Goal: Feedback & Contribution: Submit feedback/report problem

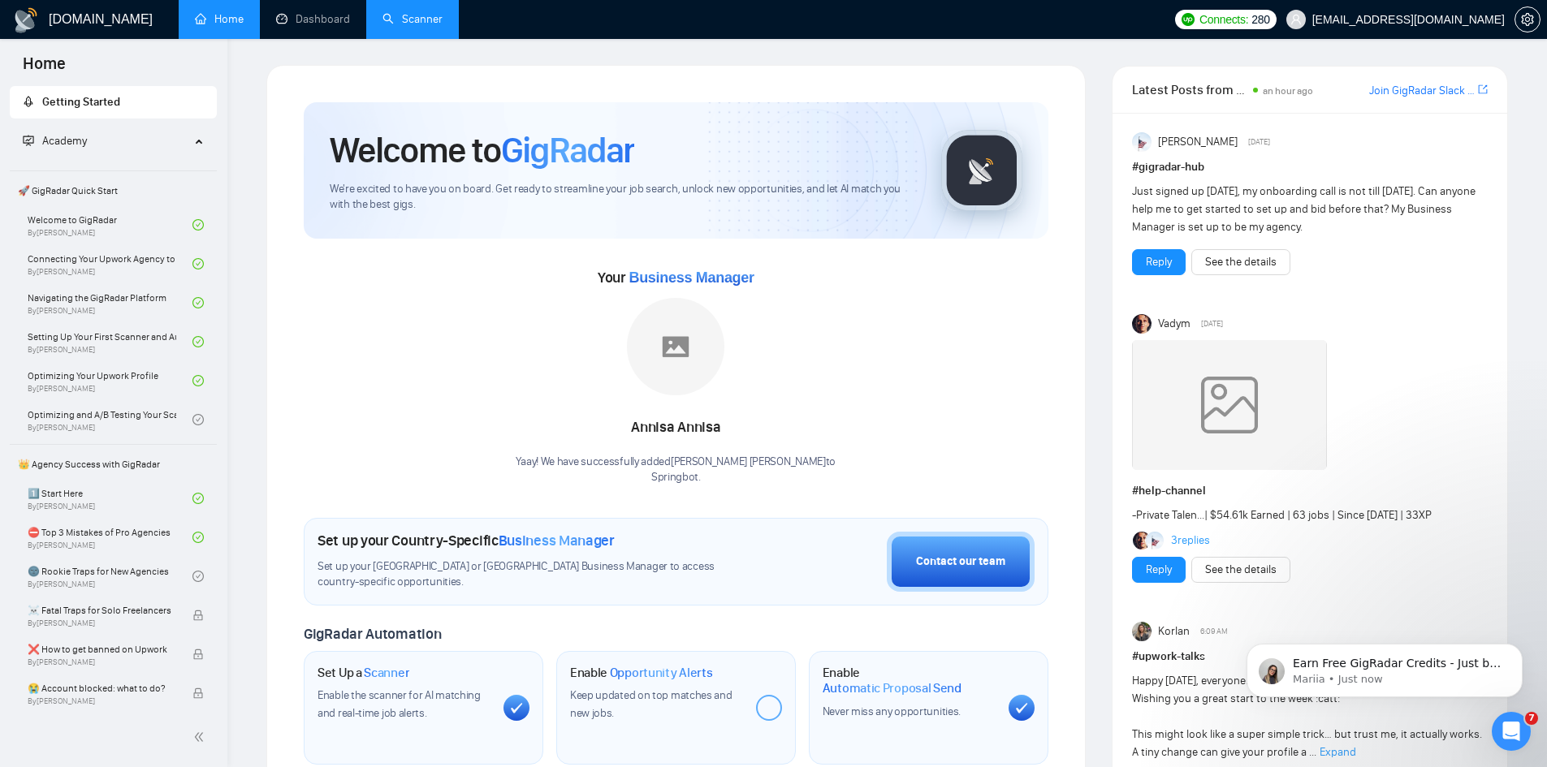
click at [392, 24] on link "Scanner" at bounding box center [412, 19] width 60 height 14
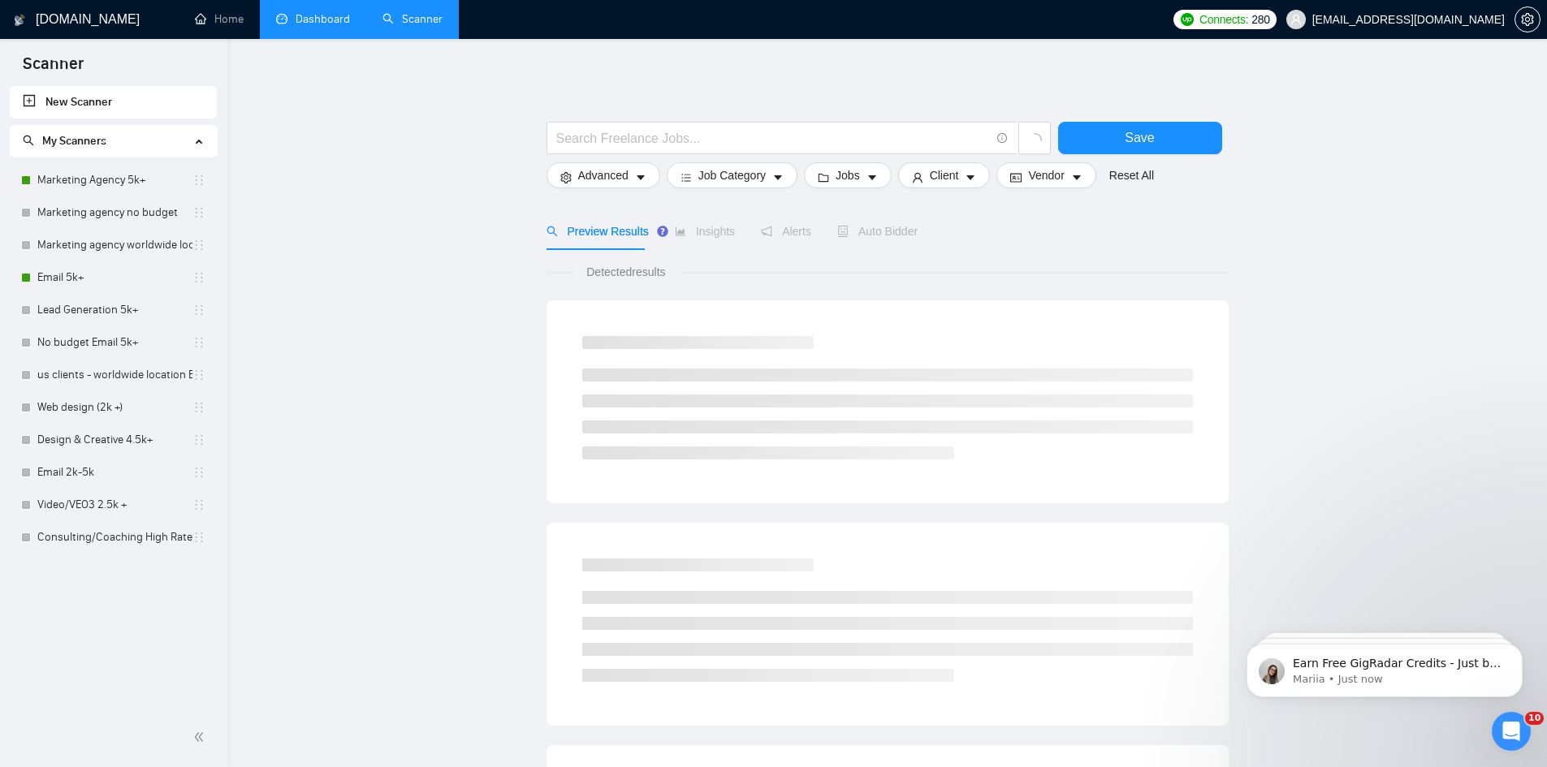
click at [308, 14] on link "Dashboard" at bounding box center [313, 19] width 74 height 14
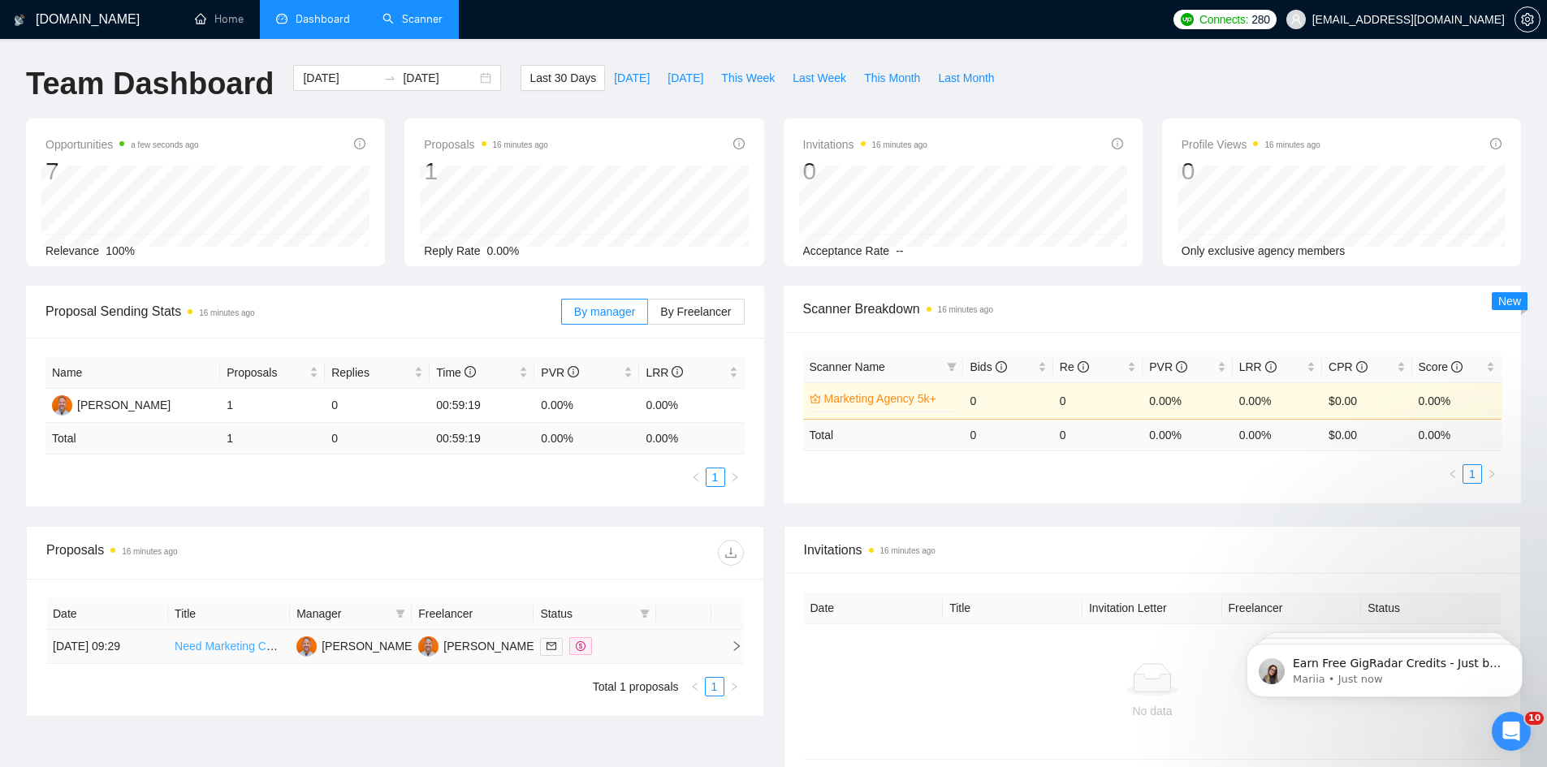
click at [244, 644] on link "Need Marketing Consultant" at bounding box center [244, 646] width 138 height 13
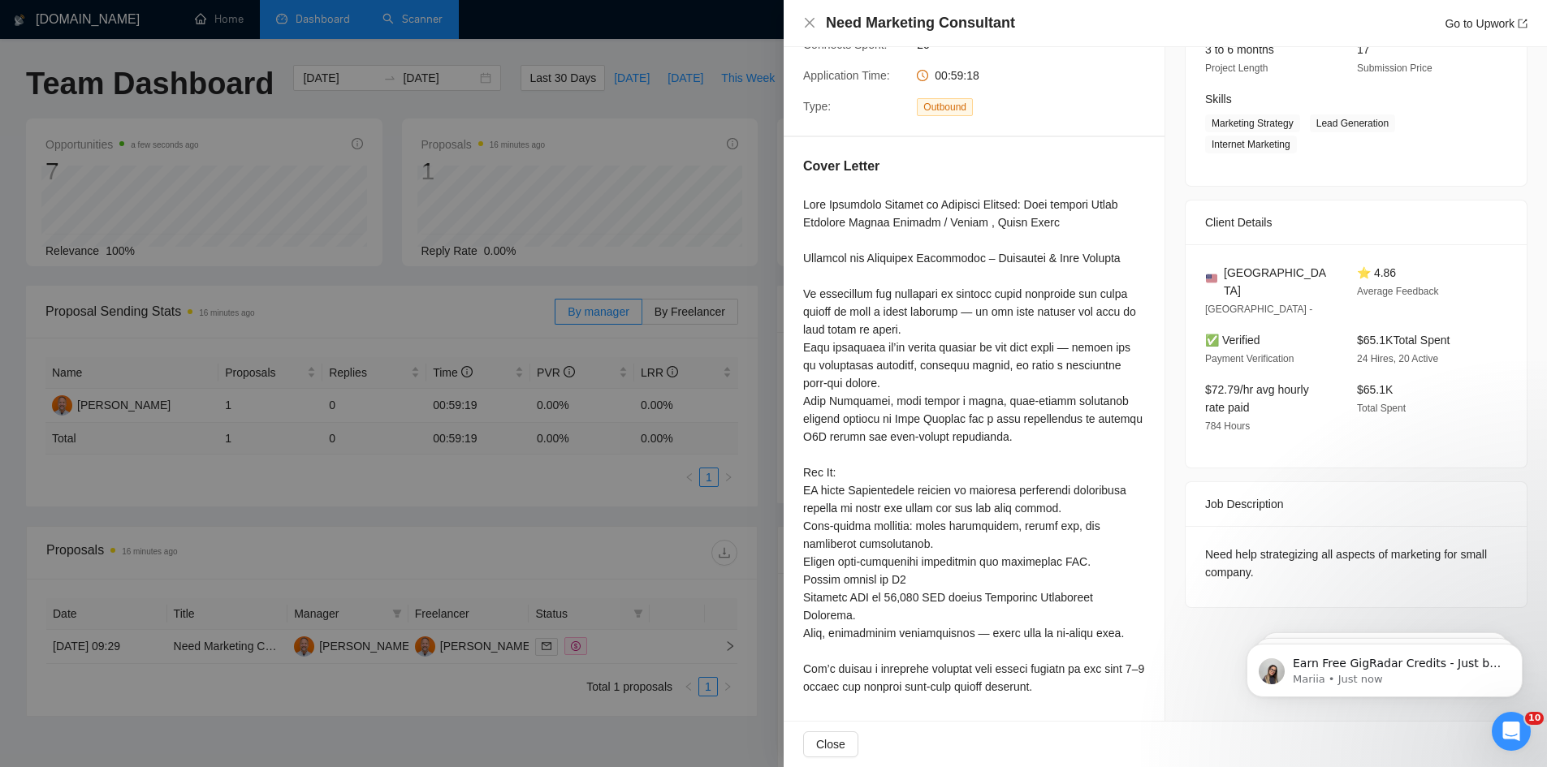
click at [510, 289] on div at bounding box center [773, 383] width 1547 height 767
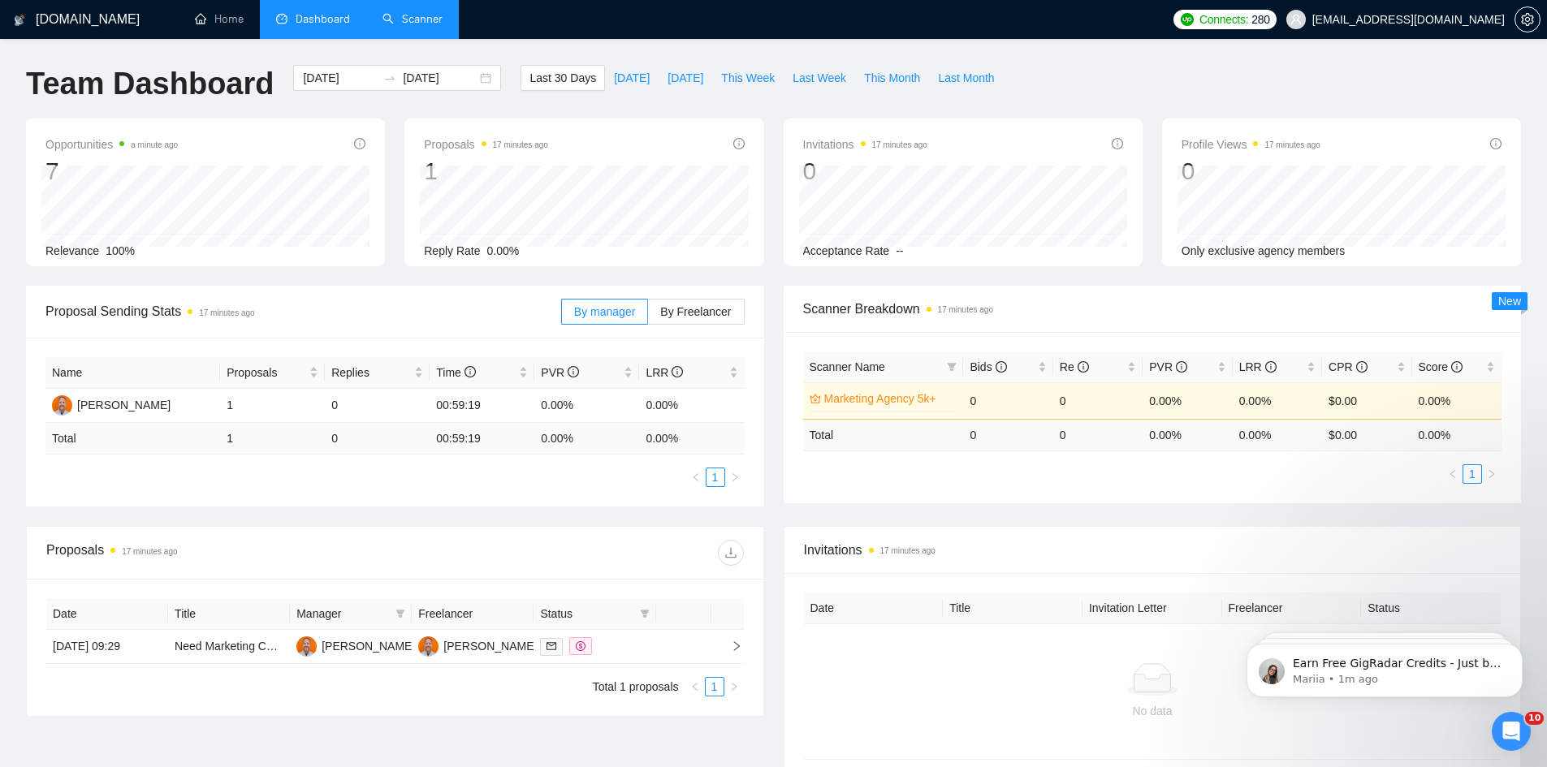
click at [416, 26] on link "Scanner" at bounding box center [412, 19] width 60 height 14
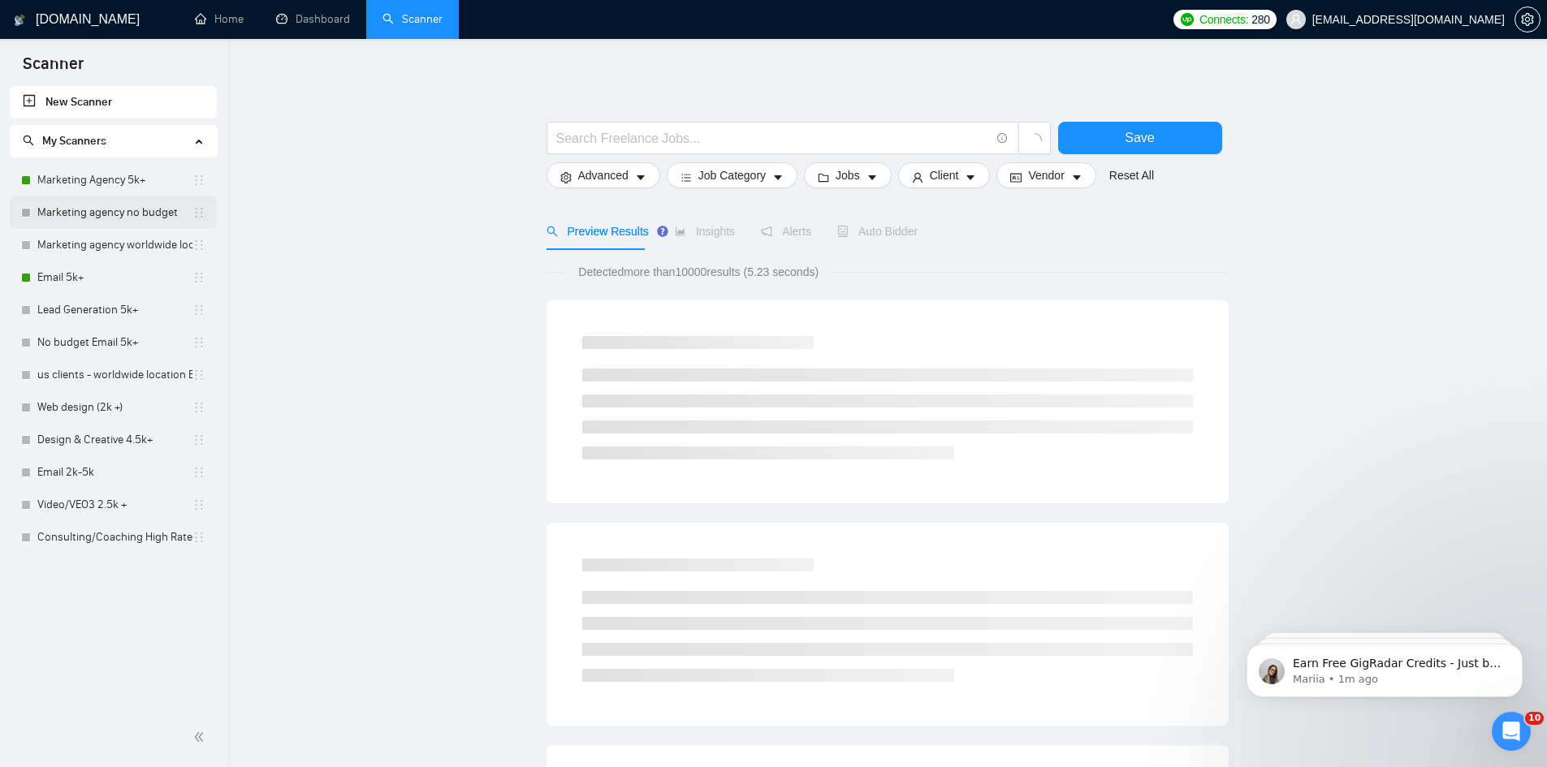
click at [71, 214] on link "Marketing agency no budget" at bounding box center [114, 212] width 155 height 32
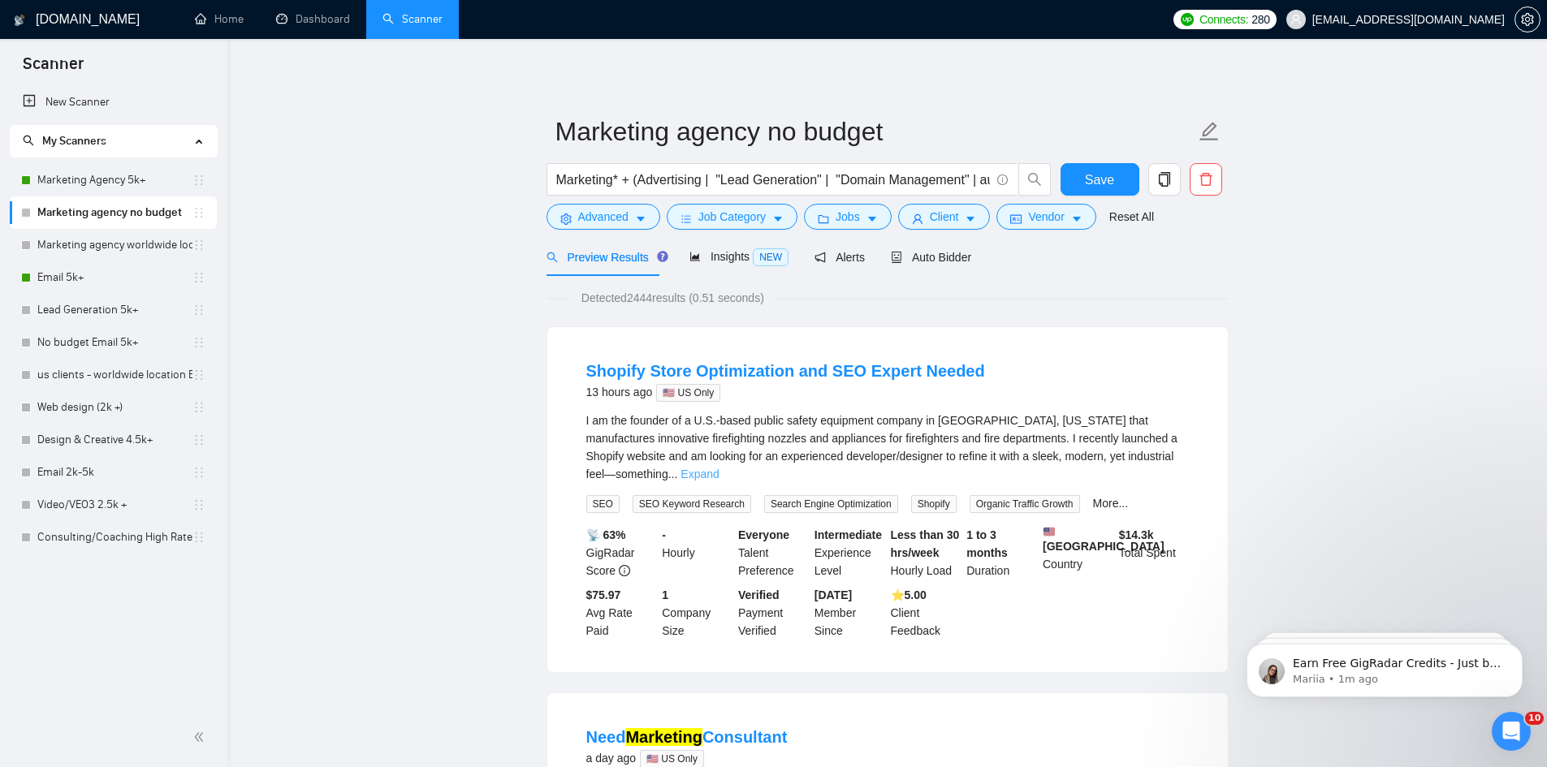
click at [719, 468] on link "Expand" at bounding box center [699, 474] width 38 height 13
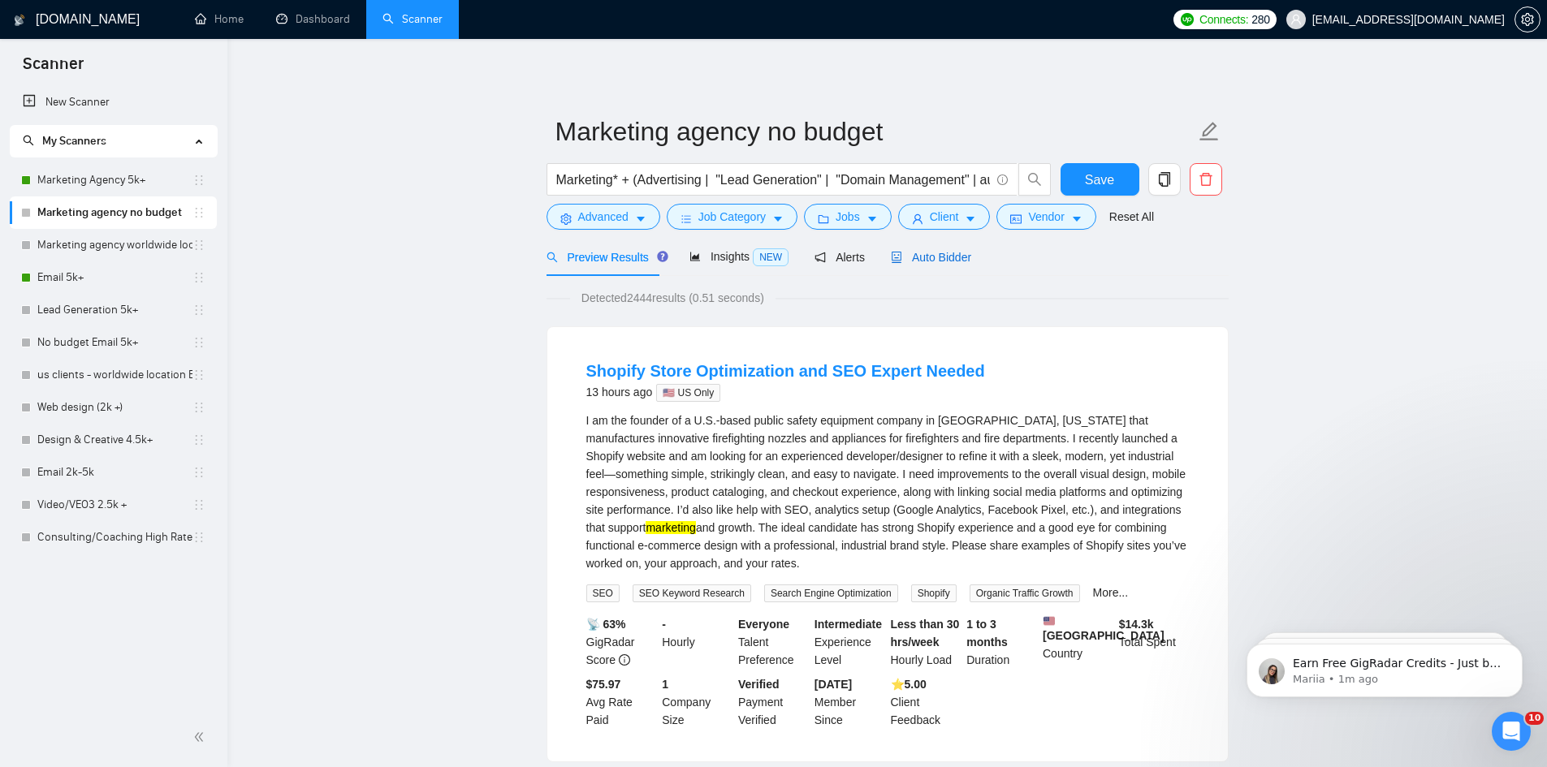
click at [910, 261] on span "Auto Bidder" at bounding box center [931, 257] width 80 height 13
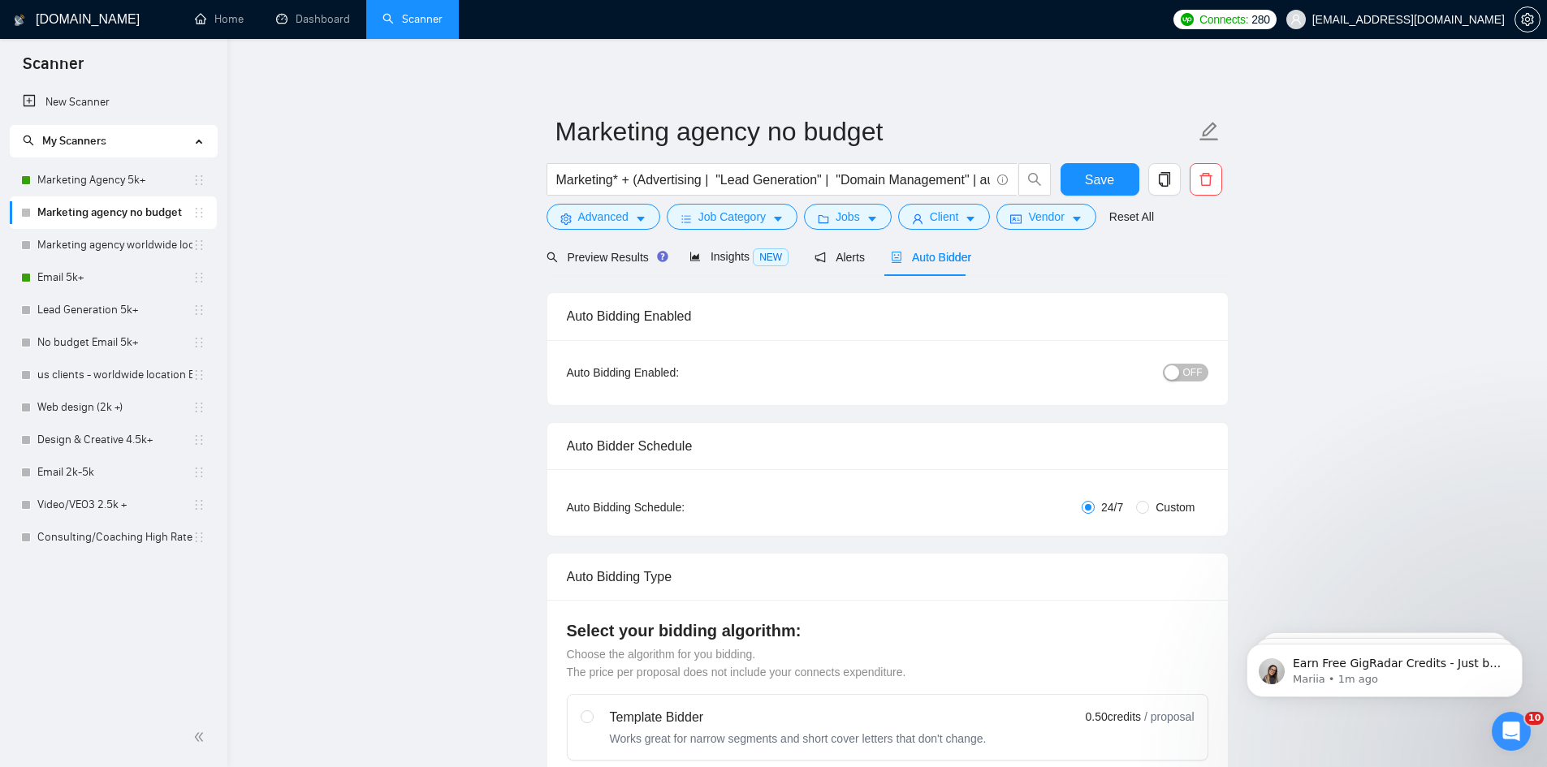
radio input "false"
radio input "true"
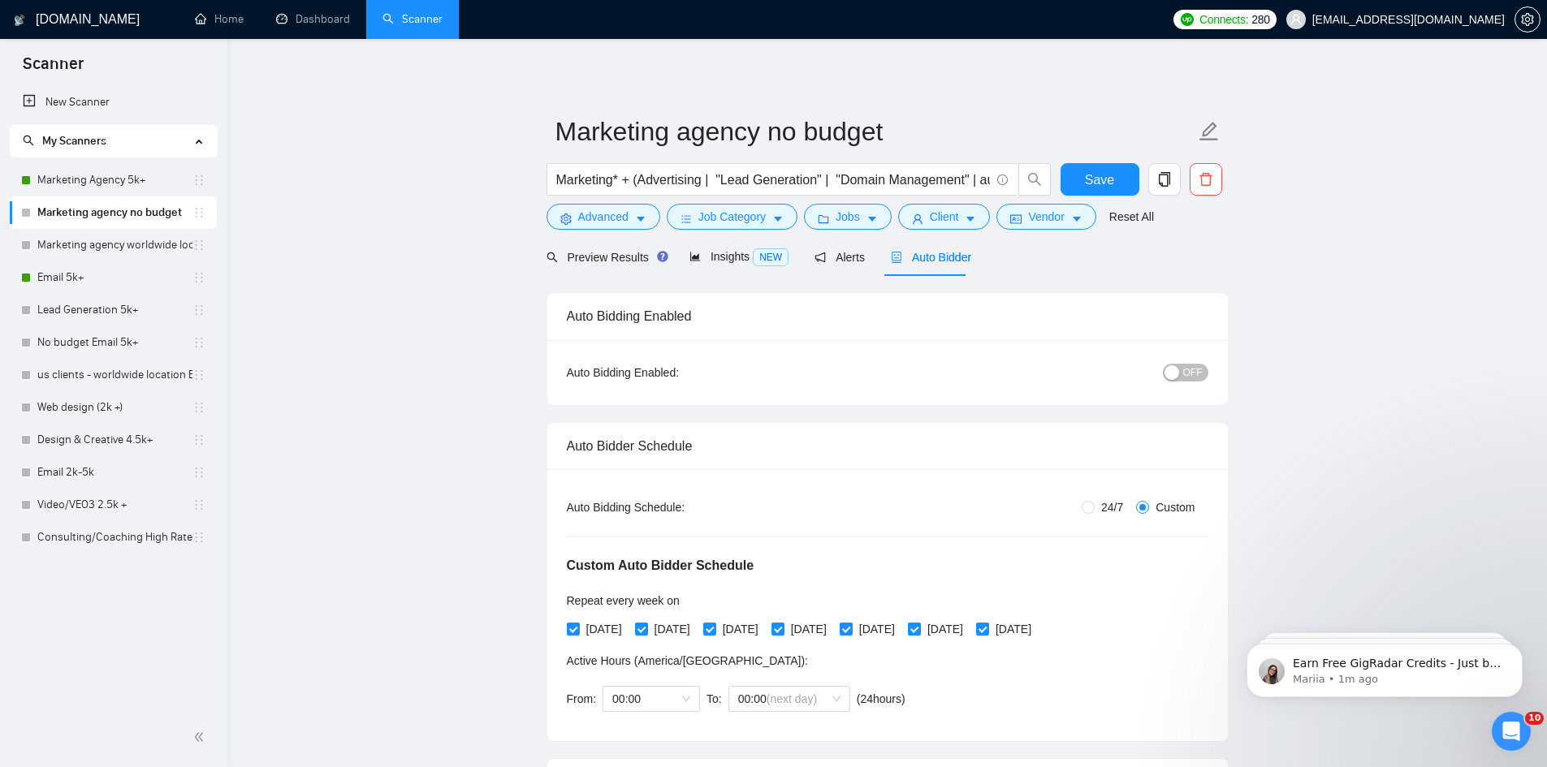
click at [1185, 374] on span "OFF" at bounding box center [1192, 373] width 19 height 18
click at [601, 256] on span "Preview Results" at bounding box center [604, 257] width 117 height 13
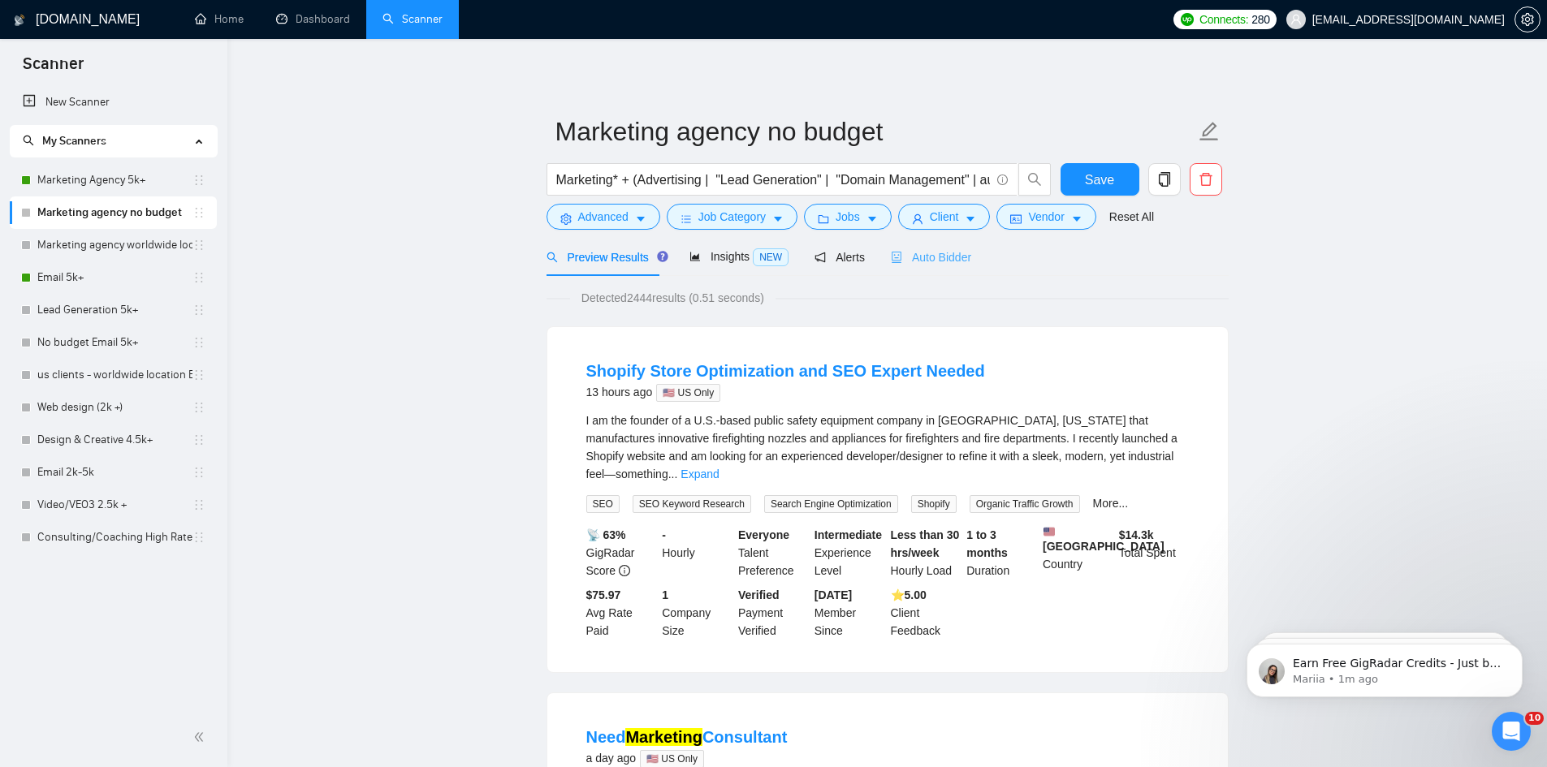
click at [943, 244] on div "Auto Bidder" at bounding box center [931, 257] width 80 height 38
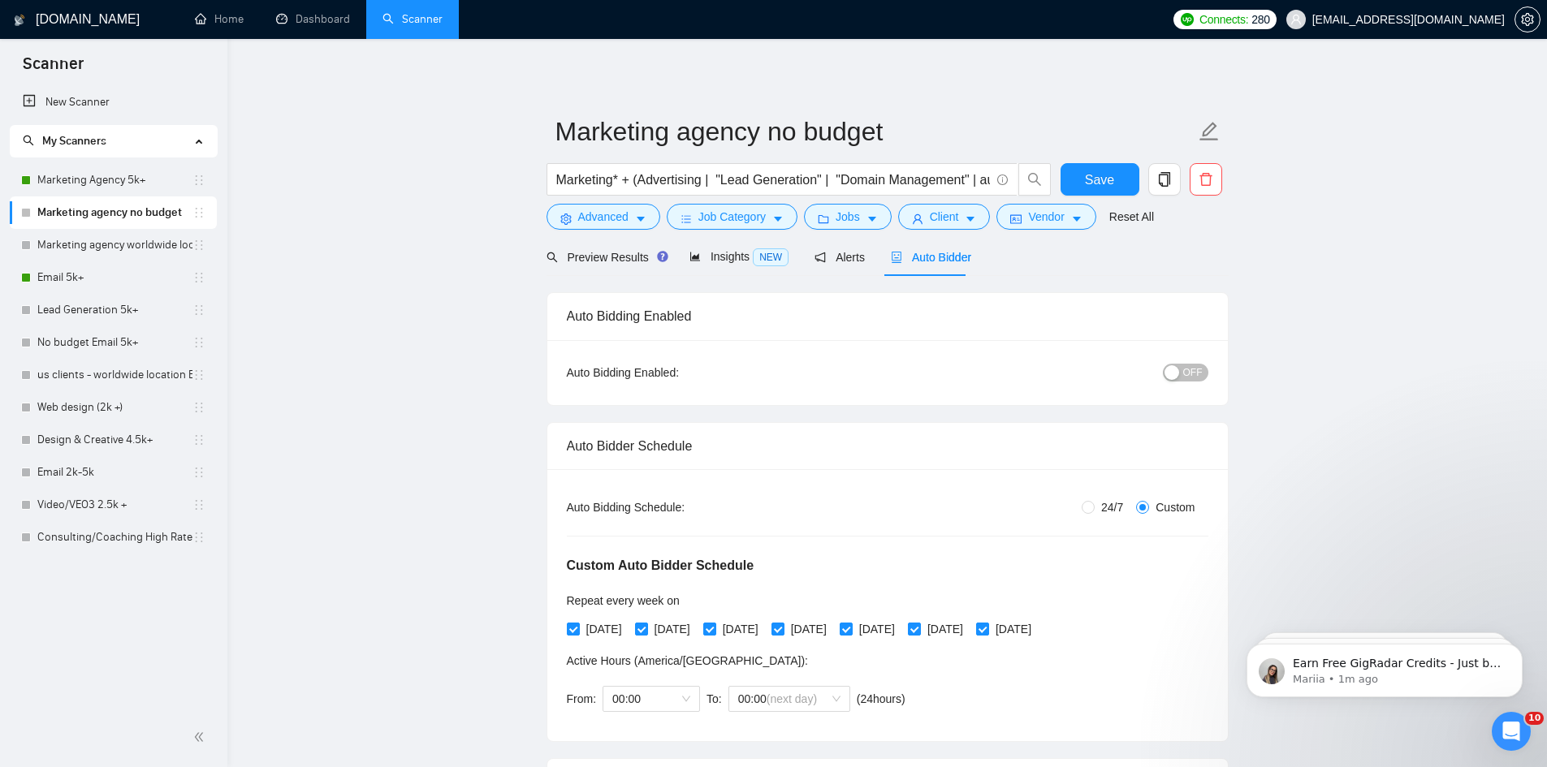
click at [1185, 374] on span "OFF" at bounding box center [1192, 373] width 19 height 18
click at [1087, 505] on input "24/7" at bounding box center [1088, 507] width 13 height 13
radio input "true"
radio input "false"
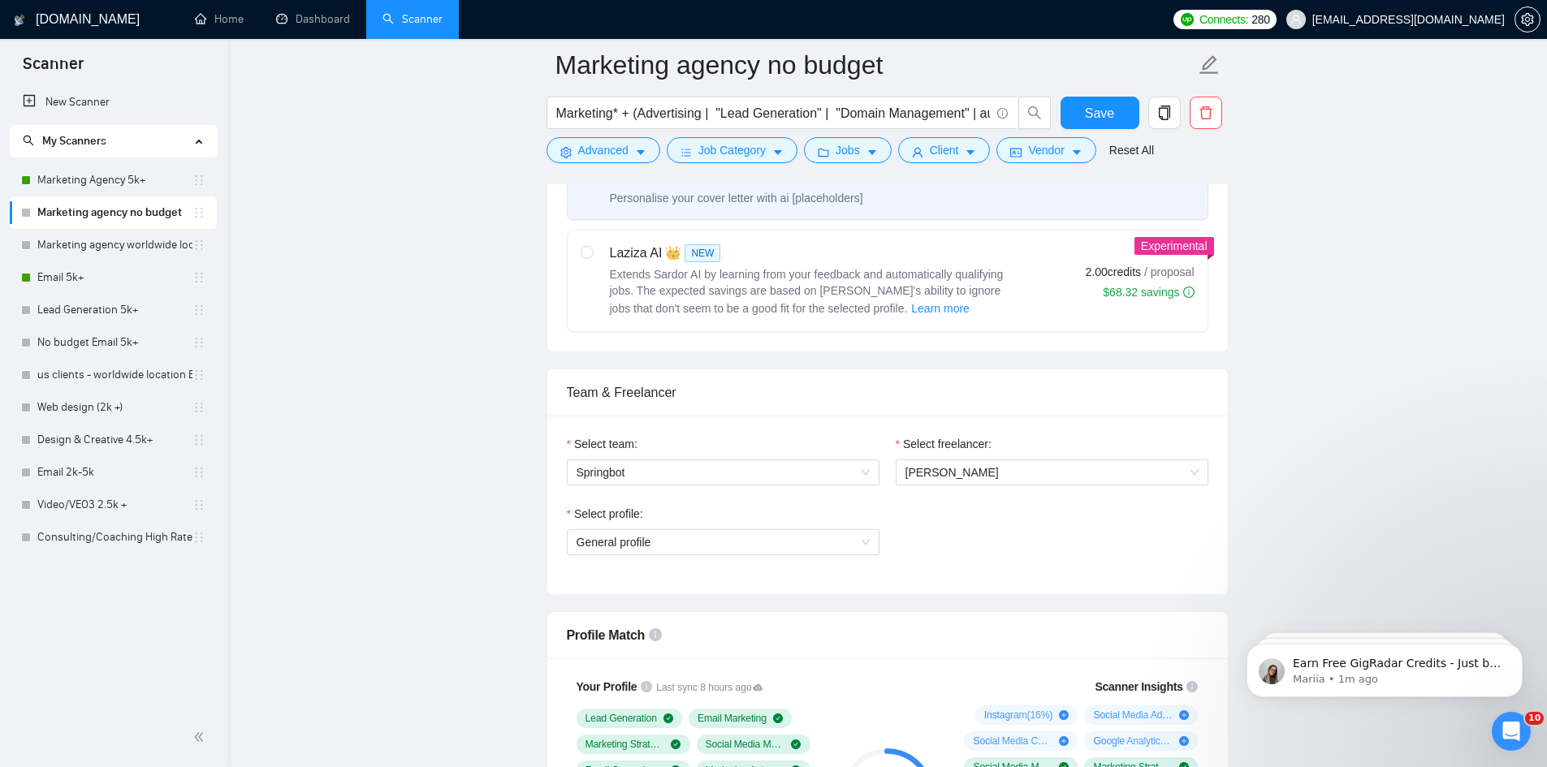
scroll to position [650, 0]
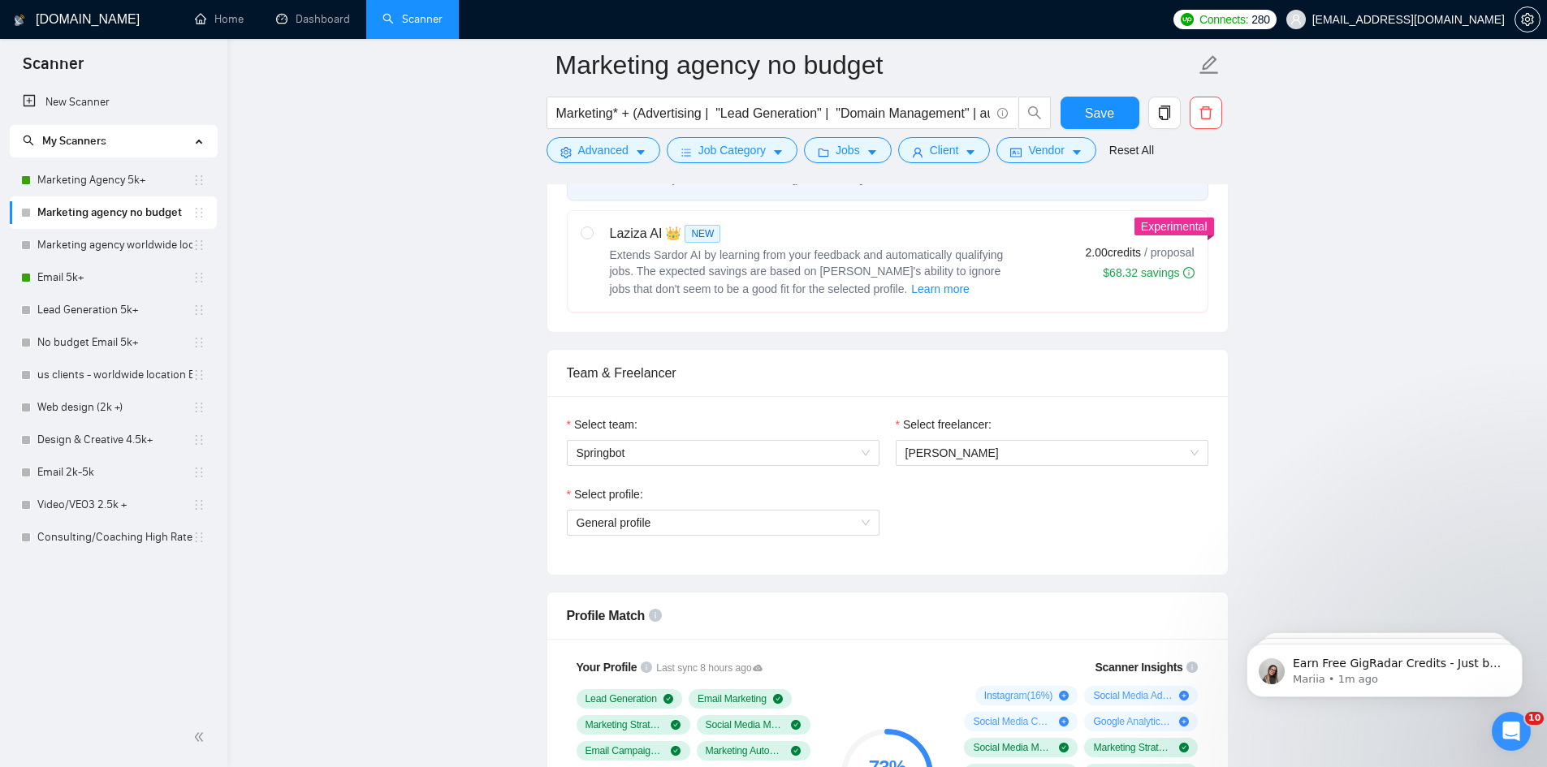
click at [588, 244] on label at bounding box center [587, 261] width 13 height 75
click at [588, 238] on input "radio" at bounding box center [586, 232] width 11 height 11
radio input "true"
radio input "false"
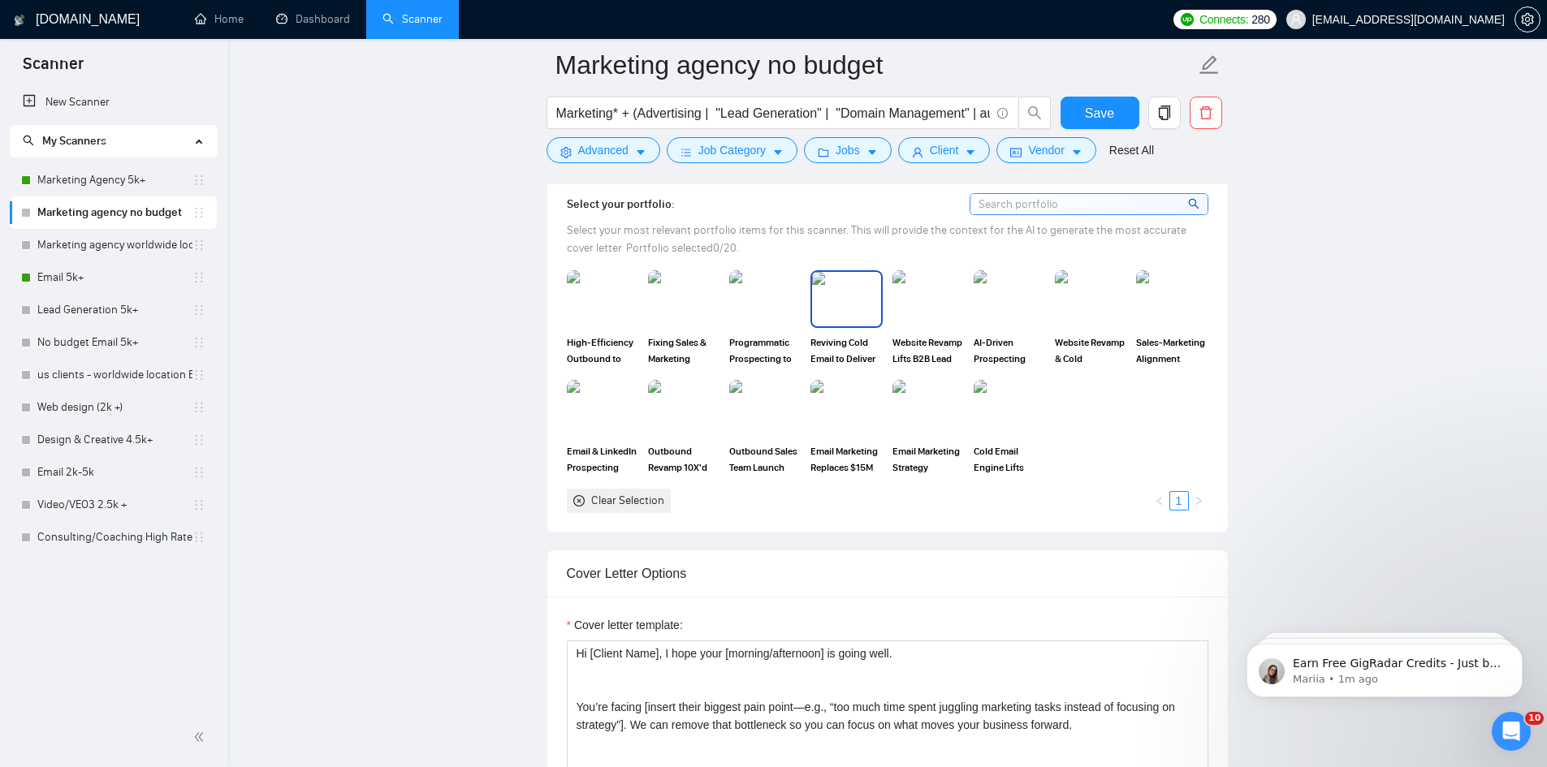
scroll to position [1462, 0]
click at [607, 318] on img at bounding box center [602, 297] width 68 height 54
drag, startPoint x: 691, startPoint y: 308, endPoint x: 796, endPoint y: 302, distance: 104.9
click at [693, 308] on img at bounding box center [684, 297] width 68 height 54
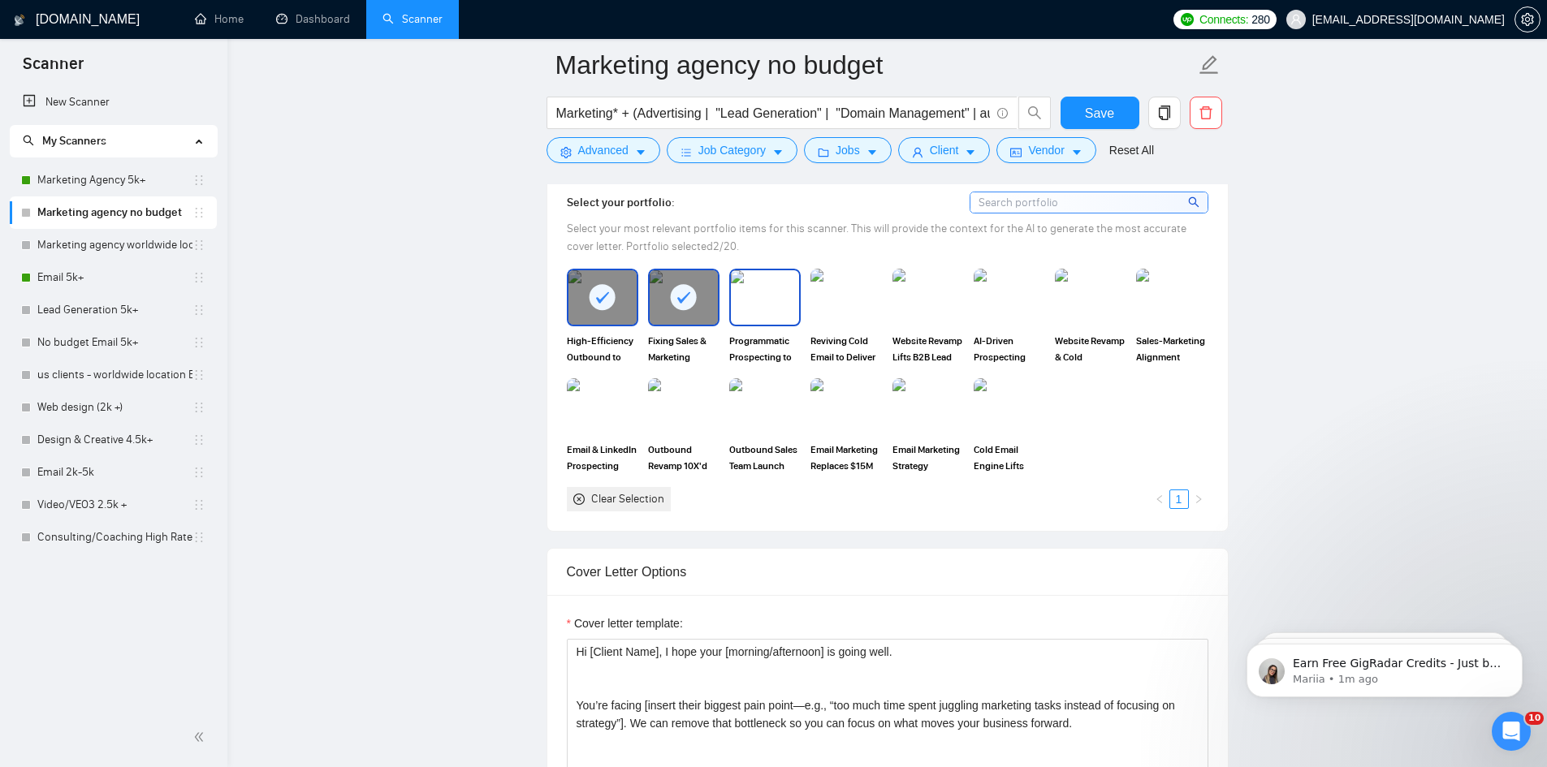
click at [797, 302] on img at bounding box center [765, 297] width 68 height 54
click at [62, 177] on link "Marketing Agency 5k+" at bounding box center [114, 180] width 155 height 32
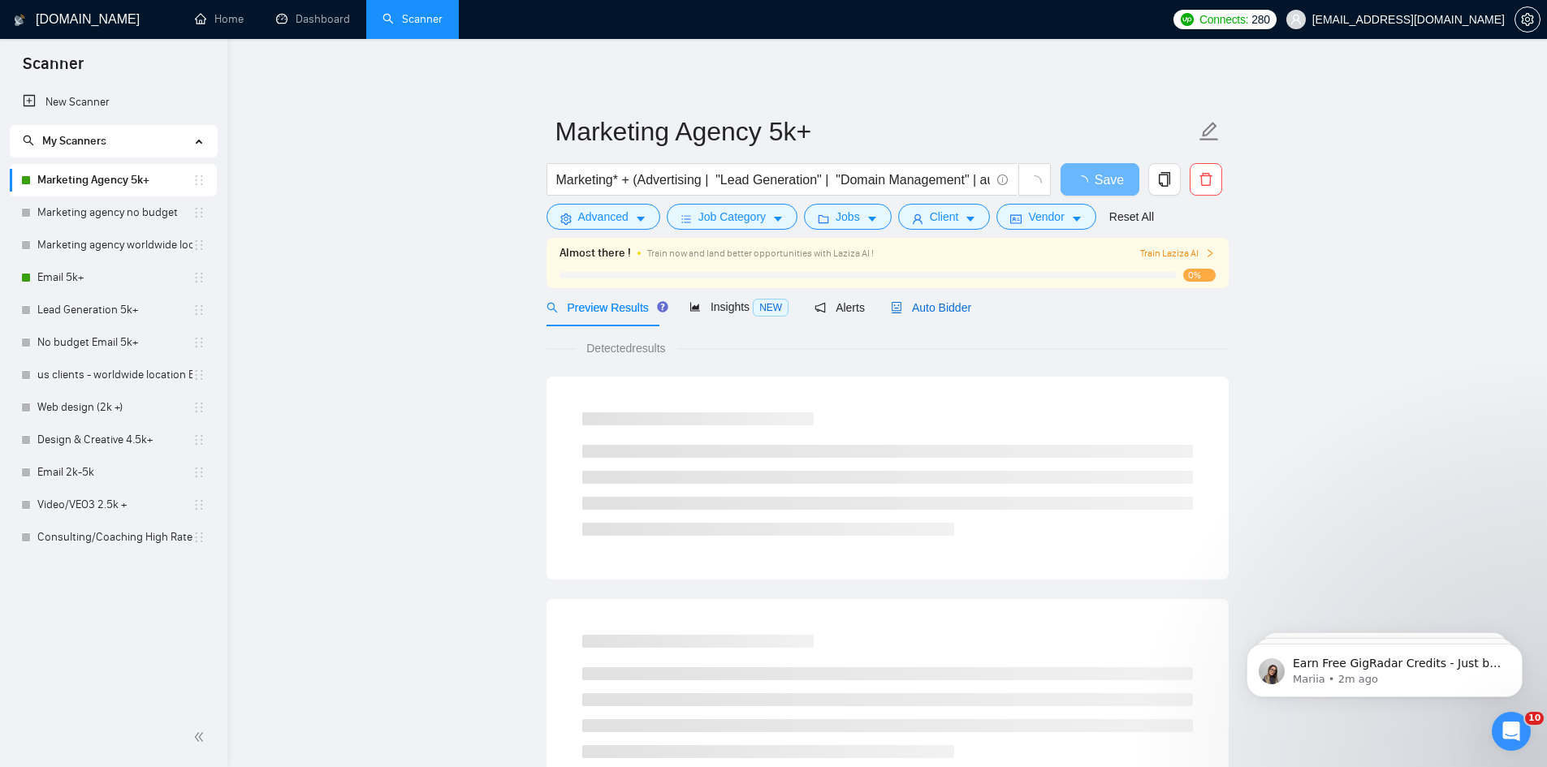
click at [929, 312] on span "Auto Bidder" at bounding box center [931, 307] width 80 height 13
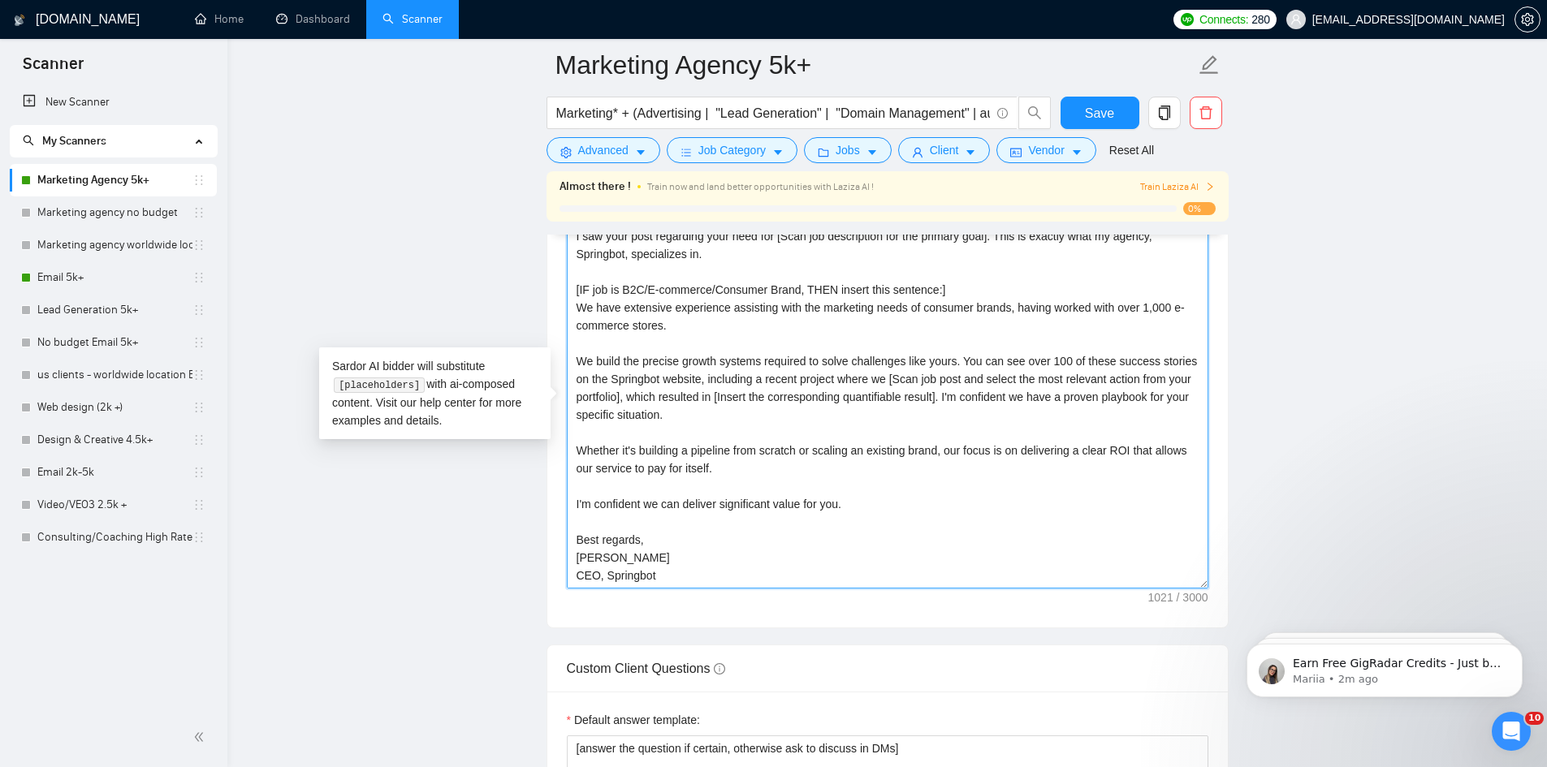
scroll to position [2192, 0]
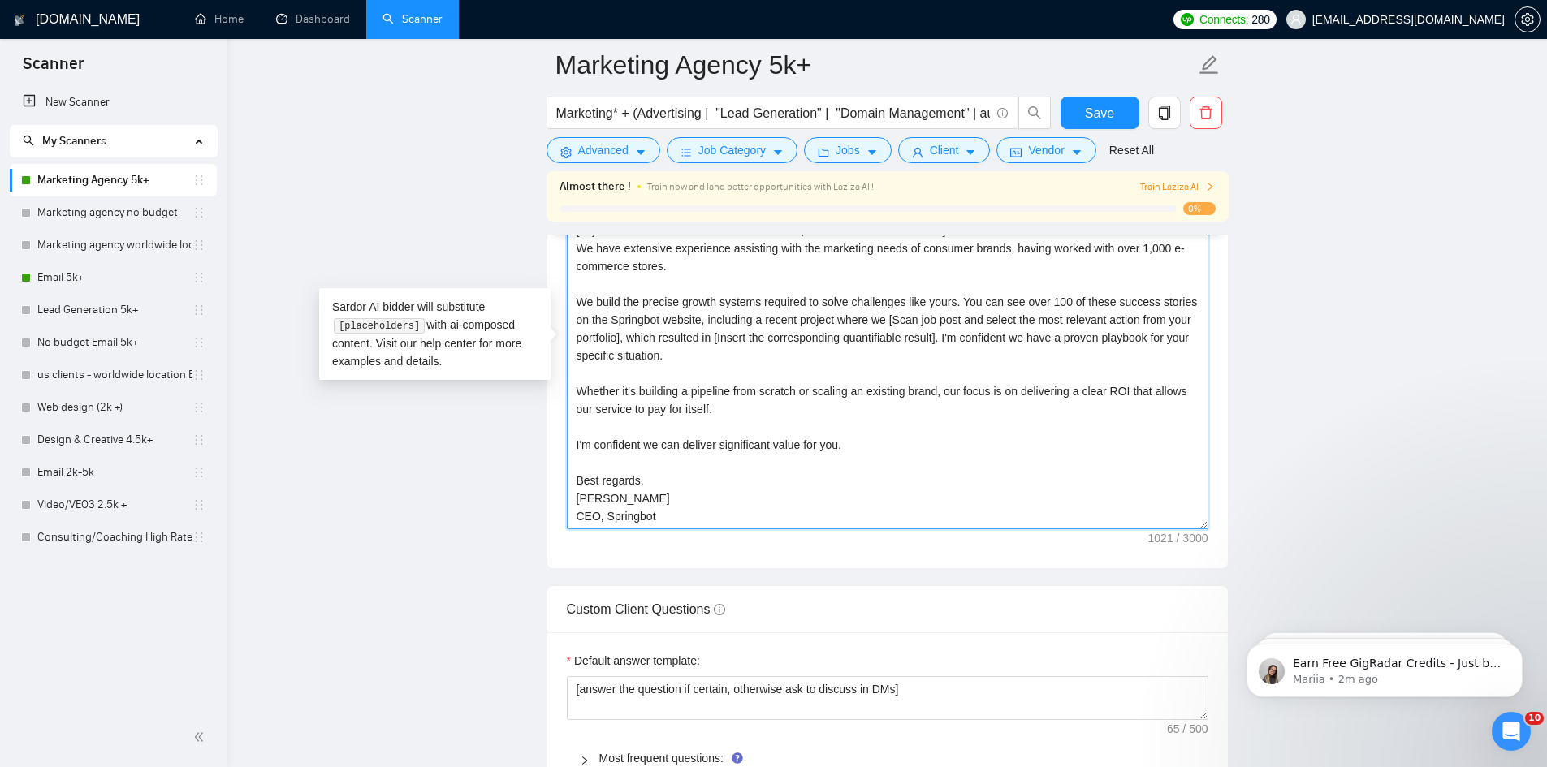
drag, startPoint x: 572, startPoint y: 272, endPoint x: 867, endPoint y: 513, distance: 380.8
click at [867, 515] on textarea "Hi [Client Name], I saw your post regarding your need for [Scan job description…" at bounding box center [887, 346] width 641 height 365
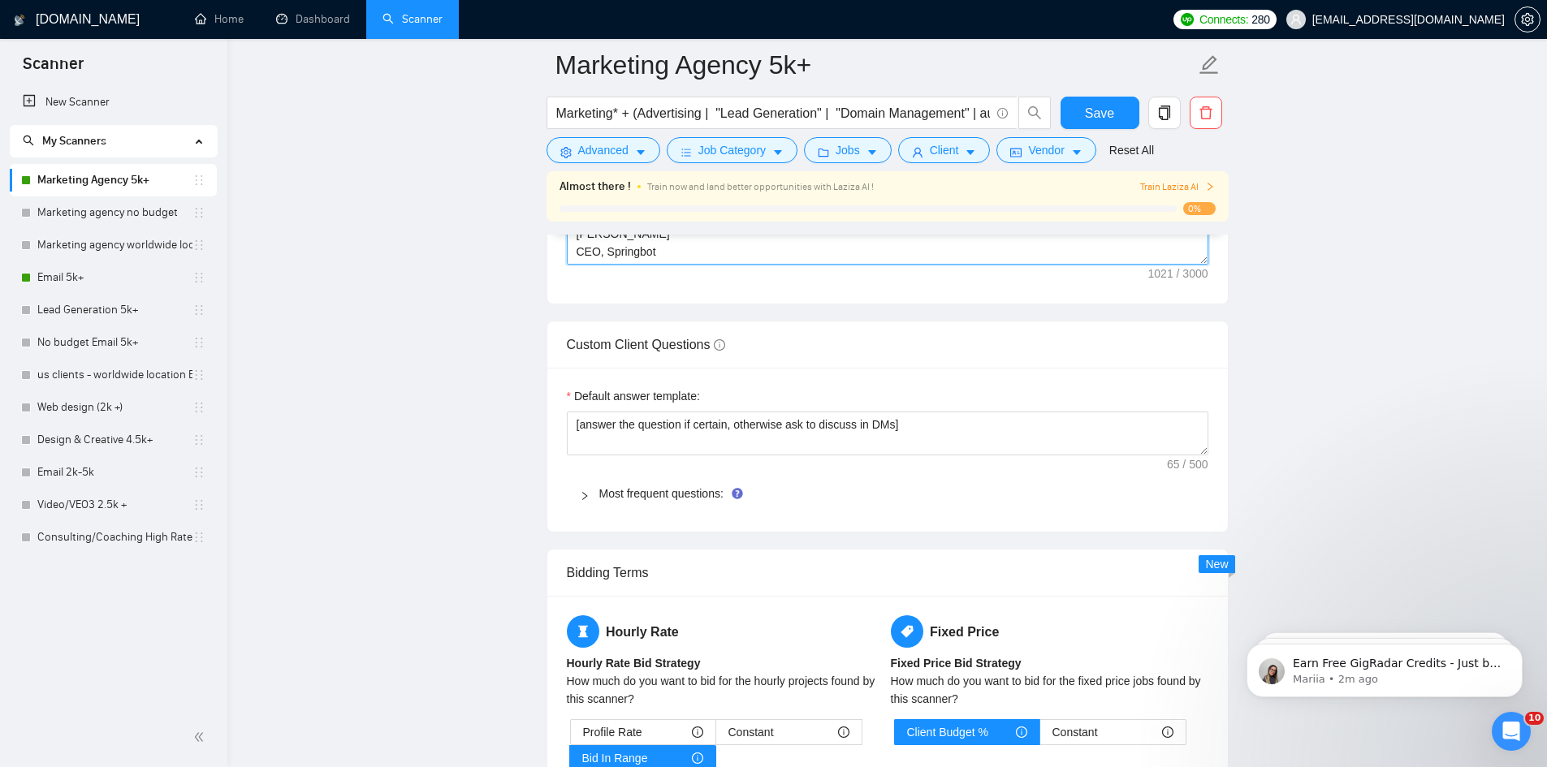
scroll to position [2436, 0]
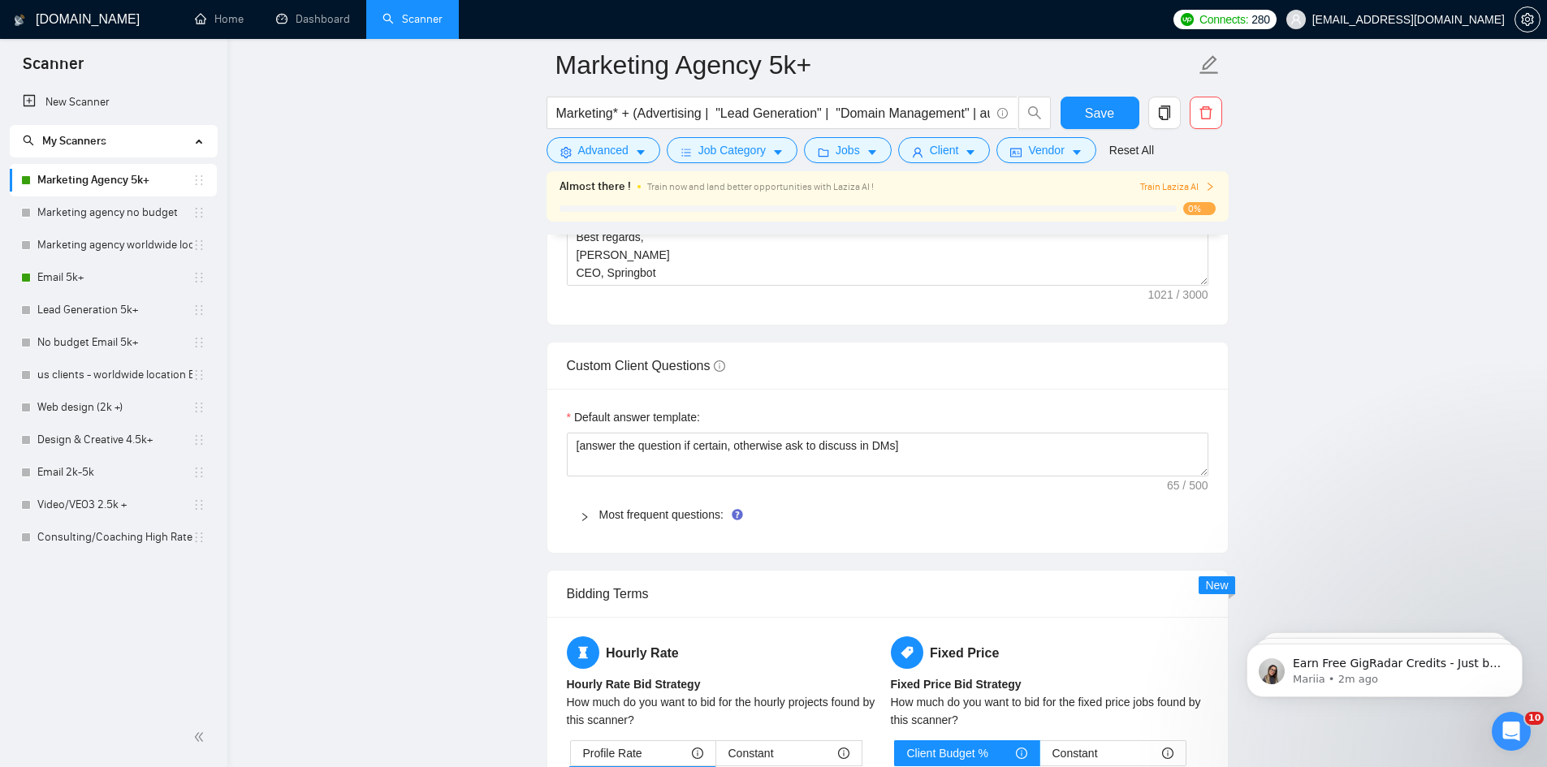
click at [585, 521] on icon "right" at bounding box center [585, 517] width 10 height 10
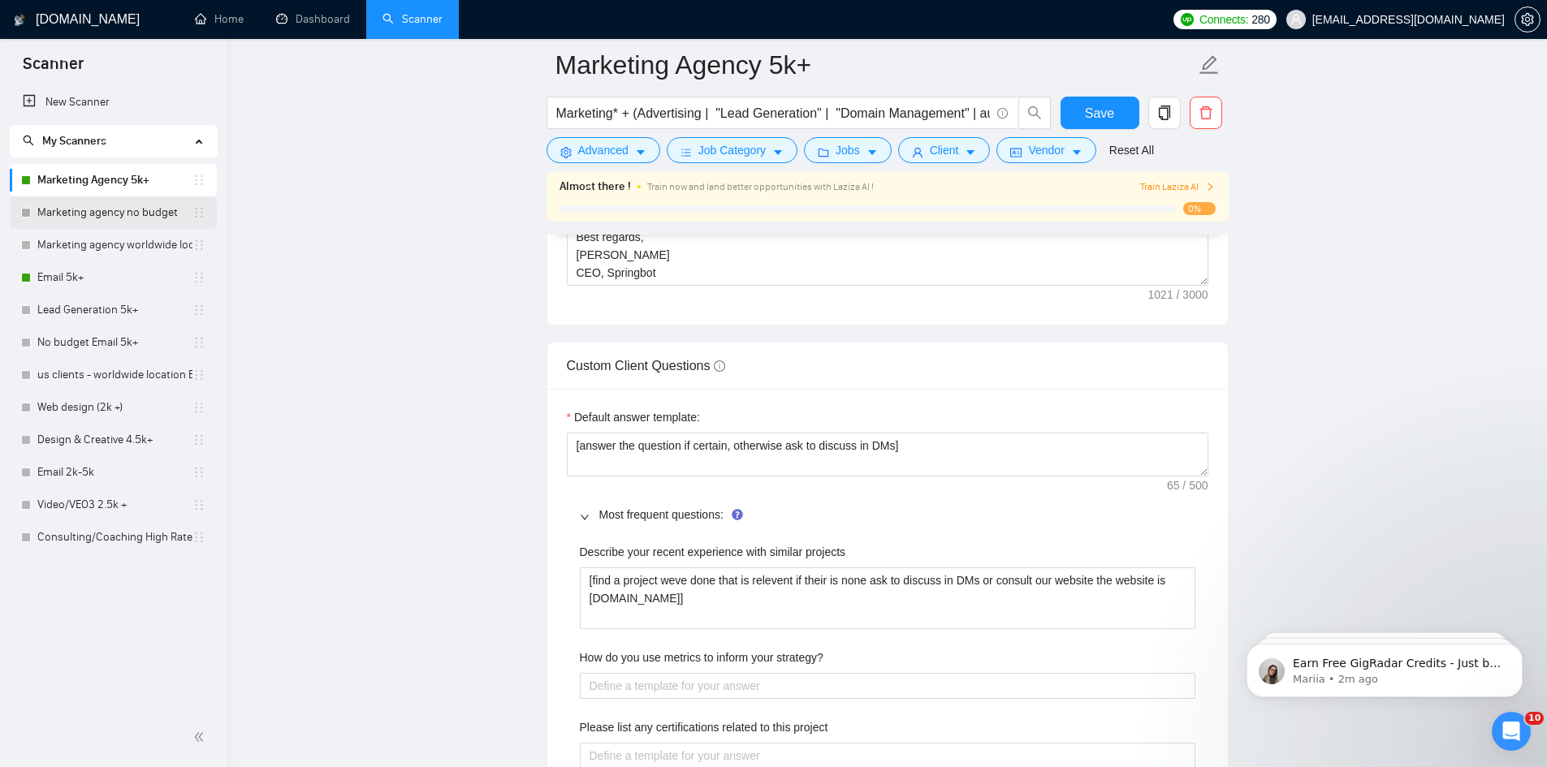
drag, startPoint x: 63, startPoint y: 209, endPoint x: 72, endPoint y: 209, distance: 9.0
click at [63, 209] on link "Marketing agency no budget" at bounding box center [114, 212] width 155 height 32
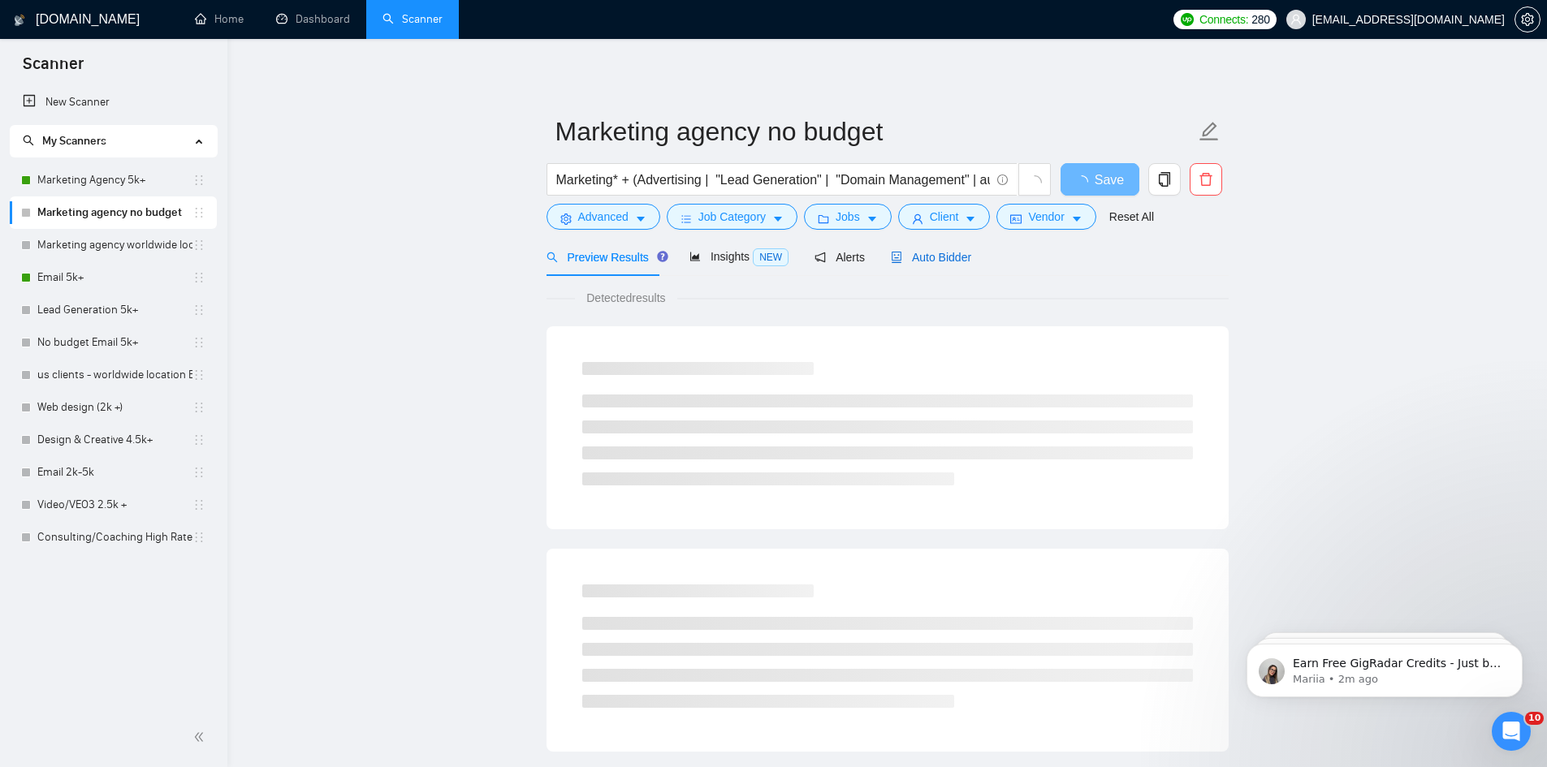
click at [929, 266] on div "Auto Bidder" at bounding box center [931, 257] width 80 height 18
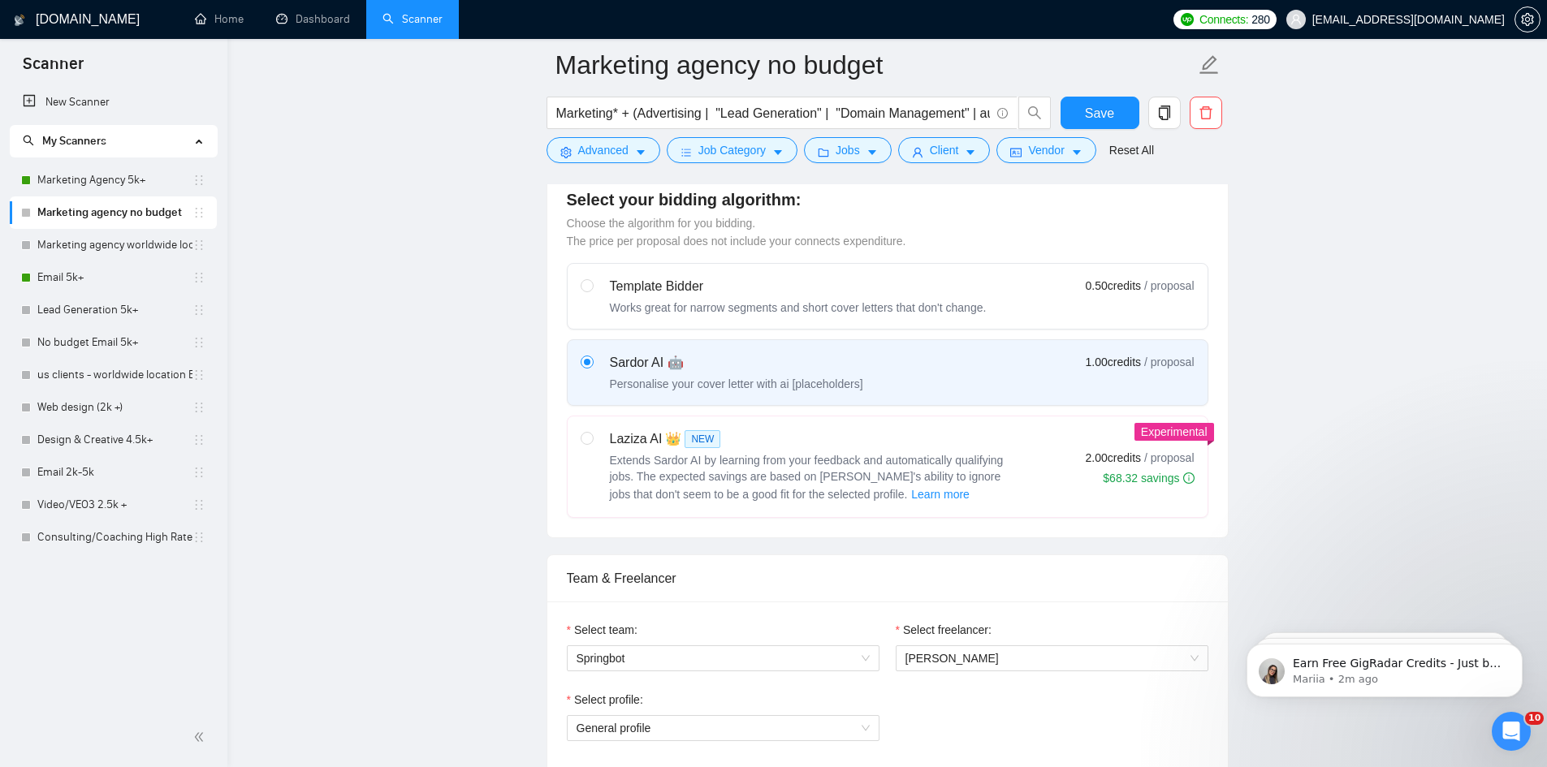
click at [586, 454] on label at bounding box center [587, 467] width 13 height 75
click at [586, 443] on input "radio" at bounding box center [586, 437] width 11 height 11
radio input "true"
radio input "false"
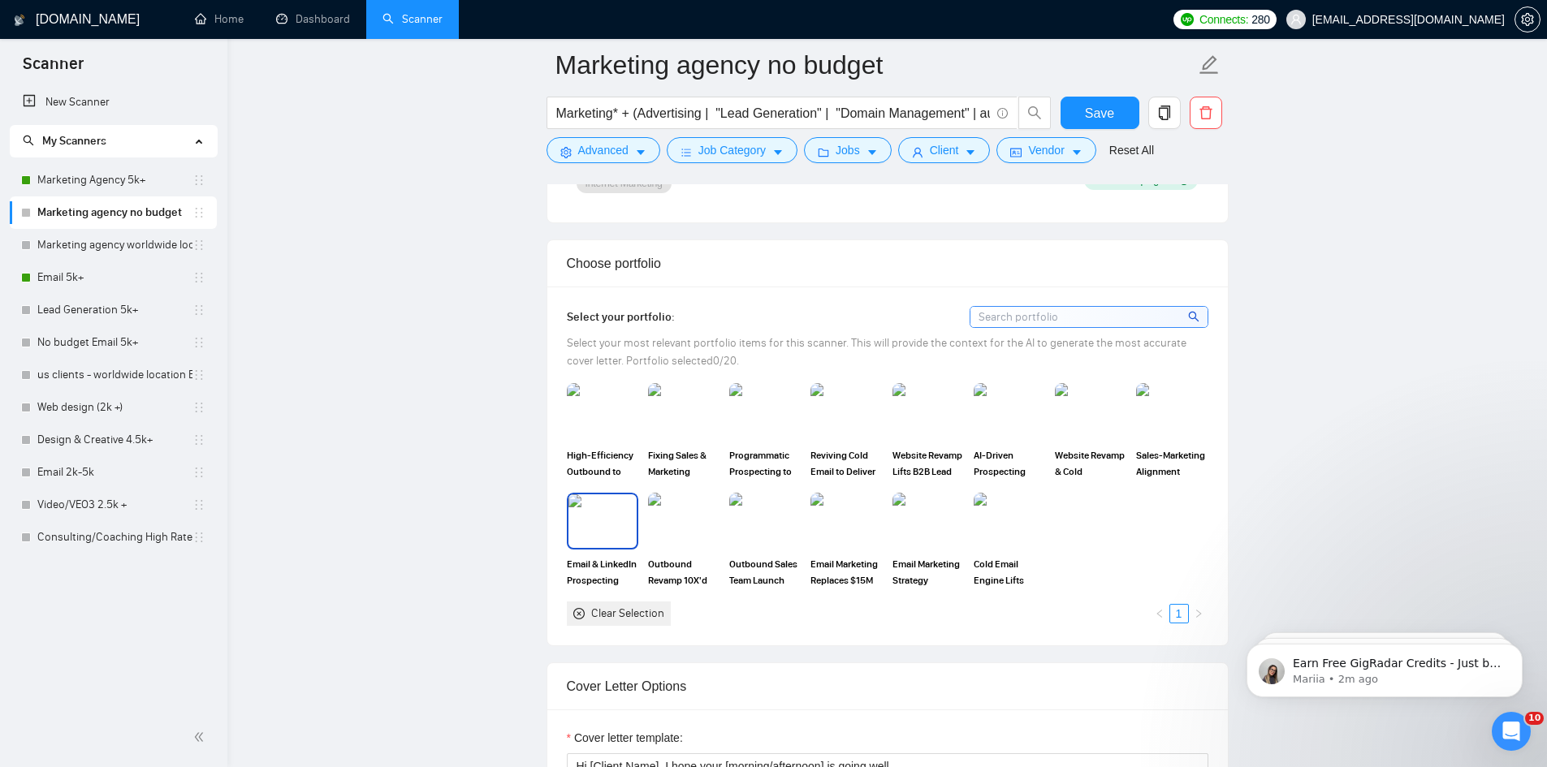
scroll to position [1624, 0]
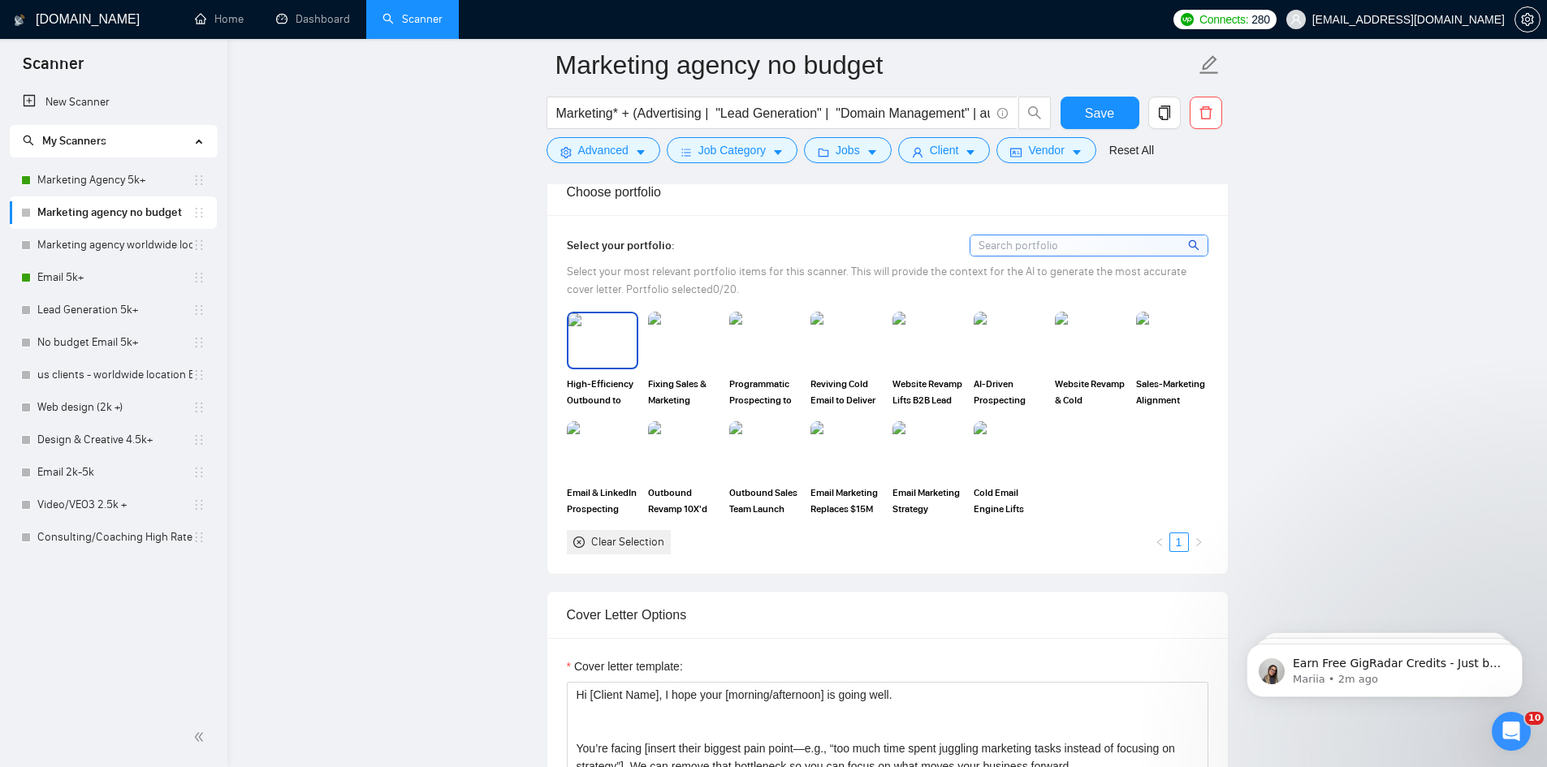
drag, startPoint x: 597, startPoint y: 347, endPoint x: 595, endPoint y: 418, distance: 71.5
click at [598, 347] on img at bounding box center [602, 340] width 68 height 54
drag, startPoint x: 598, startPoint y: 434, endPoint x: 631, endPoint y: 393, distance: 53.1
click at [598, 434] on img at bounding box center [602, 449] width 71 height 57
click at [651, 352] on img at bounding box center [683, 340] width 71 height 57
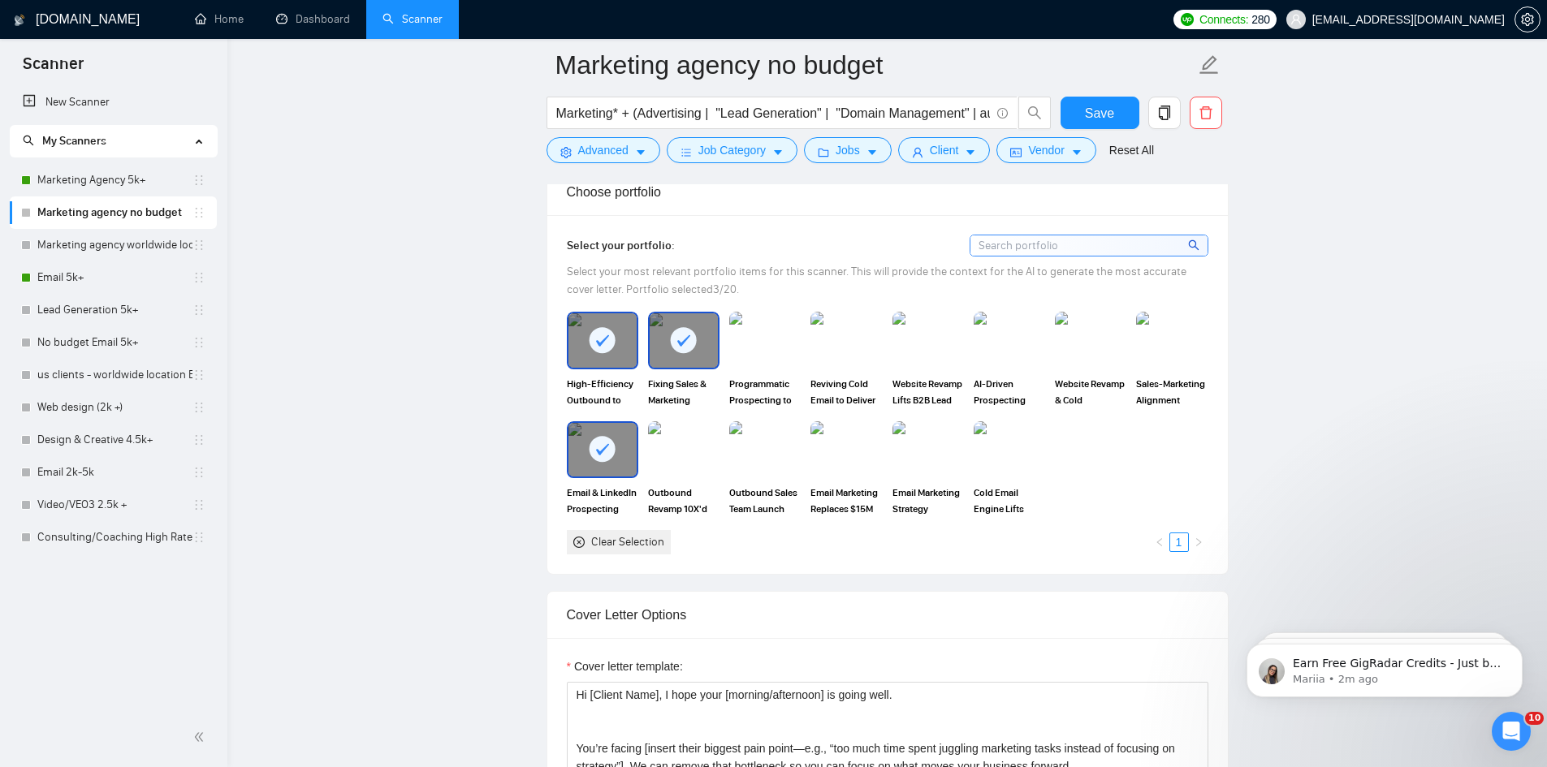
click at [672, 447] on img at bounding box center [683, 449] width 71 height 57
click at [739, 335] on img at bounding box center [764, 340] width 71 height 57
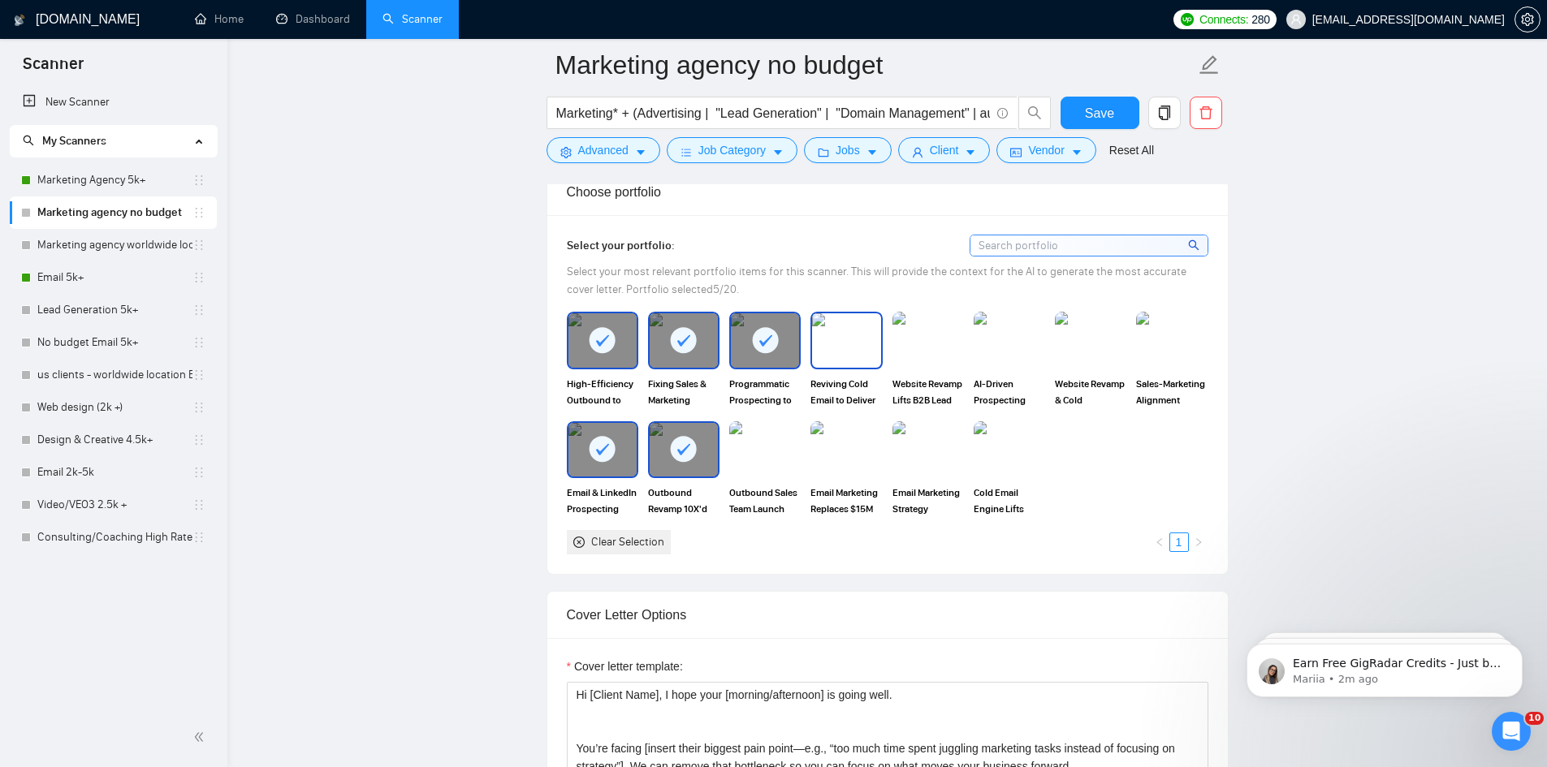
click at [828, 330] on img at bounding box center [846, 340] width 68 height 54
drag, startPoint x: 836, startPoint y: 443, endPoint x: 775, endPoint y: 449, distance: 61.2
click at [837, 443] on img at bounding box center [846, 450] width 68 height 54
click at [764, 447] on img at bounding box center [765, 450] width 68 height 54
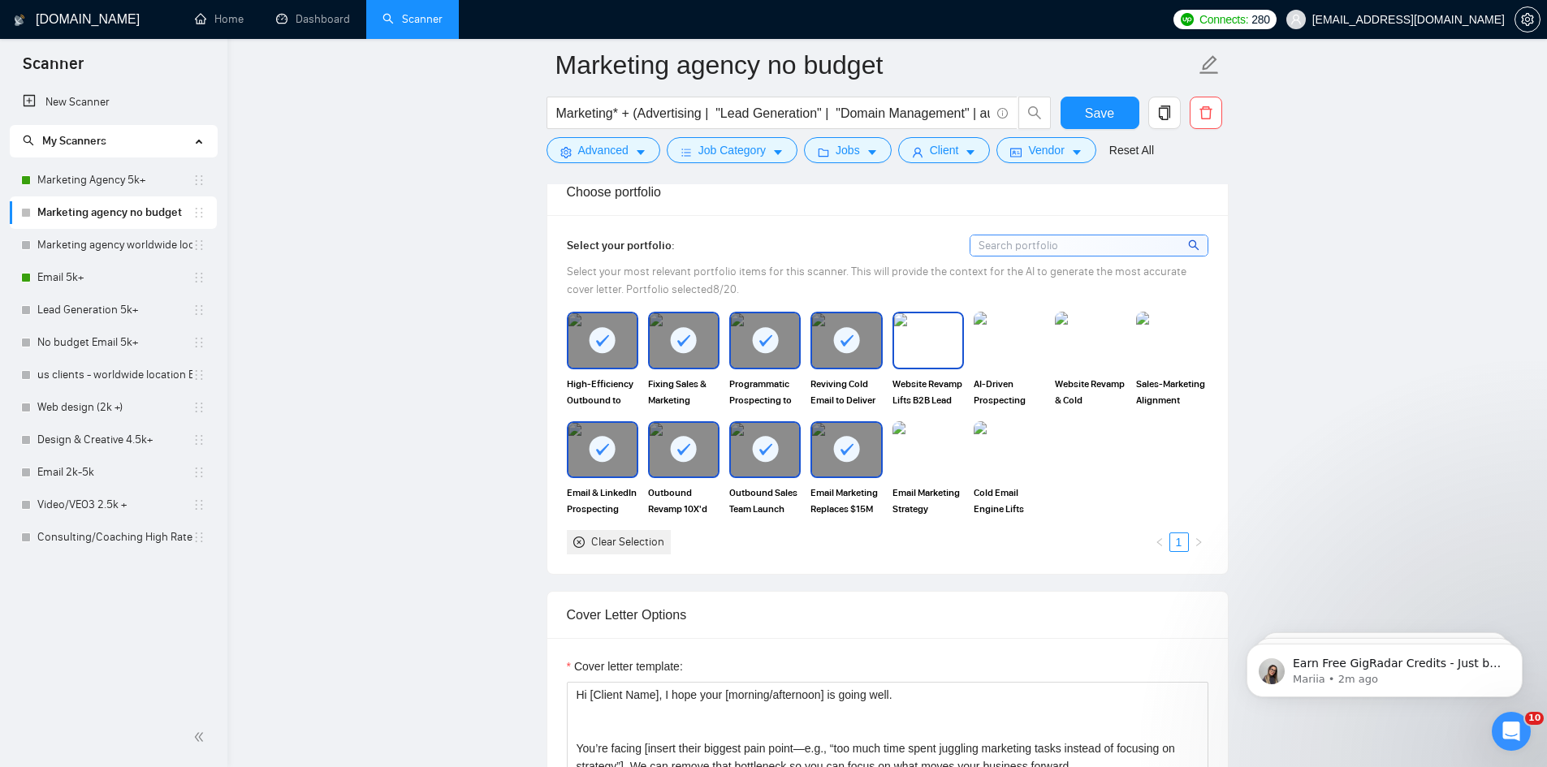
click at [919, 348] on img at bounding box center [928, 340] width 68 height 54
click at [915, 425] on img at bounding box center [928, 450] width 68 height 54
click at [992, 344] on img at bounding box center [1009, 340] width 68 height 54
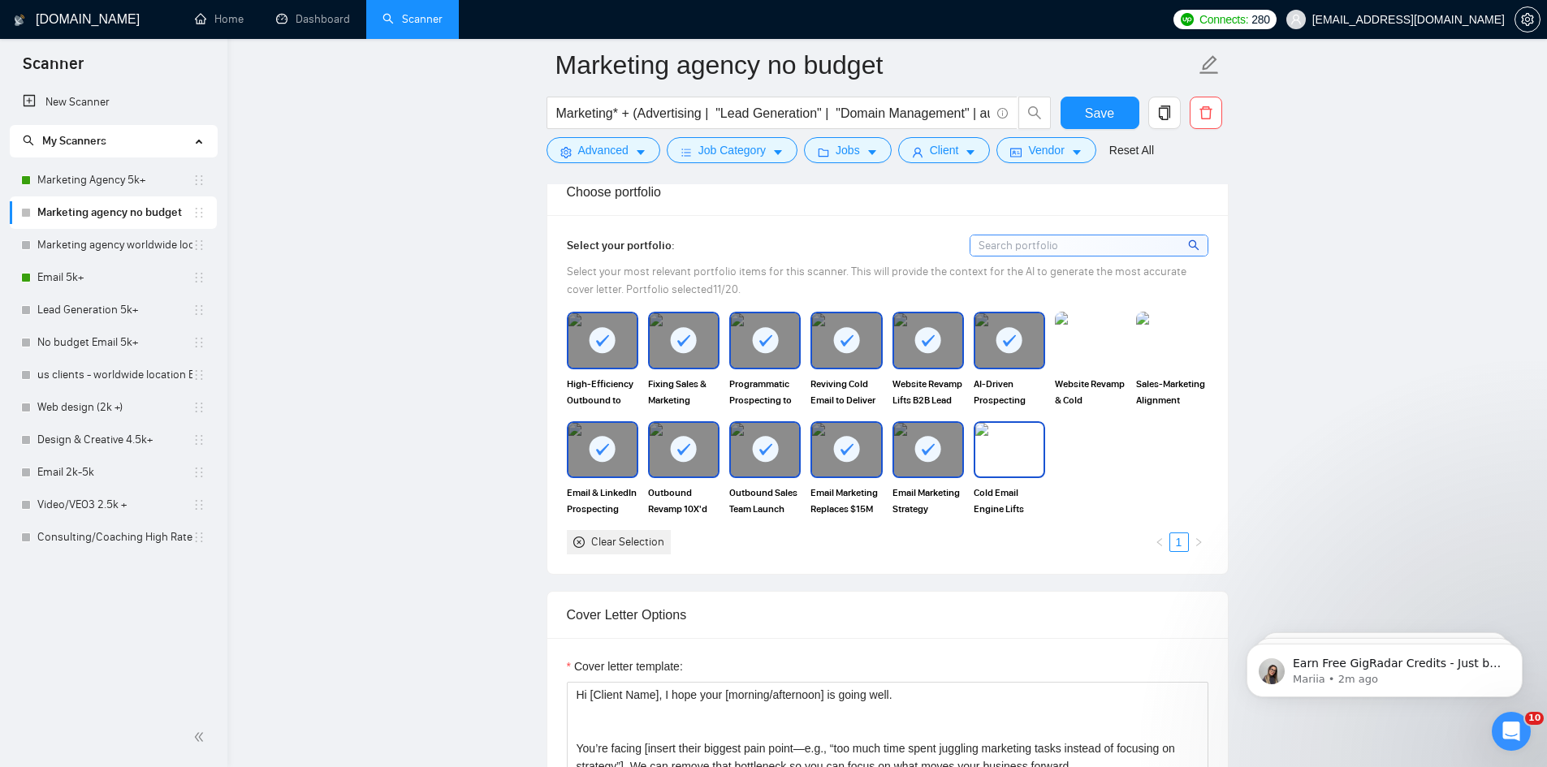
click at [1001, 432] on img at bounding box center [1009, 450] width 68 height 54
click at [1161, 345] on img at bounding box center [1172, 340] width 68 height 54
click at [1089, 354] on img at bounding box center [1090, 340] width 68 height 54
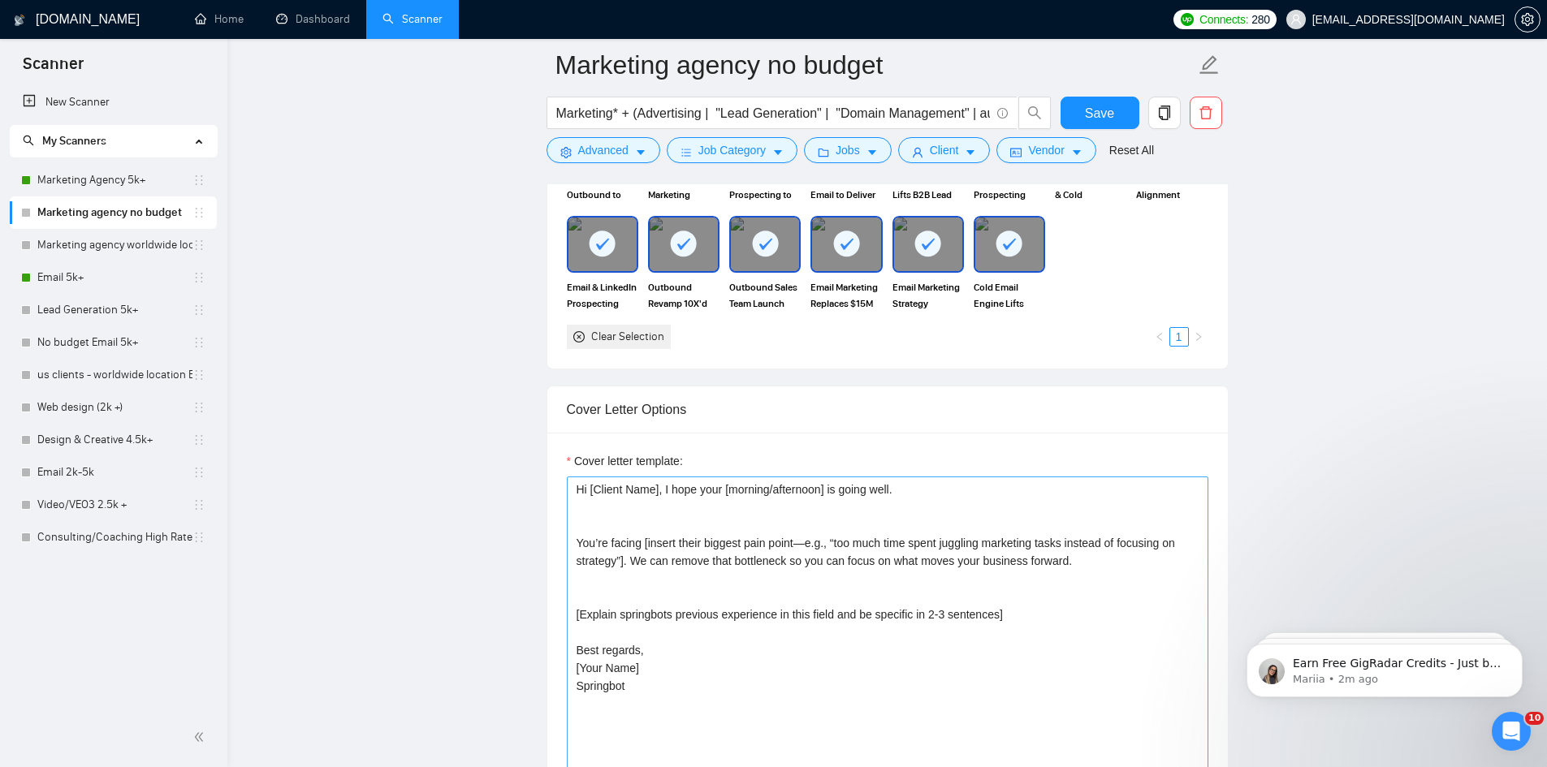
scroll to position [1949, 0]
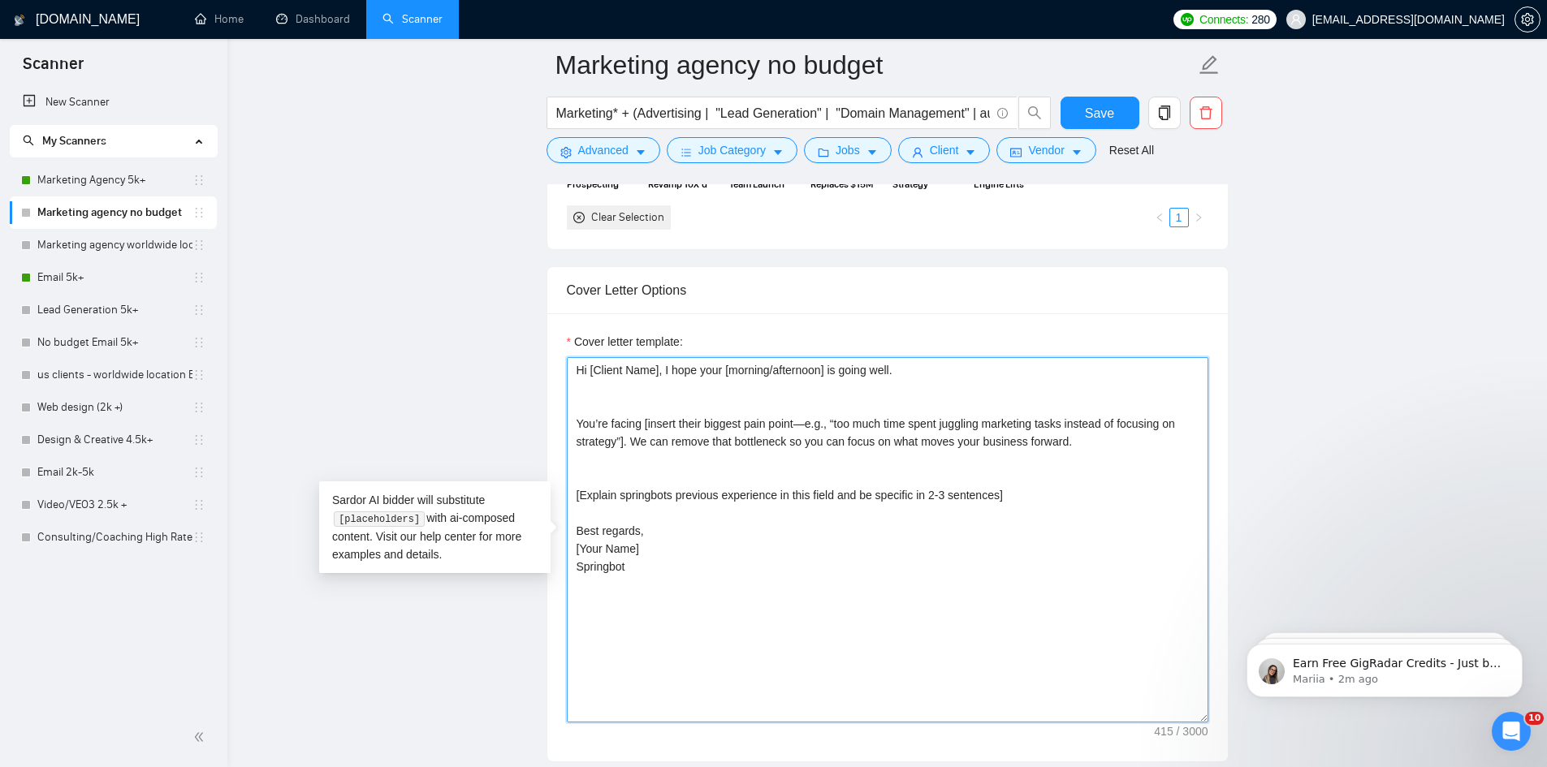
drag, startPoint x: 574, startPoint y: 387, endPoint x: 735, endPoint y: 625, distance: 287.1
click at [735, 625] on textarea "Hi [Client Name], I hope your [morning/afternoon] is going well. You’re facing …" at bounding box center [887, 539] width 641 height 365
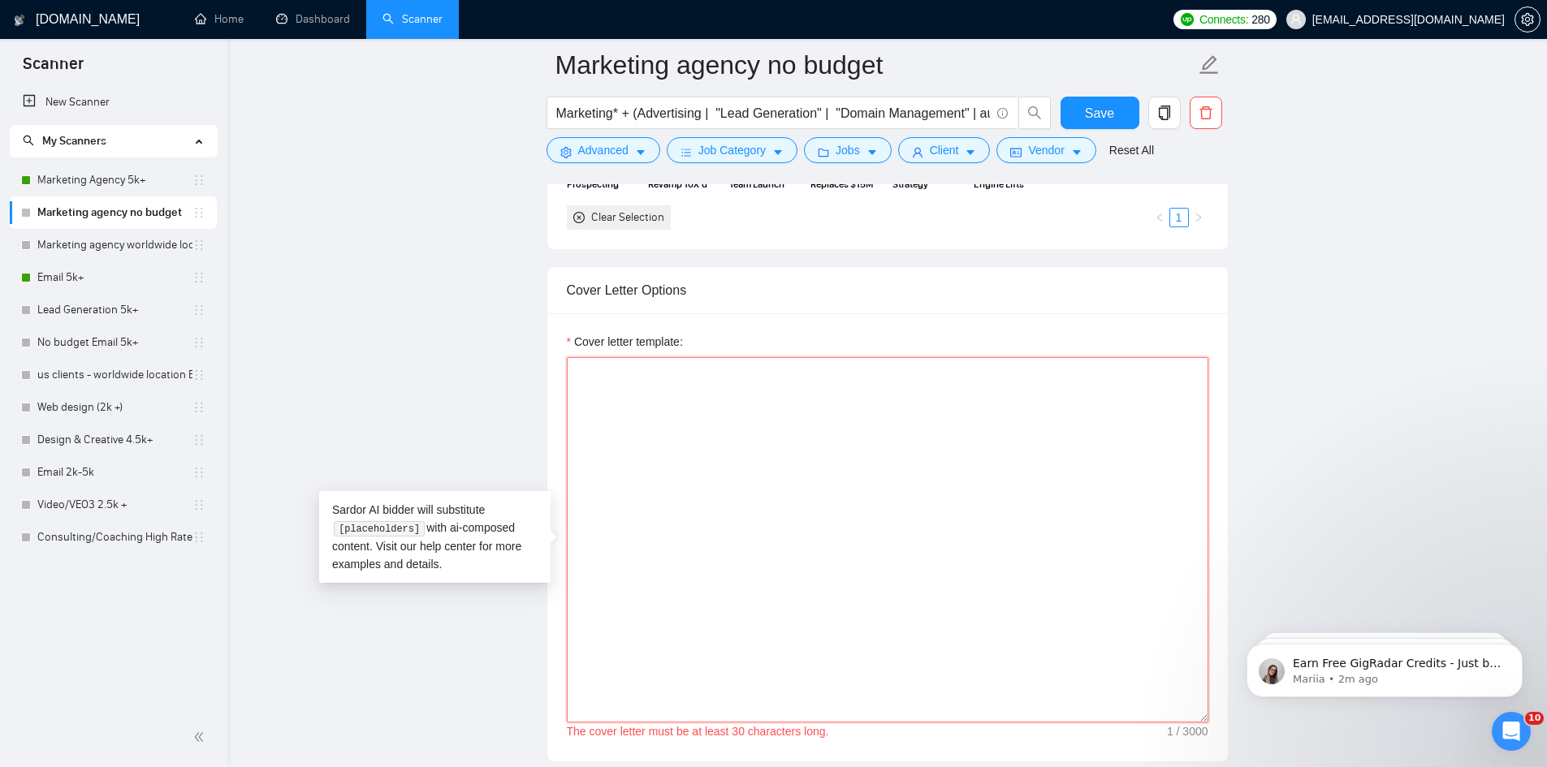
paste textarea "Hi [Client Name], I saw your post regarding your need for [Scan job description…"
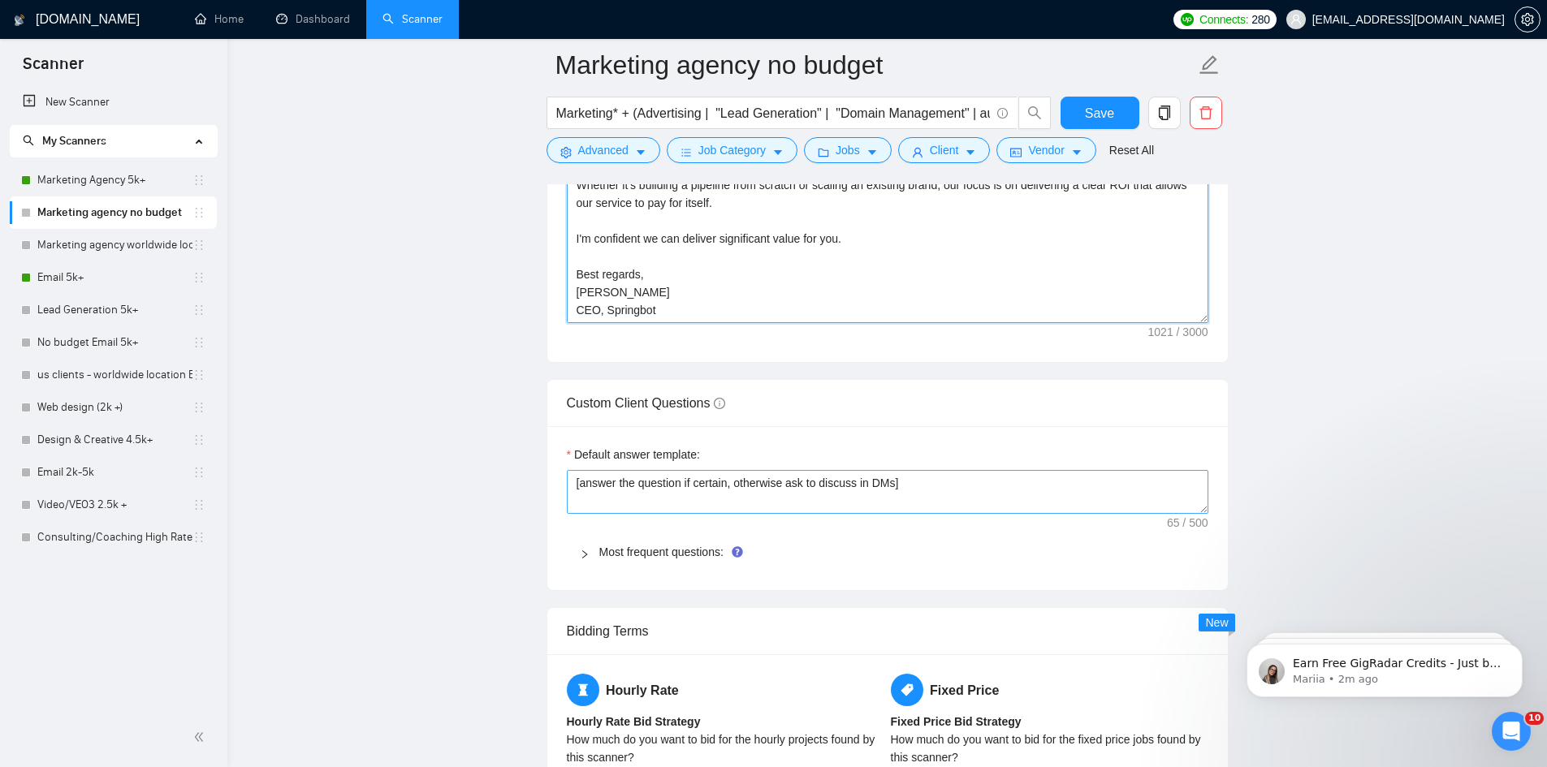
scroll to position [2355, 0]
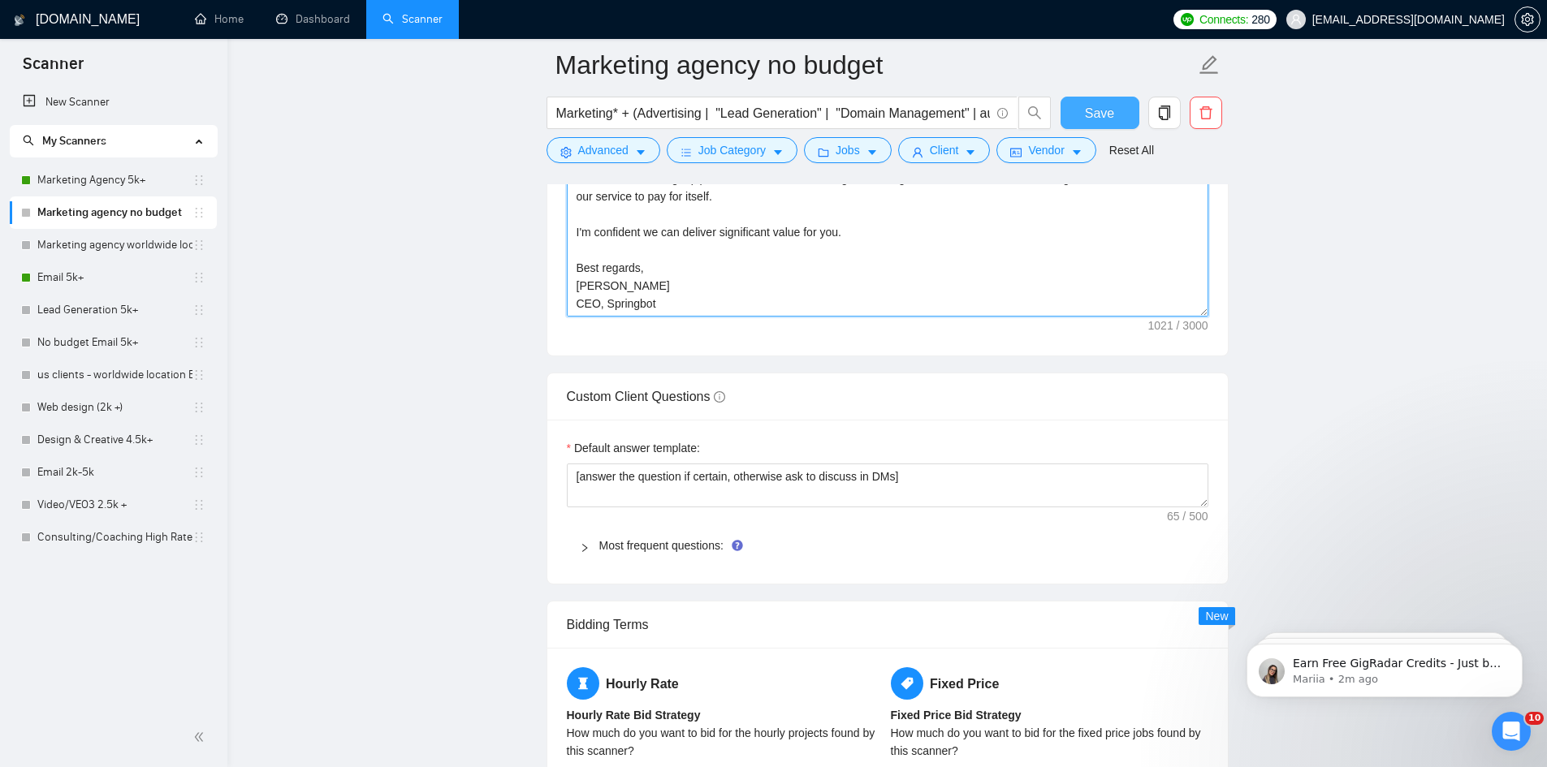
type textarea "Hi [Client Name], I saw your post regarding your need for [Scan job description…"
click at [1123, 113] on button "Save" at bounding box center [1099, 113] width 79 height 32
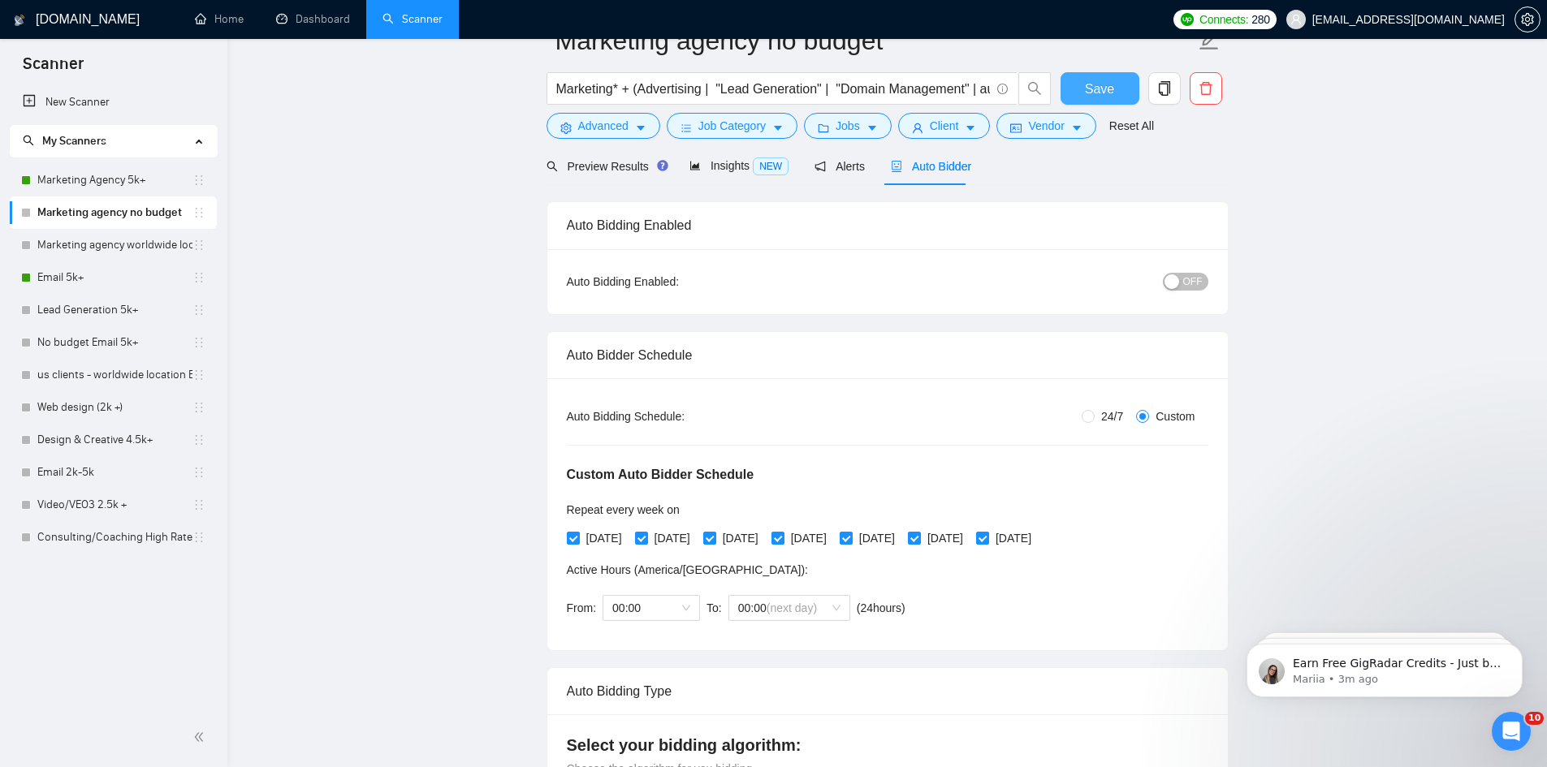
scroll to position [0, 0]
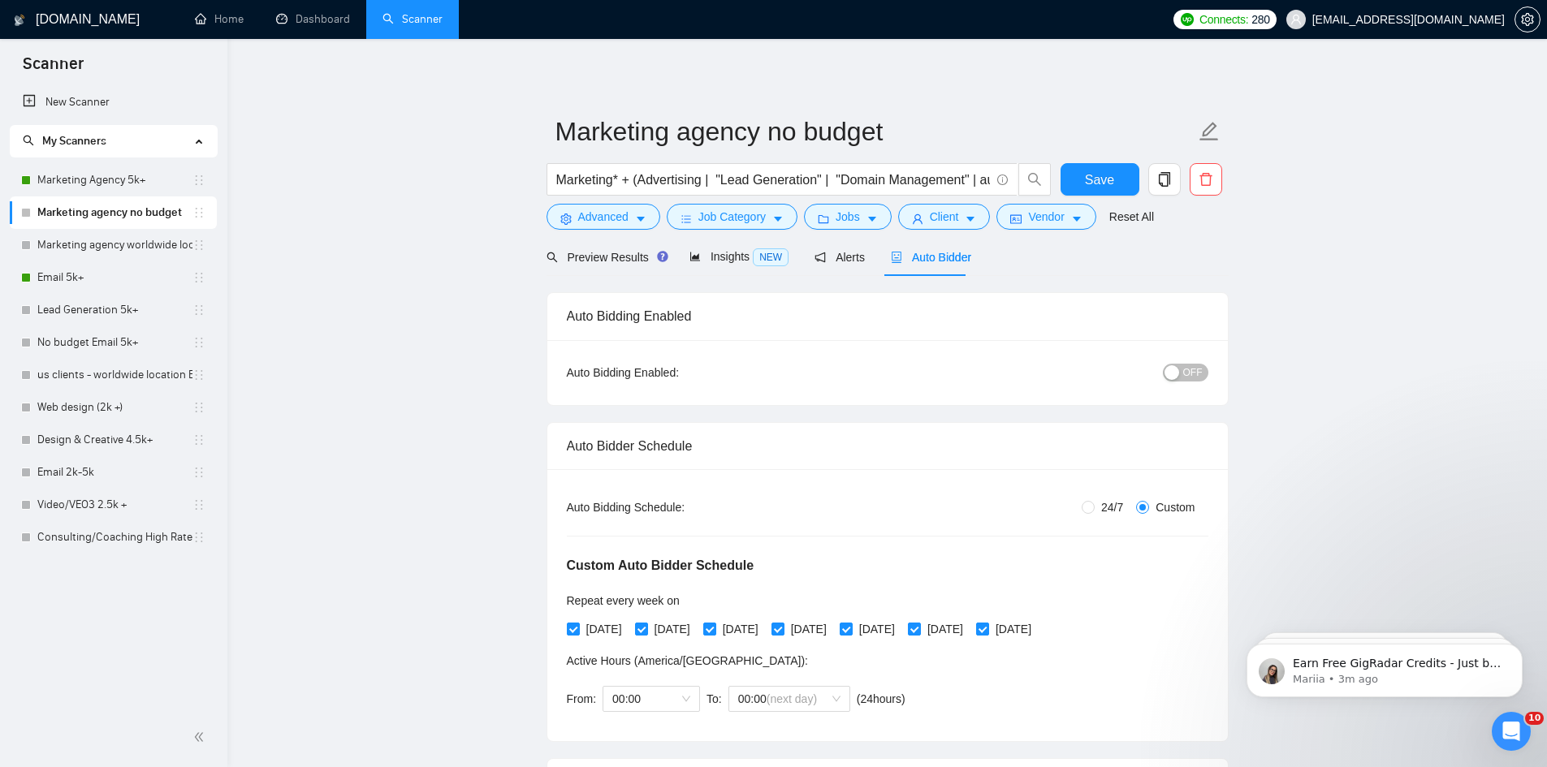
click at [1191, 366] on span "OFF" at bounding box center [1192, 373] width 19 height 18
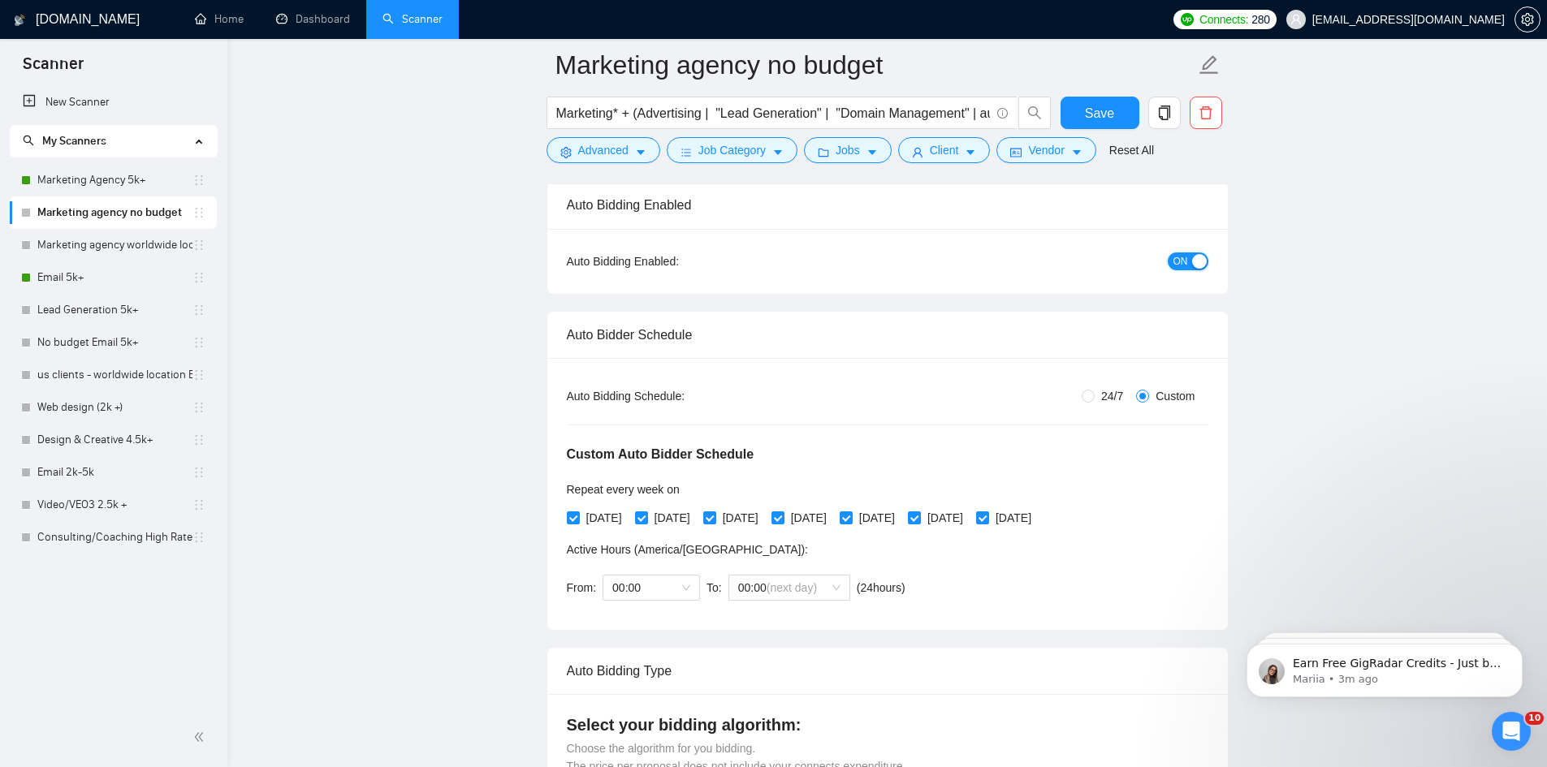
scroll to position [244, 0]
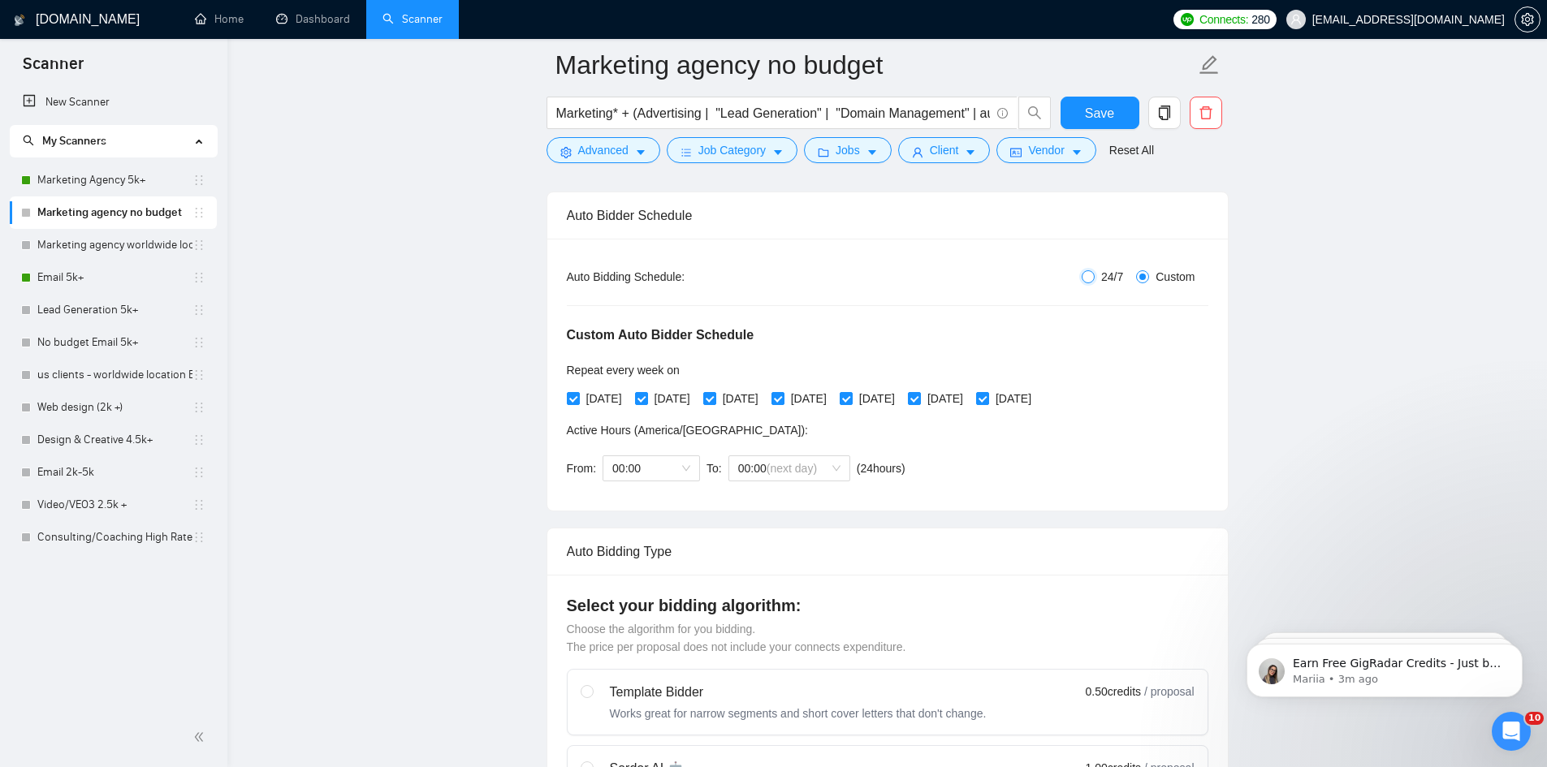
click at [1090, 279] on input "24/7" at bounding box center [1088, 276] width 13 height 13
radio input "true"
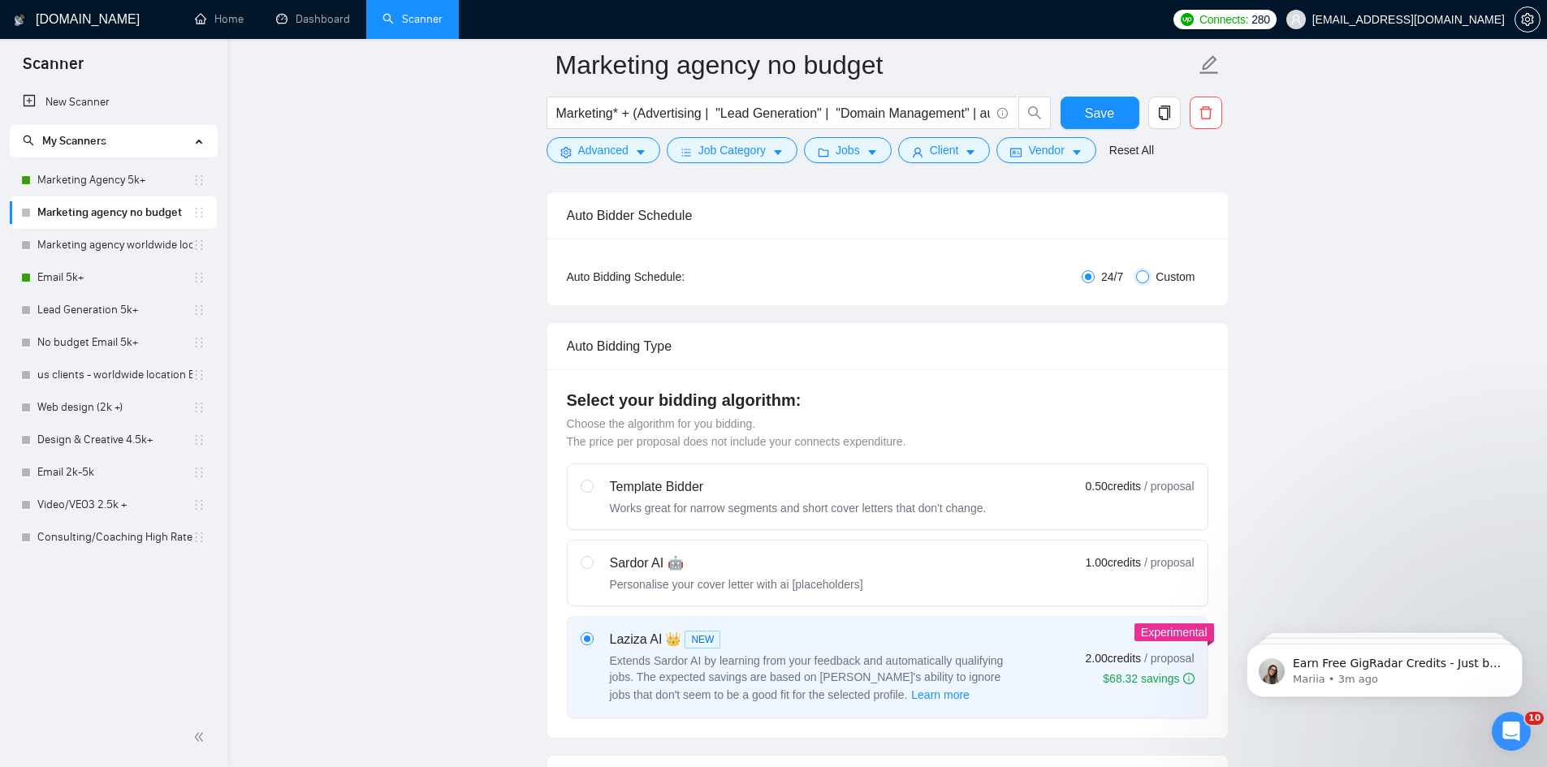
click at [1139, 276] on input "Custom" at bounding box center [1142, 276] width 13 height 13
radio input "true"
radio input "false"
checkbox input "true"
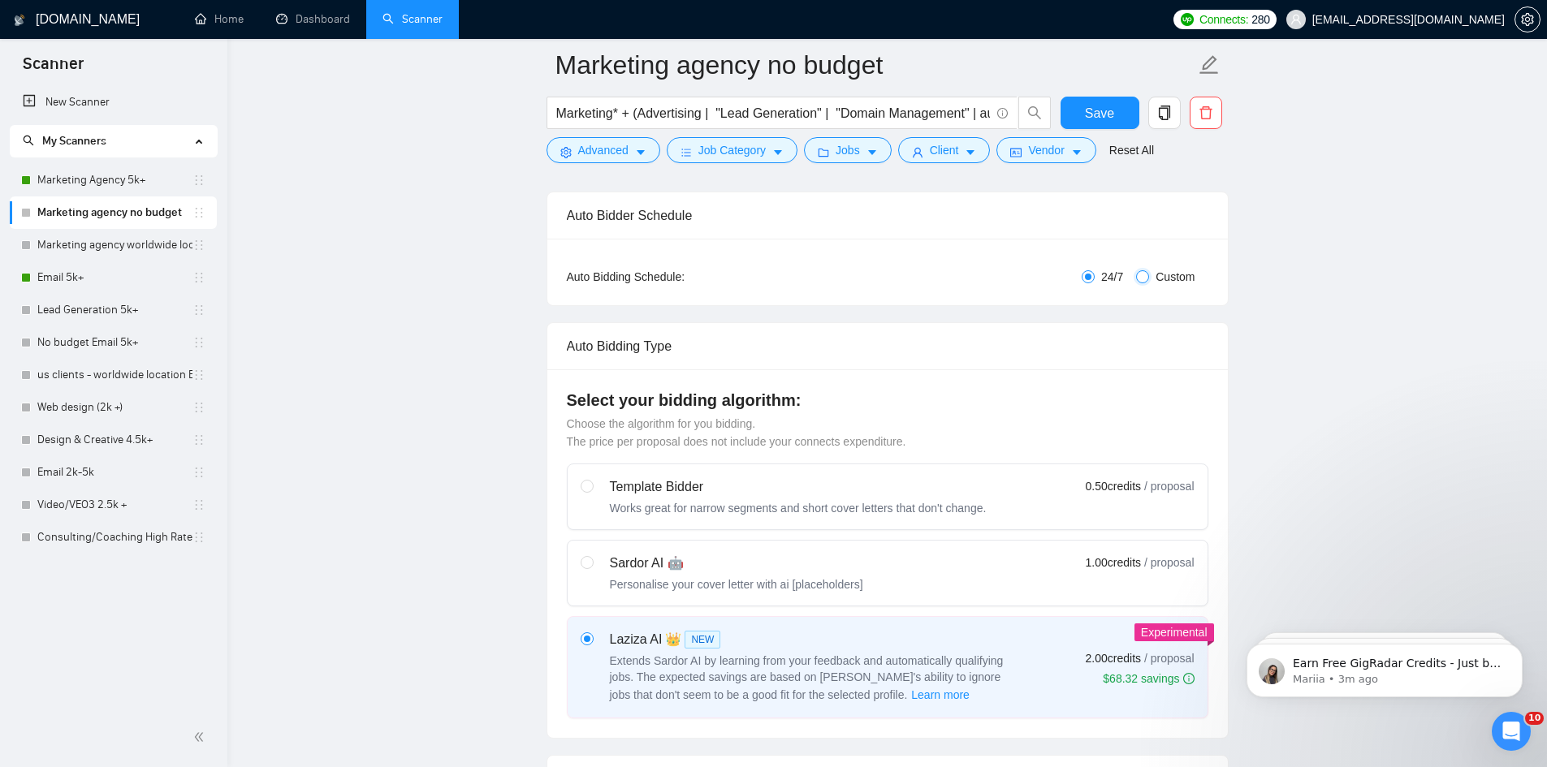
checkbox input "true"
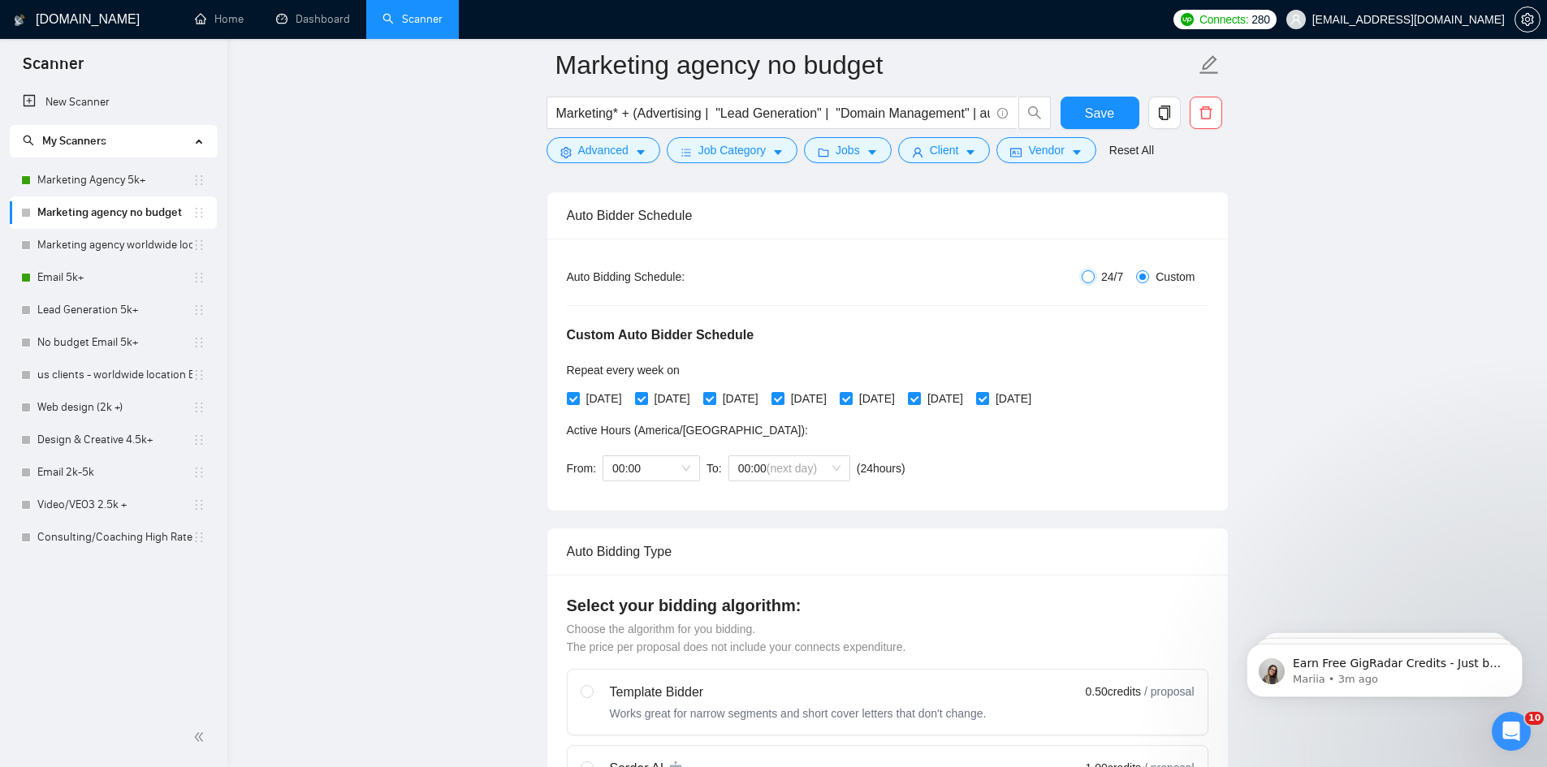
click at [1086, 274] on input "24/7" at bounding box center [1088, 276] width 13 height 13
radio input "true"
radio input "false"
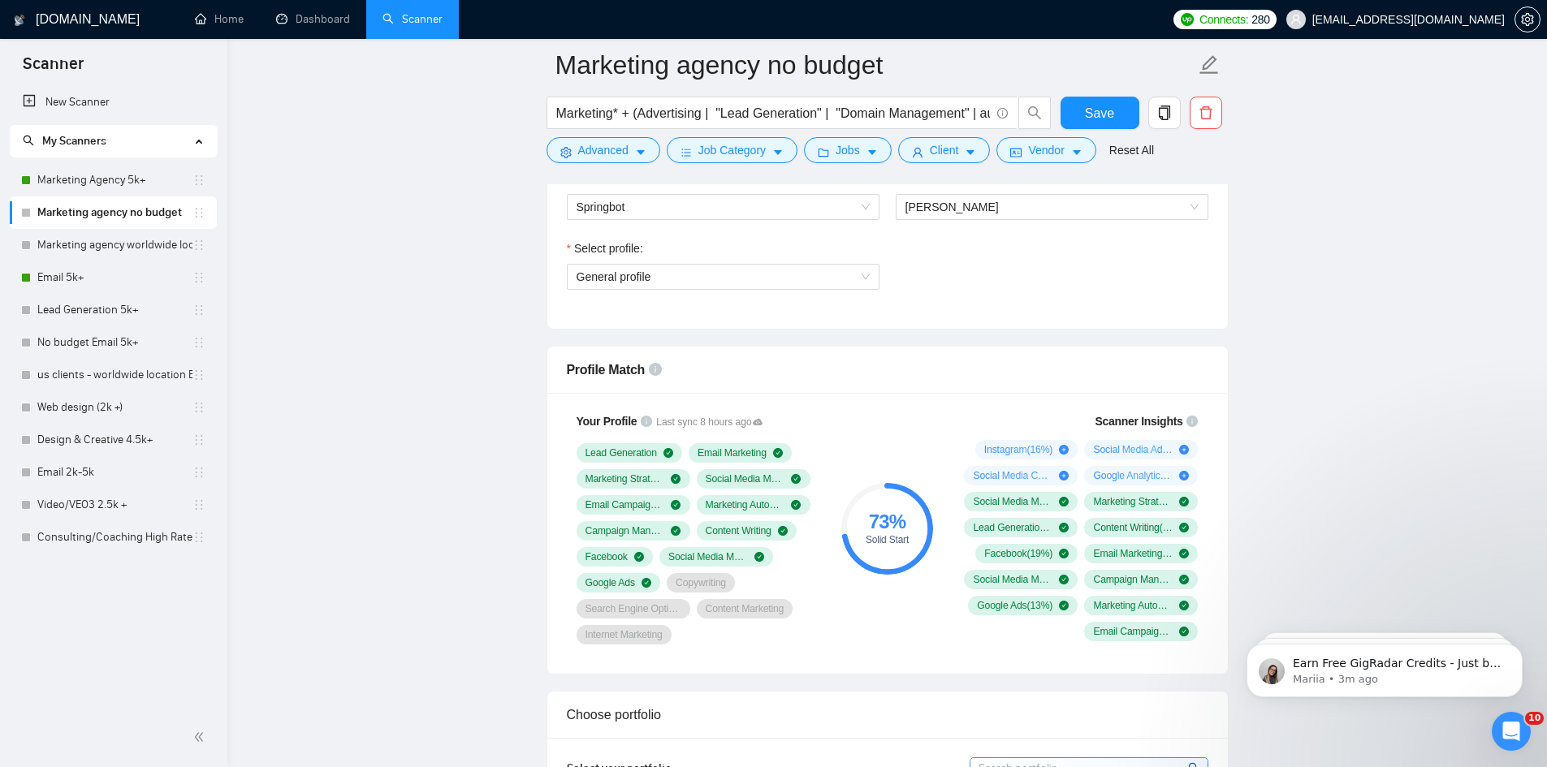
scroll to position [974, 0]
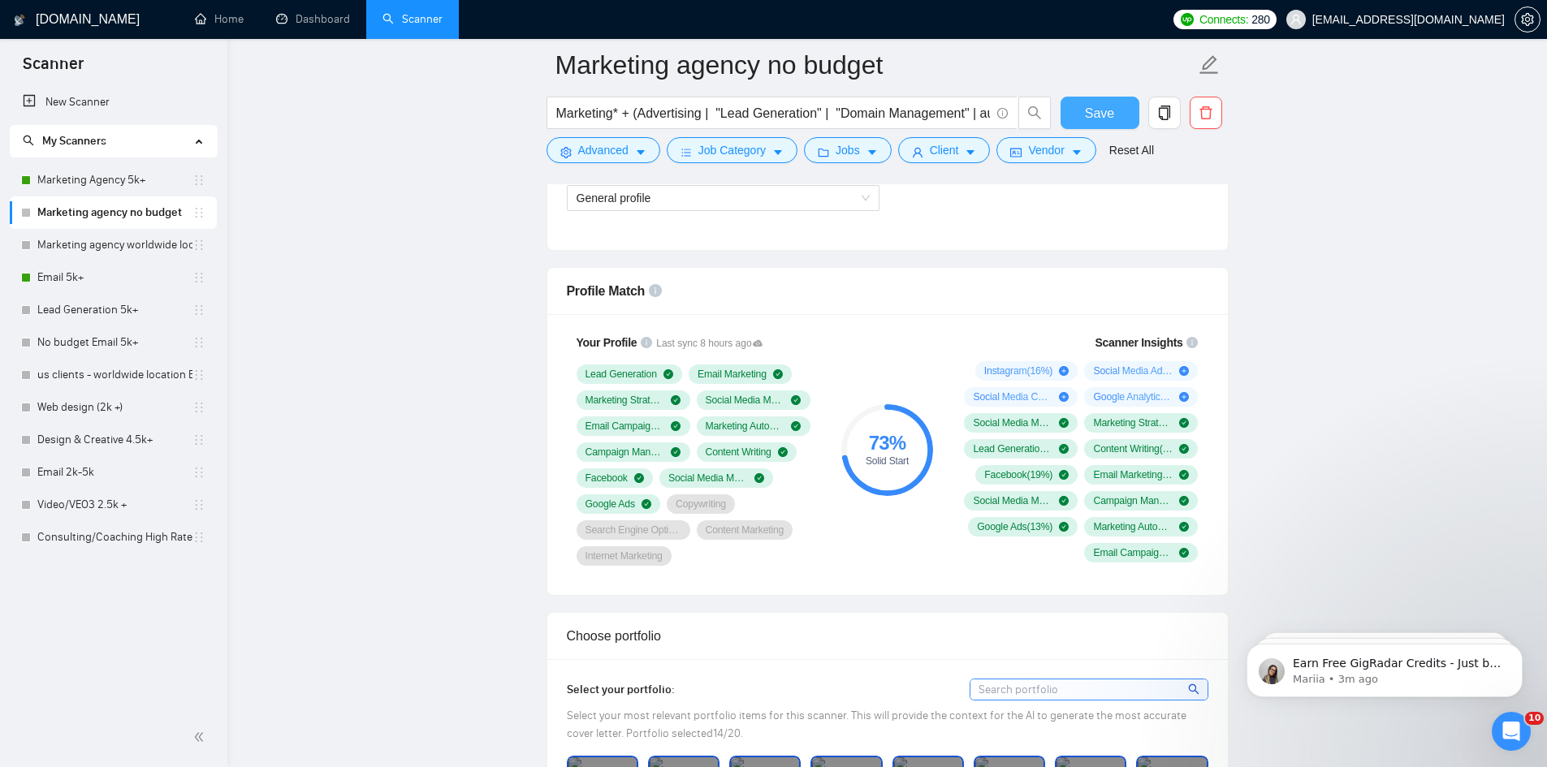
click at [1097, 106] on span "Save" at bounding box center [1099, 113] width 29 height 20
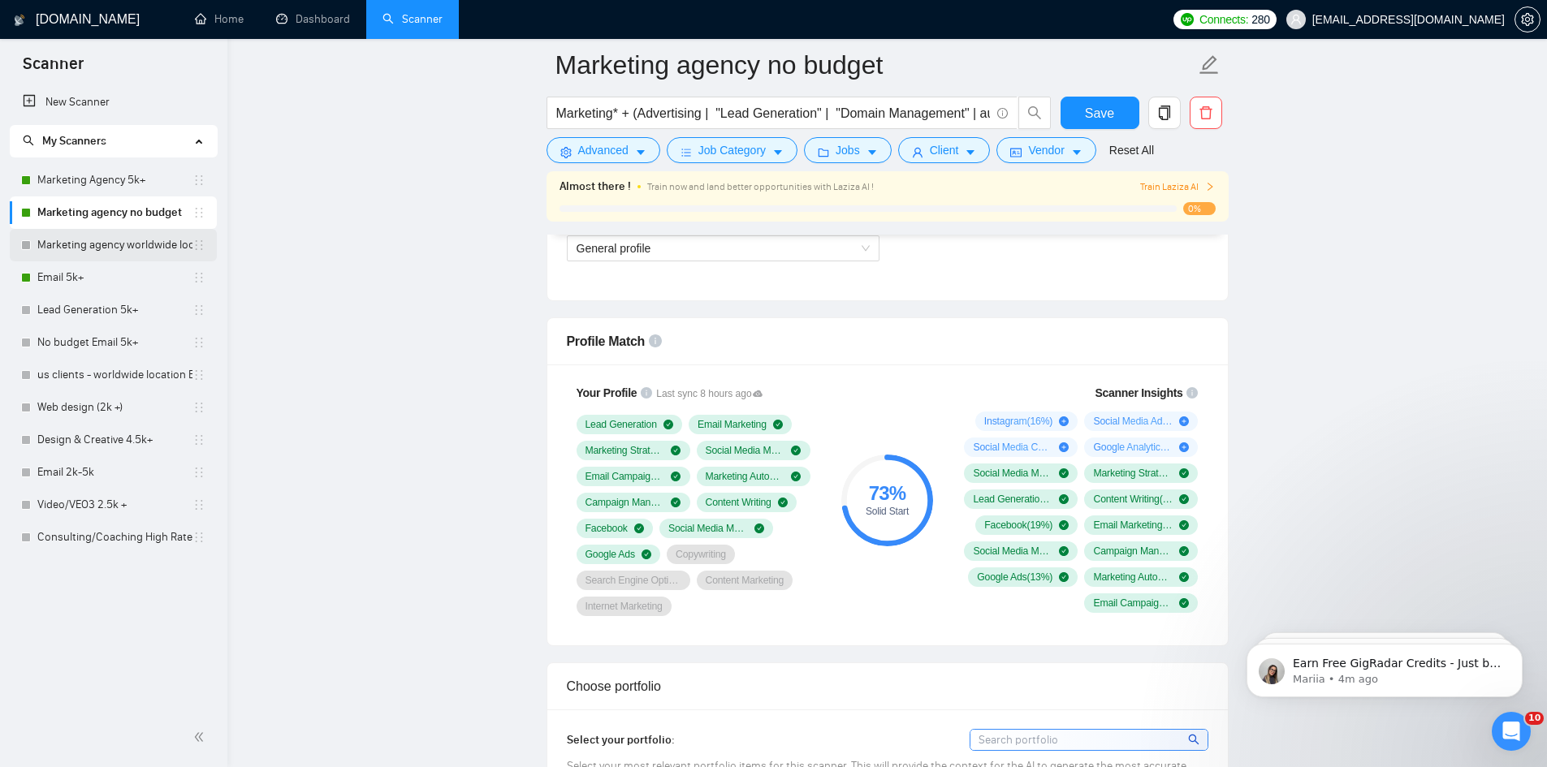
click at [67, 243] on link "Marketing agency worldwide location" at bounding box center [114, 245] width 155 height 32
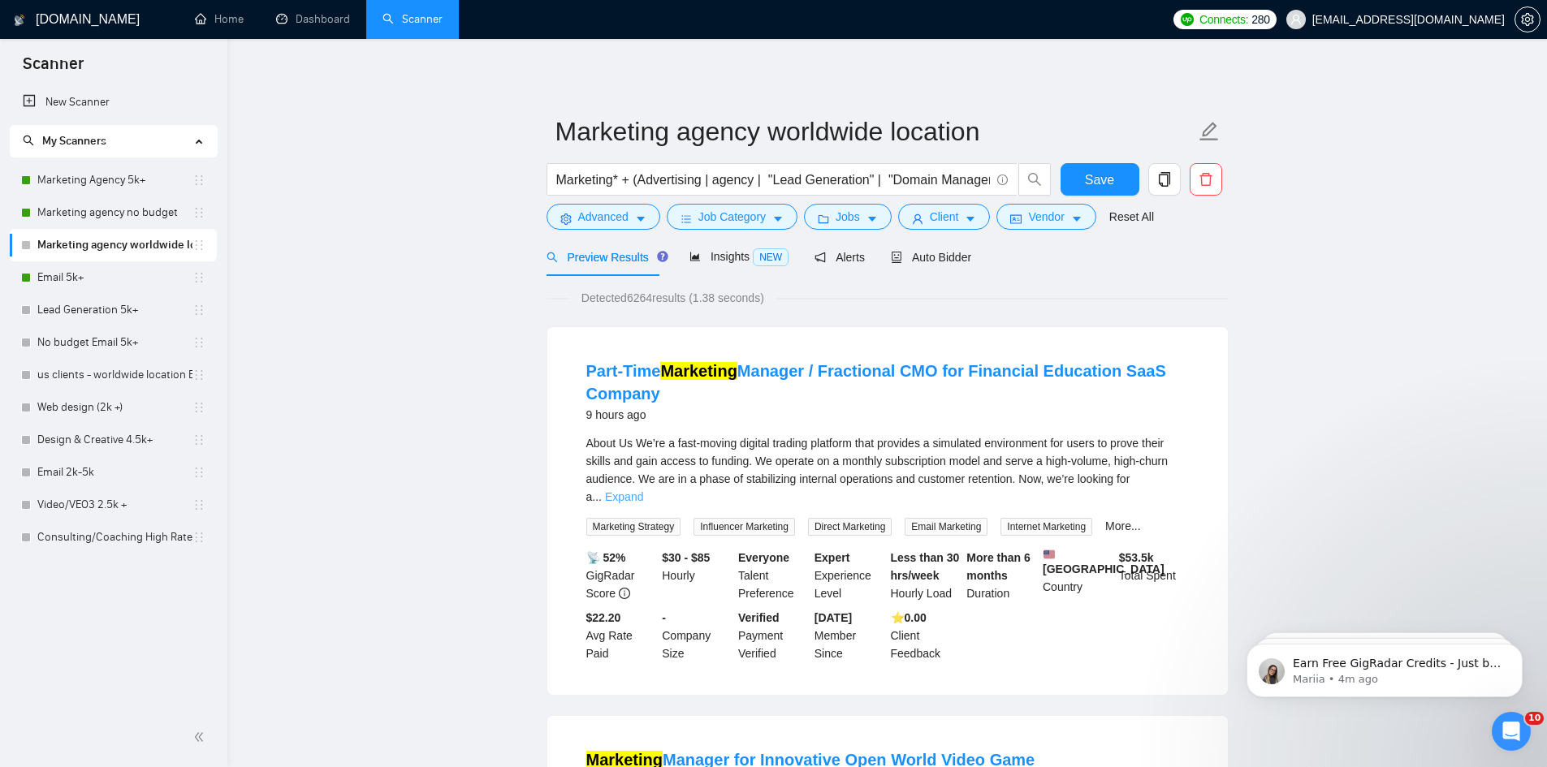
click at [643, 490] on link "Expand" at bounding box center [624, 496] width 38 height 13
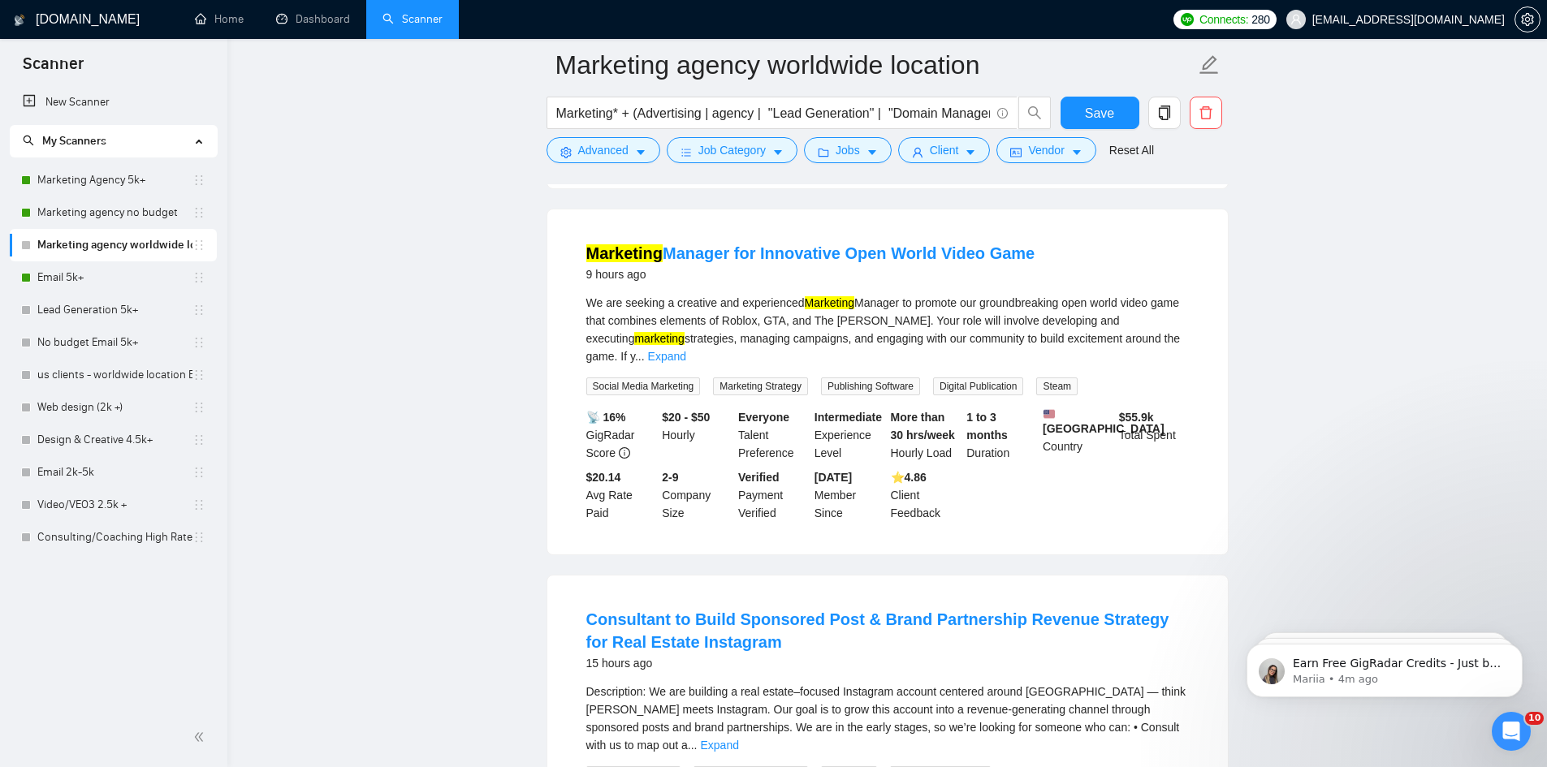
scroll to position [974, 0]
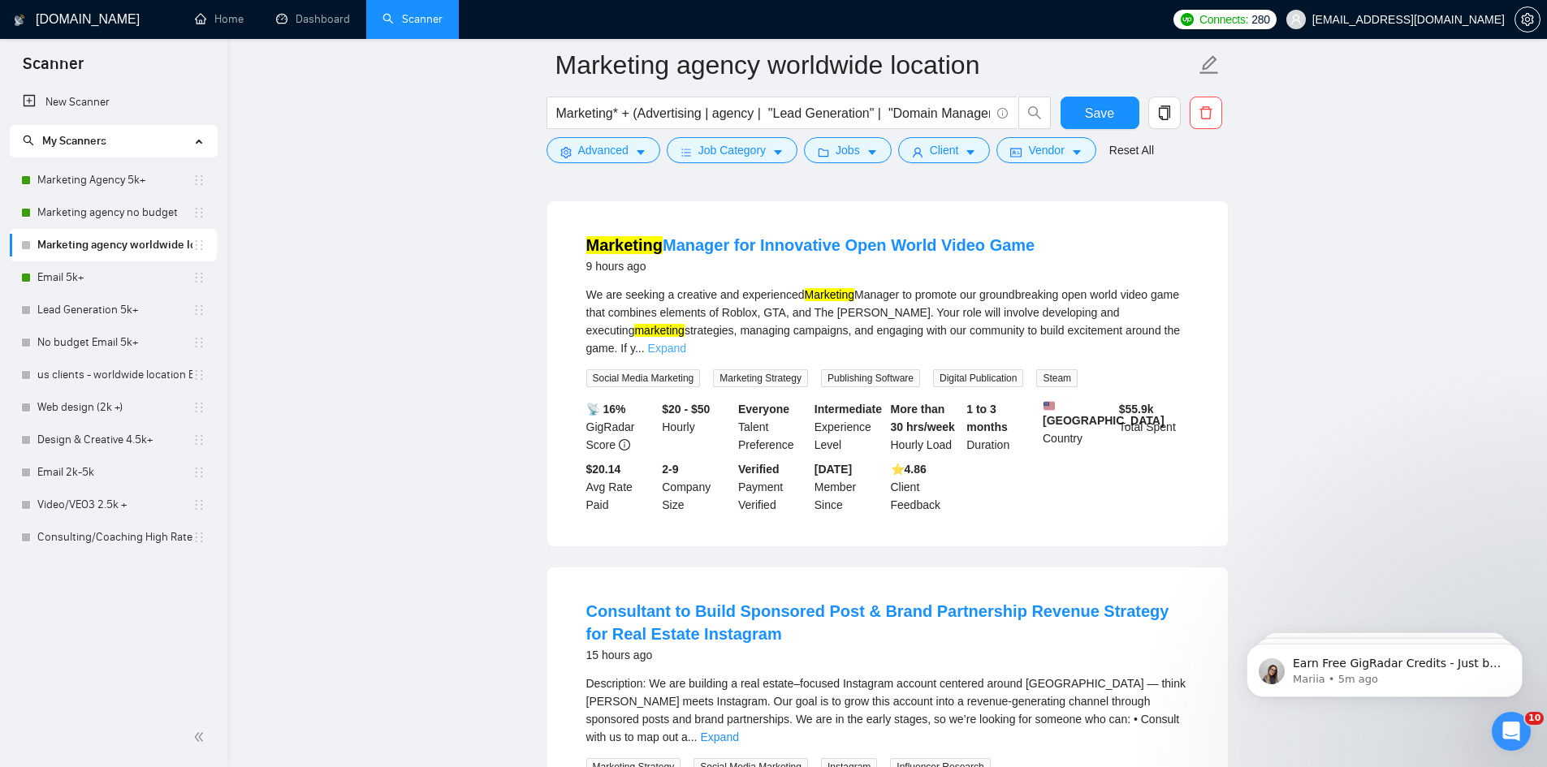
click at [686, 342] on link "Expand" at bounding box center [667, 348] width 38 height 13
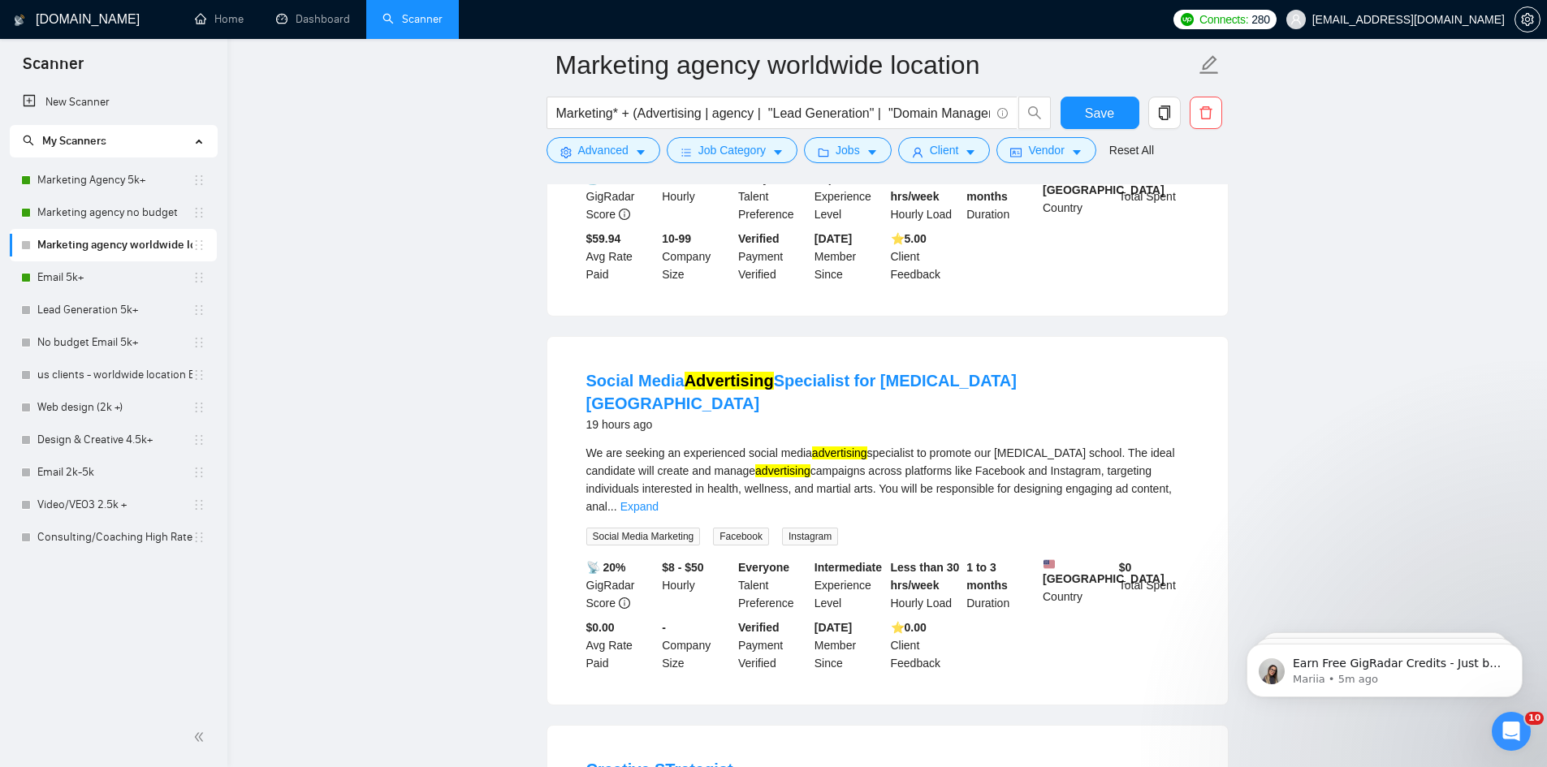
scroll to position [2355, 0]
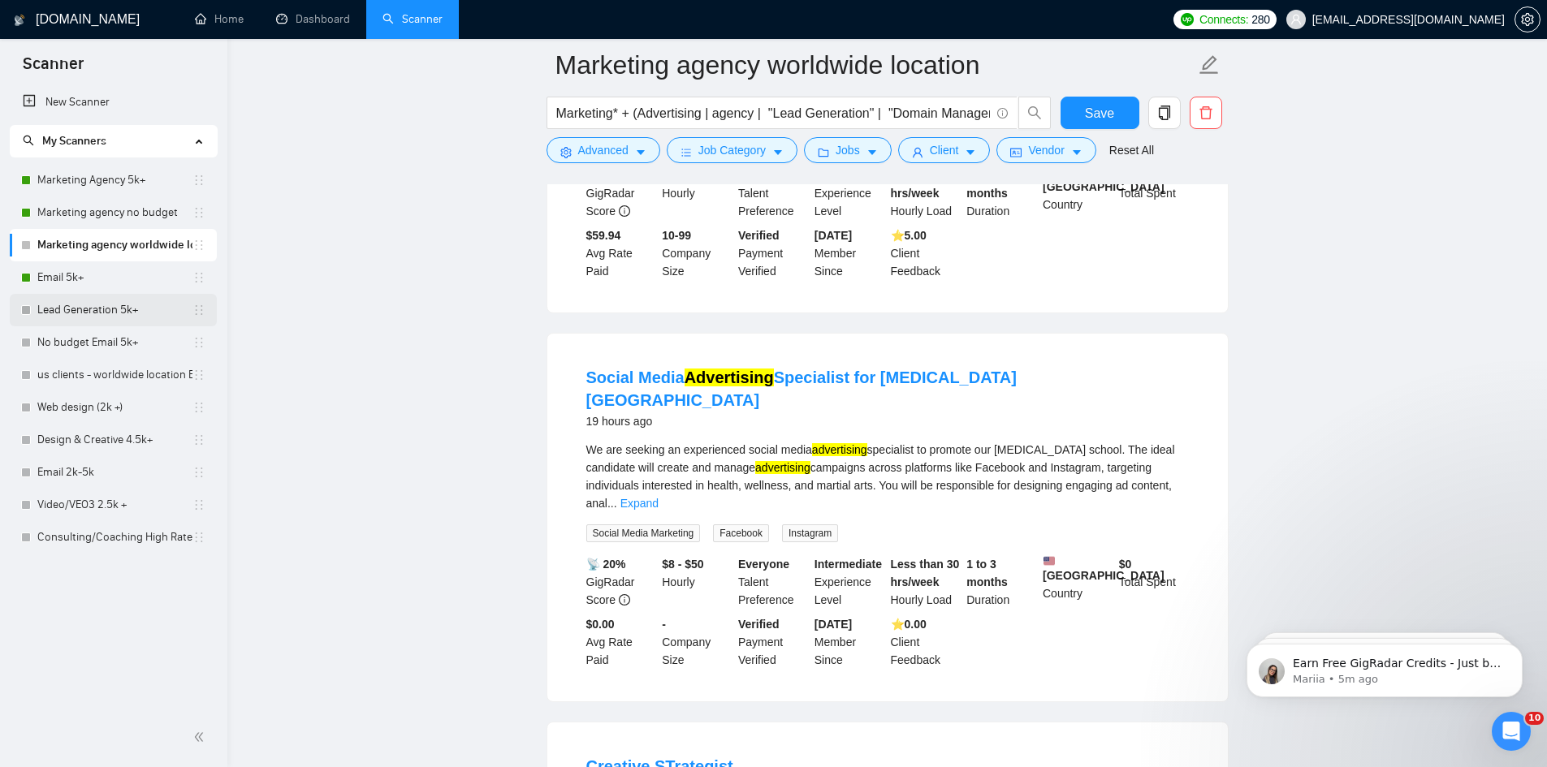
click at [98, 308] on link "Lead Generation 5k+" at bounding box center [114, 310] width 155 height 32
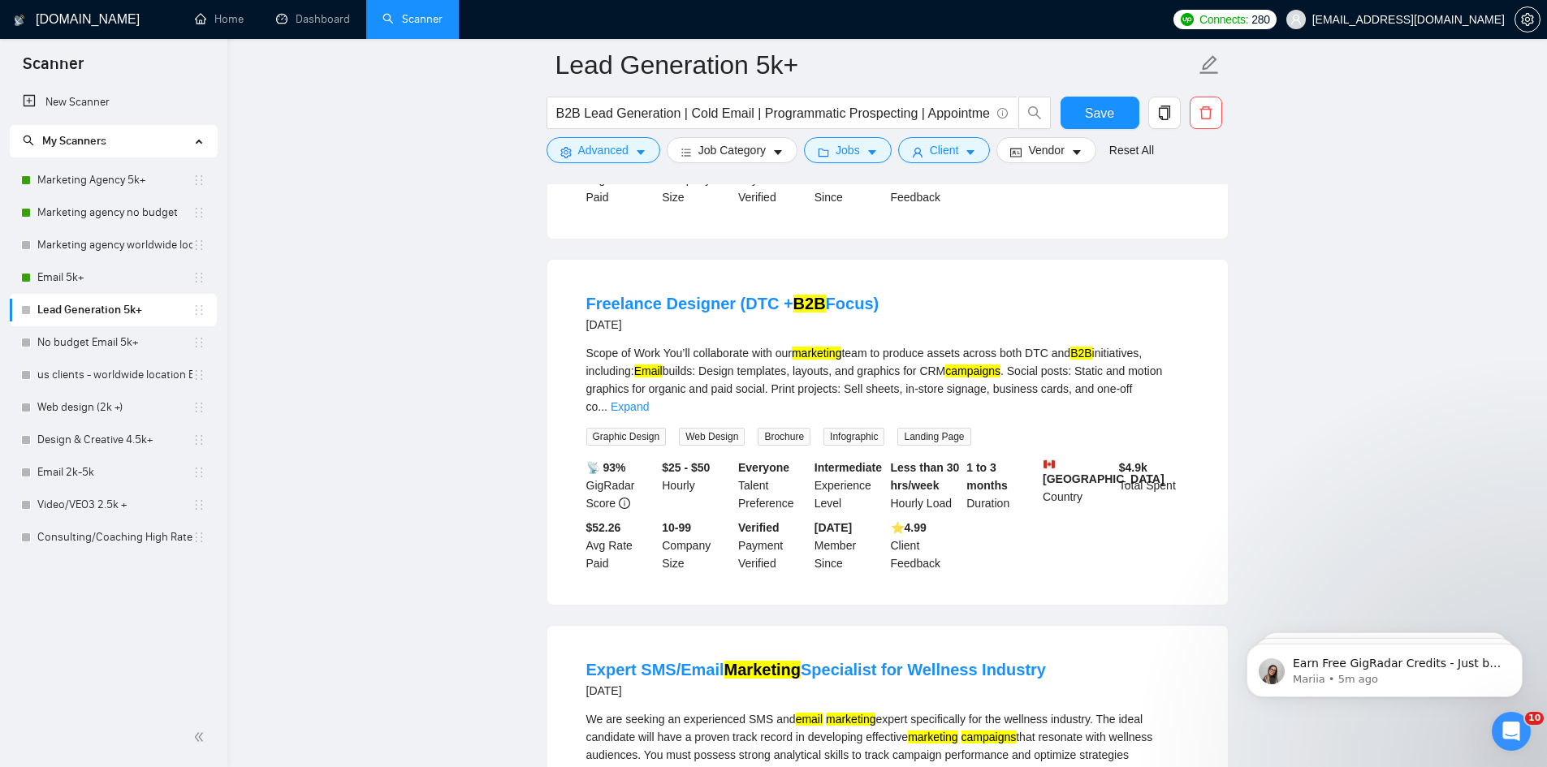
scroll to position [974, 0]
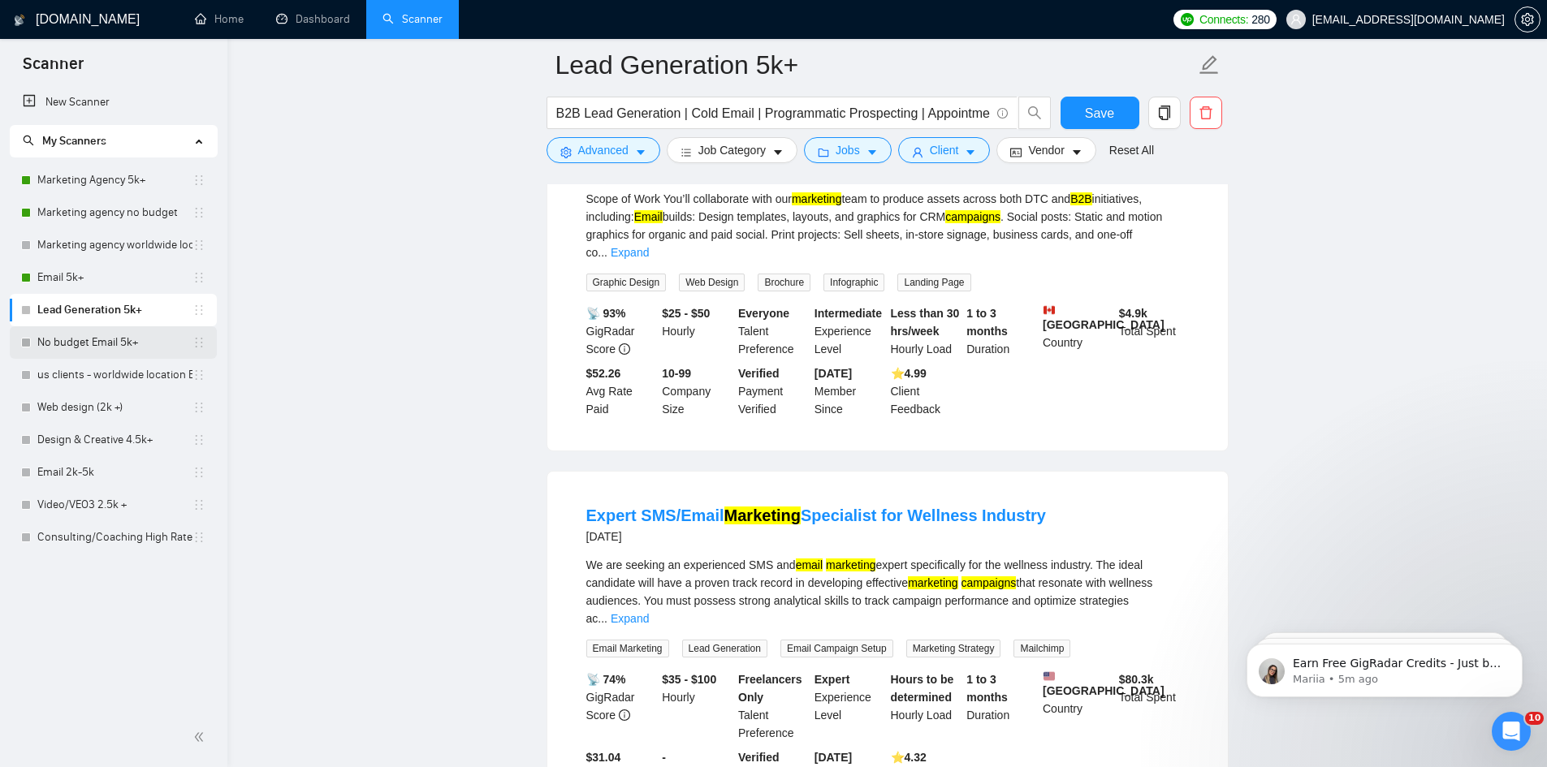
click at [60, 341] on link "No budget Email 5k+" at bounding box center [114, 342] width 155 height 32
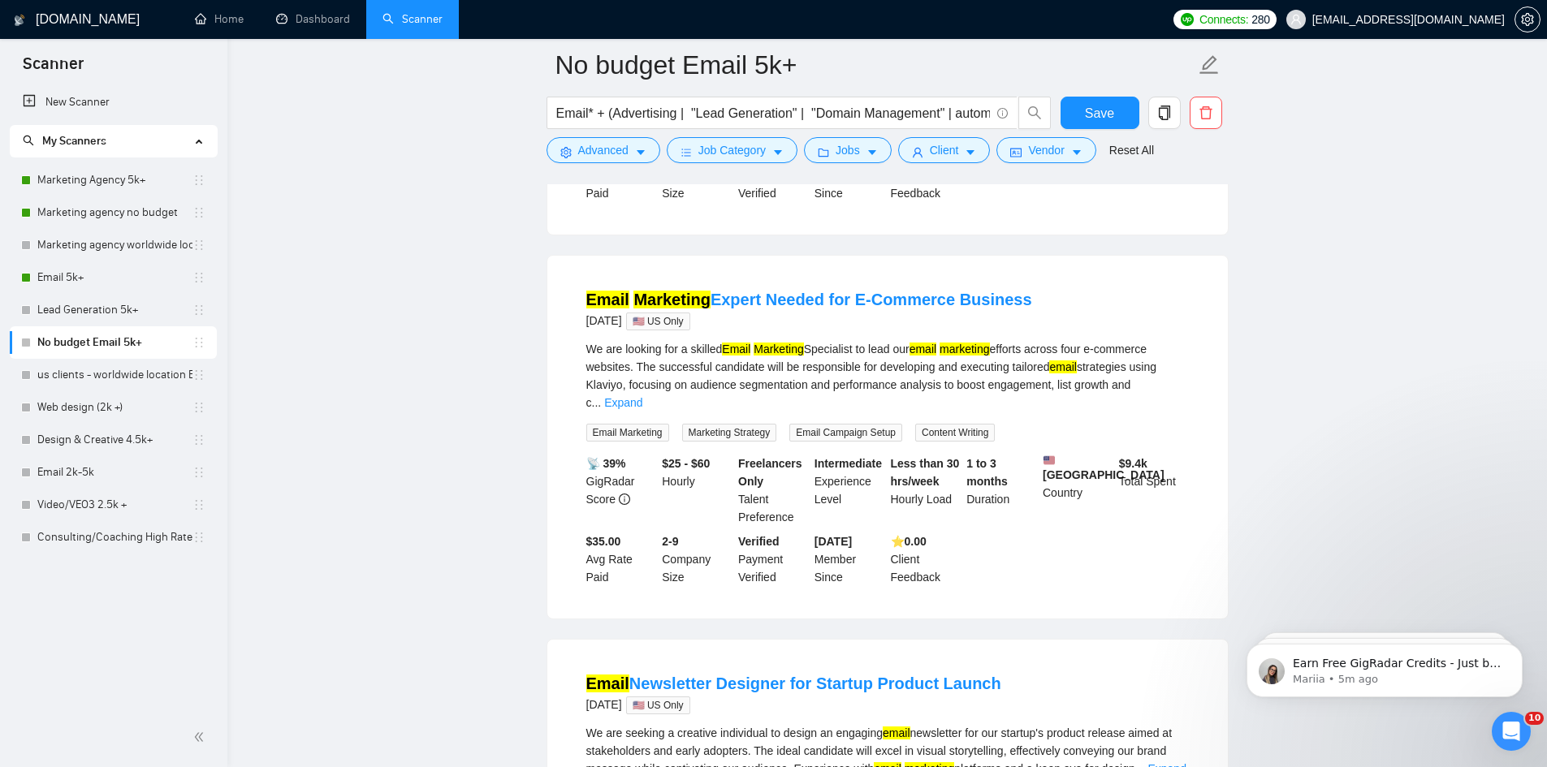
scroll to position [1218, 0]
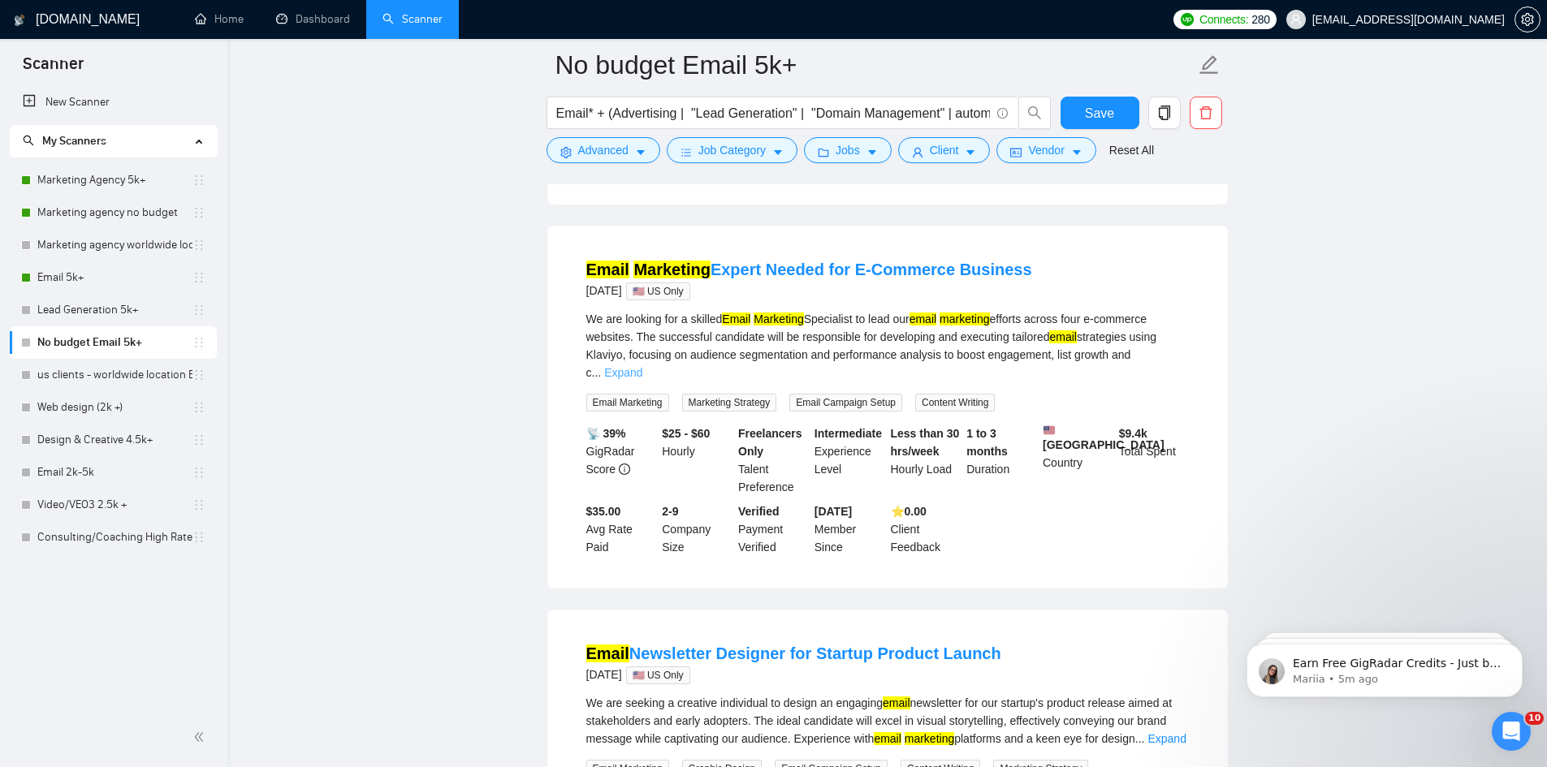
click at [642, 366] on link "Expand" at bounding box center [623, 372] width 38 height 13
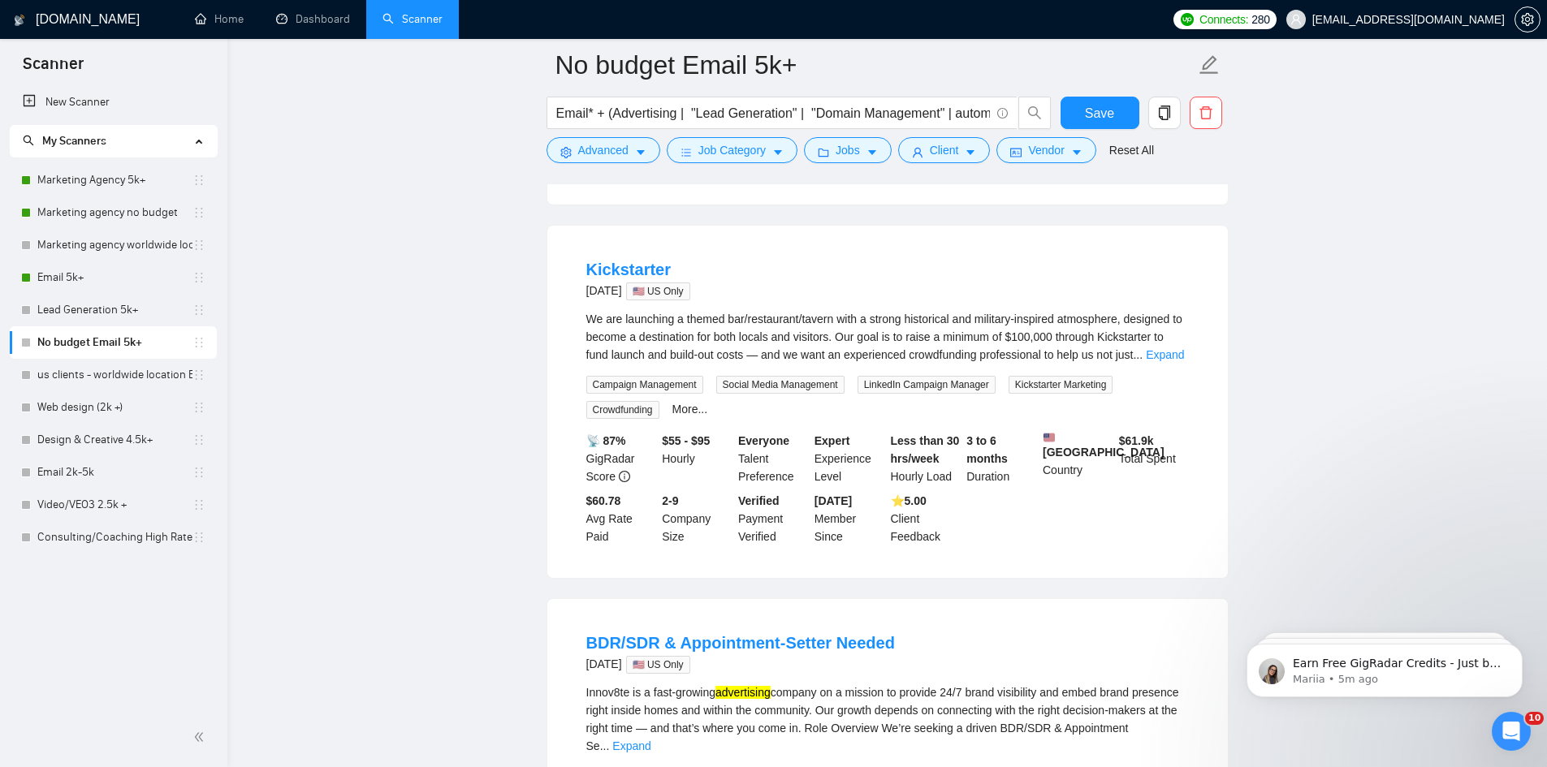
scroll to position [2761, 0]
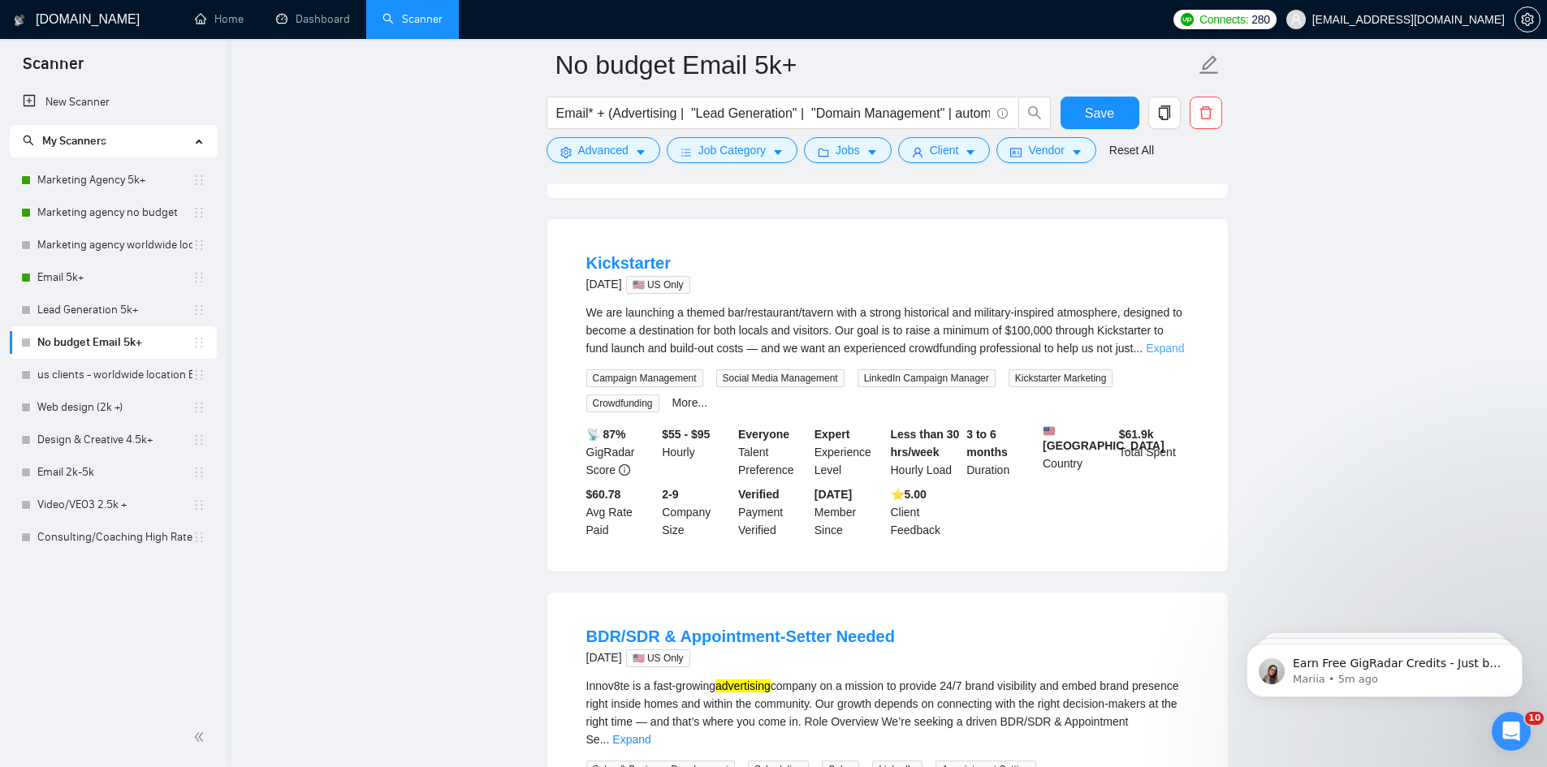
click at [1175, 342] on link "Expand" at bounding box center [1165, 348] width 38 height 13
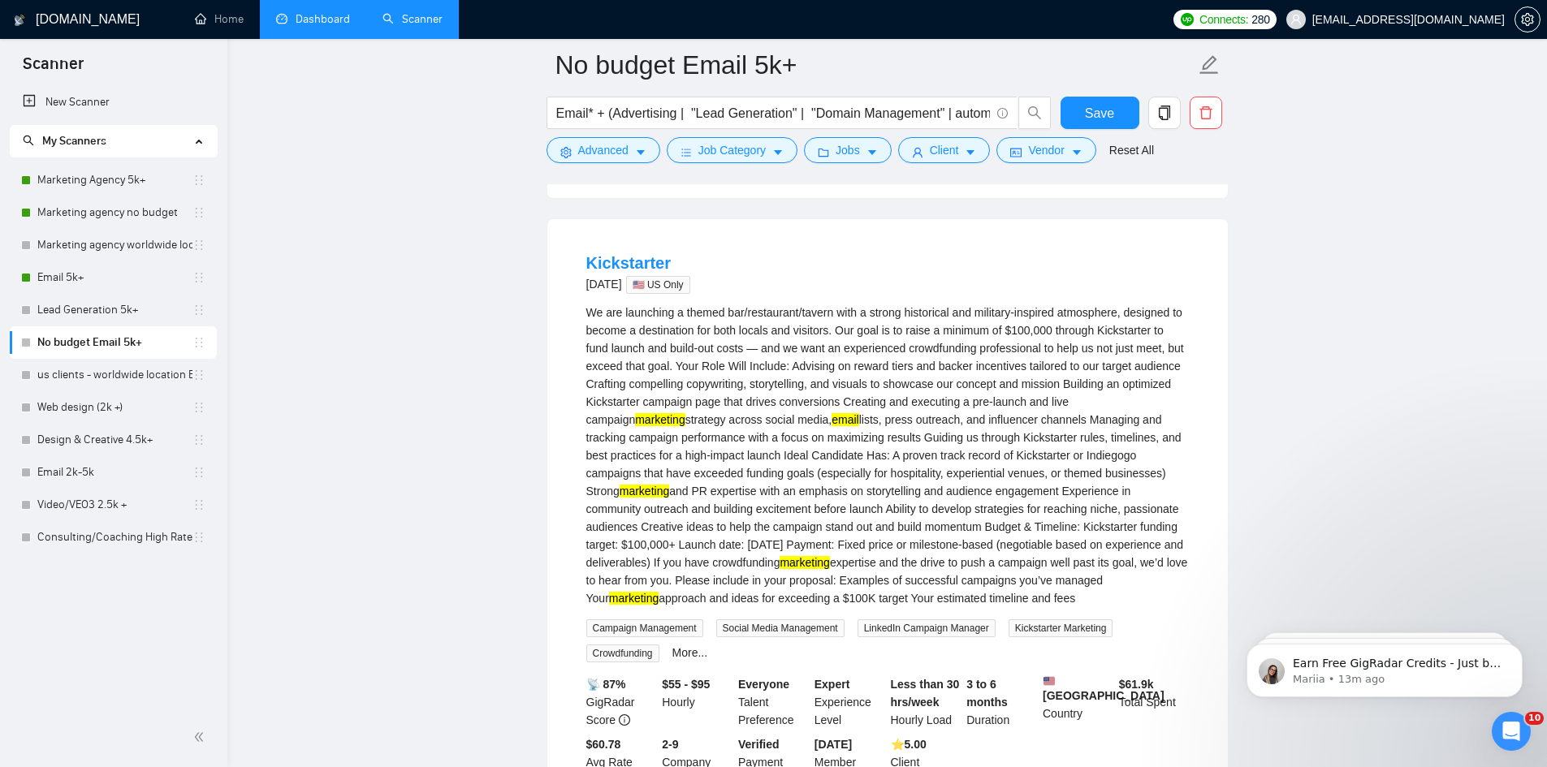
click at [320, 12] on link "Dashboard" at bounding box center [313, 19] width 74 height 14
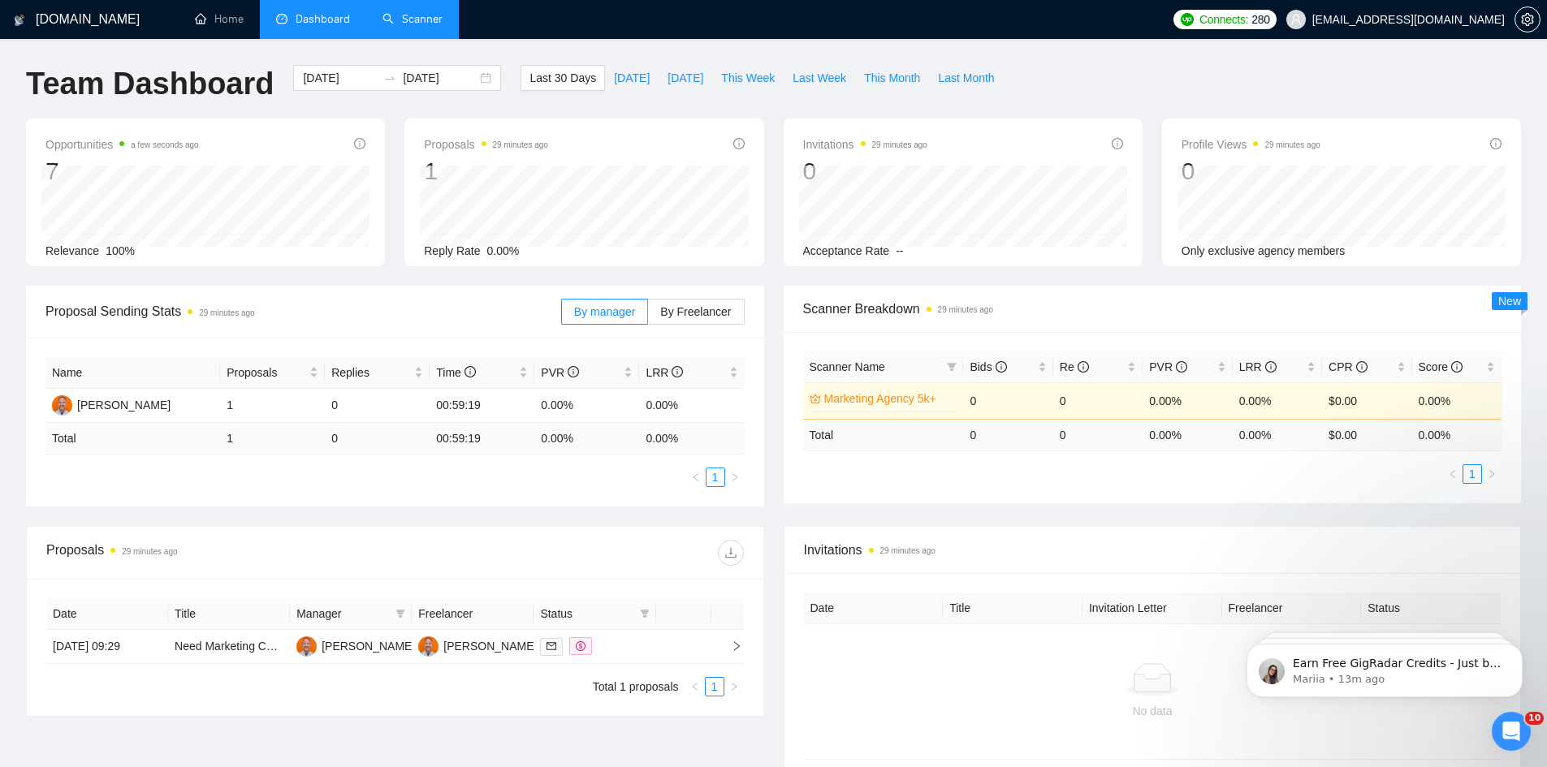
click at [402, 24] on link "Scanner" at bounding box center [412, 19] width 60 height 14
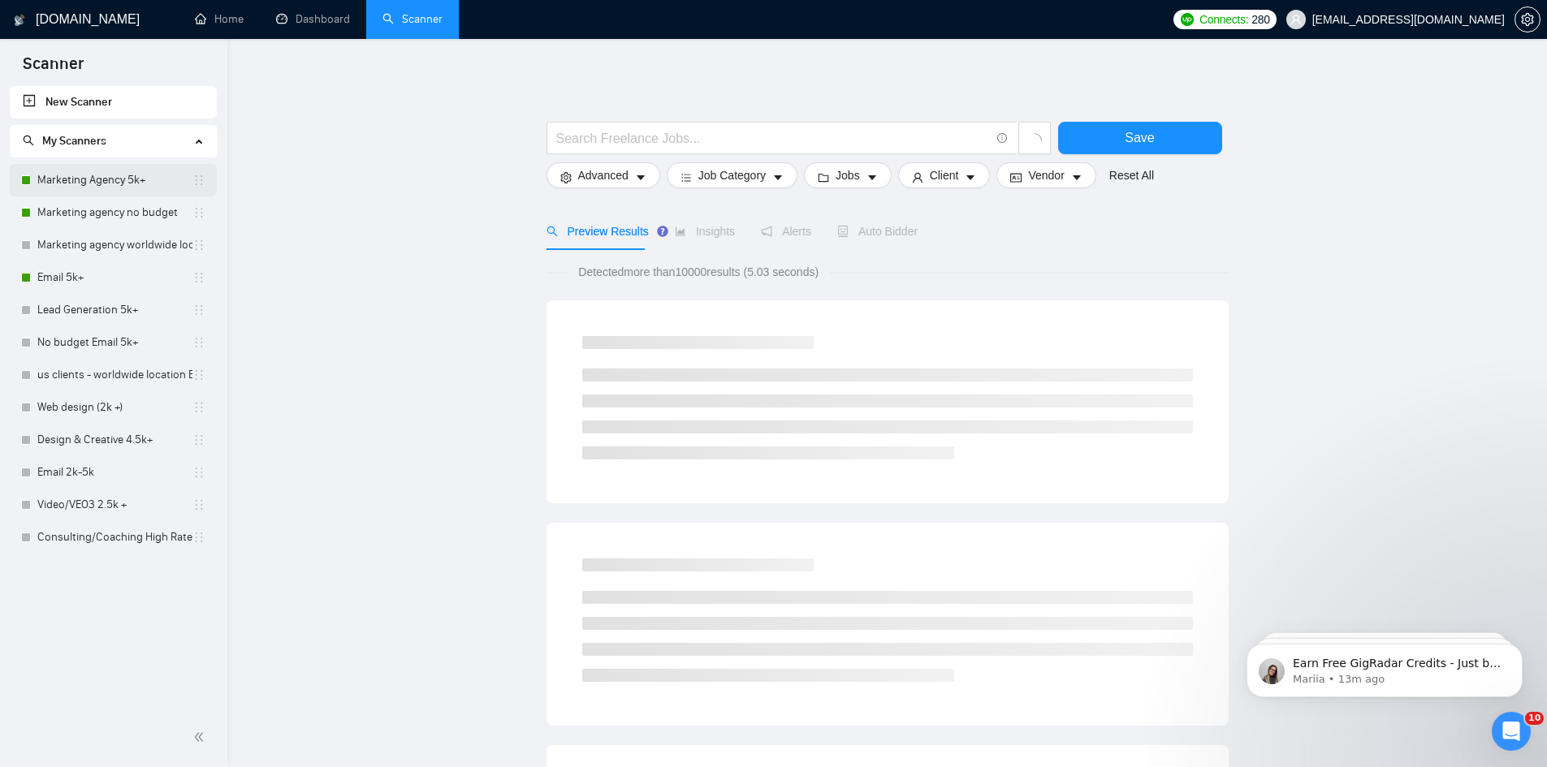
click at [108, 184] on link "Marketing Agency 5k+" at bounding box center [114, 180] width 155 height 32
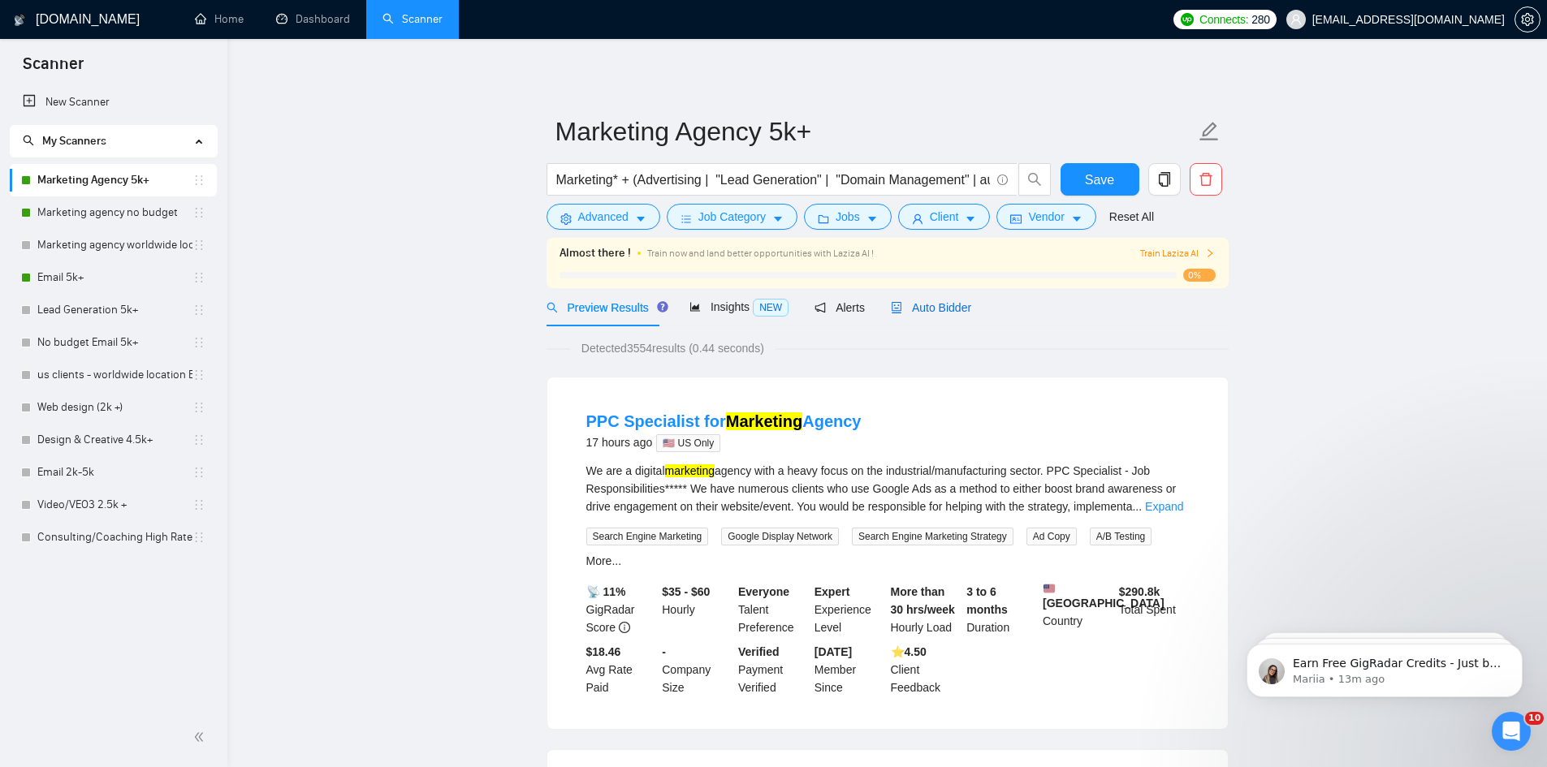
click at [918, 309] on span "Auto Bidder" at bounding box center [931, 307] width 80 height 13
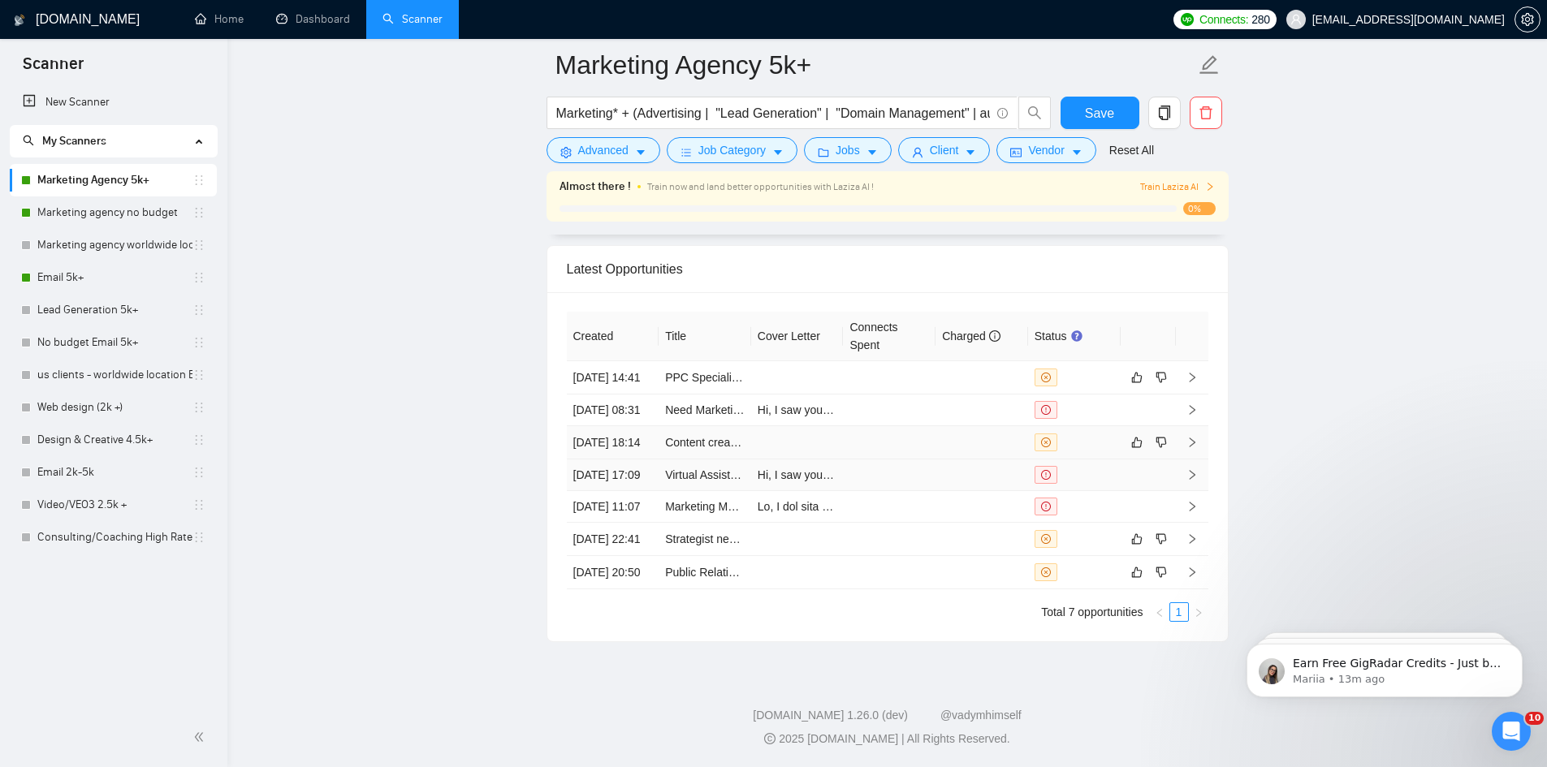
scroll to position [4301, 0]
drag, startPoint x: 708, startPoint y: 449, endPoint x: 617, endPoint y: 448, distance: 90.9
click at [1136, 447] on icon "like" at bounding box center [1136, 442] width 11 height 13
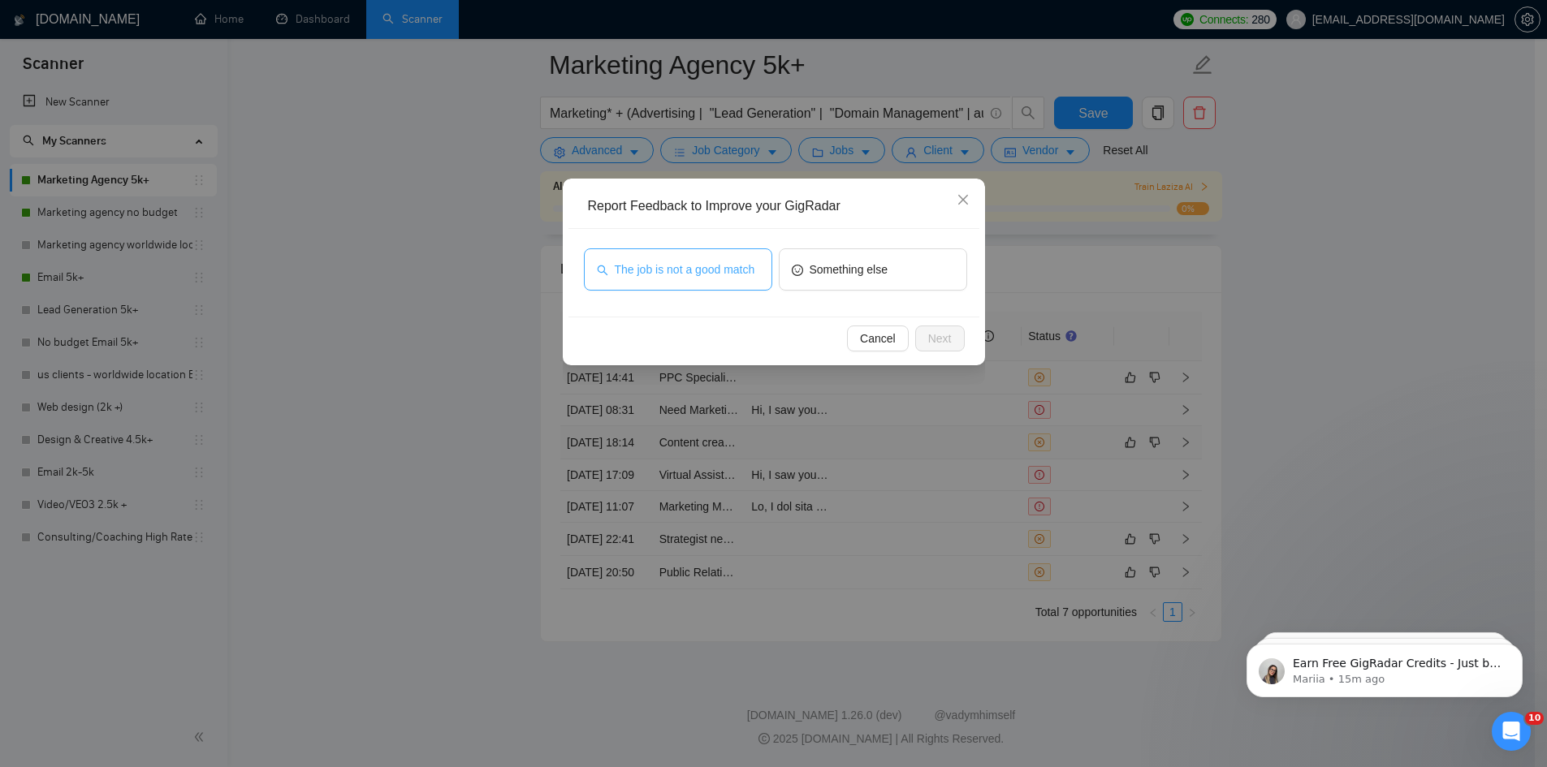
click at [653, 273] on span "The job is not a good match" at bounding box center [685, 270] width 140 height 18
click at [944, 331] on span "Next" at bounding box center [940, 339] width 24 height 18
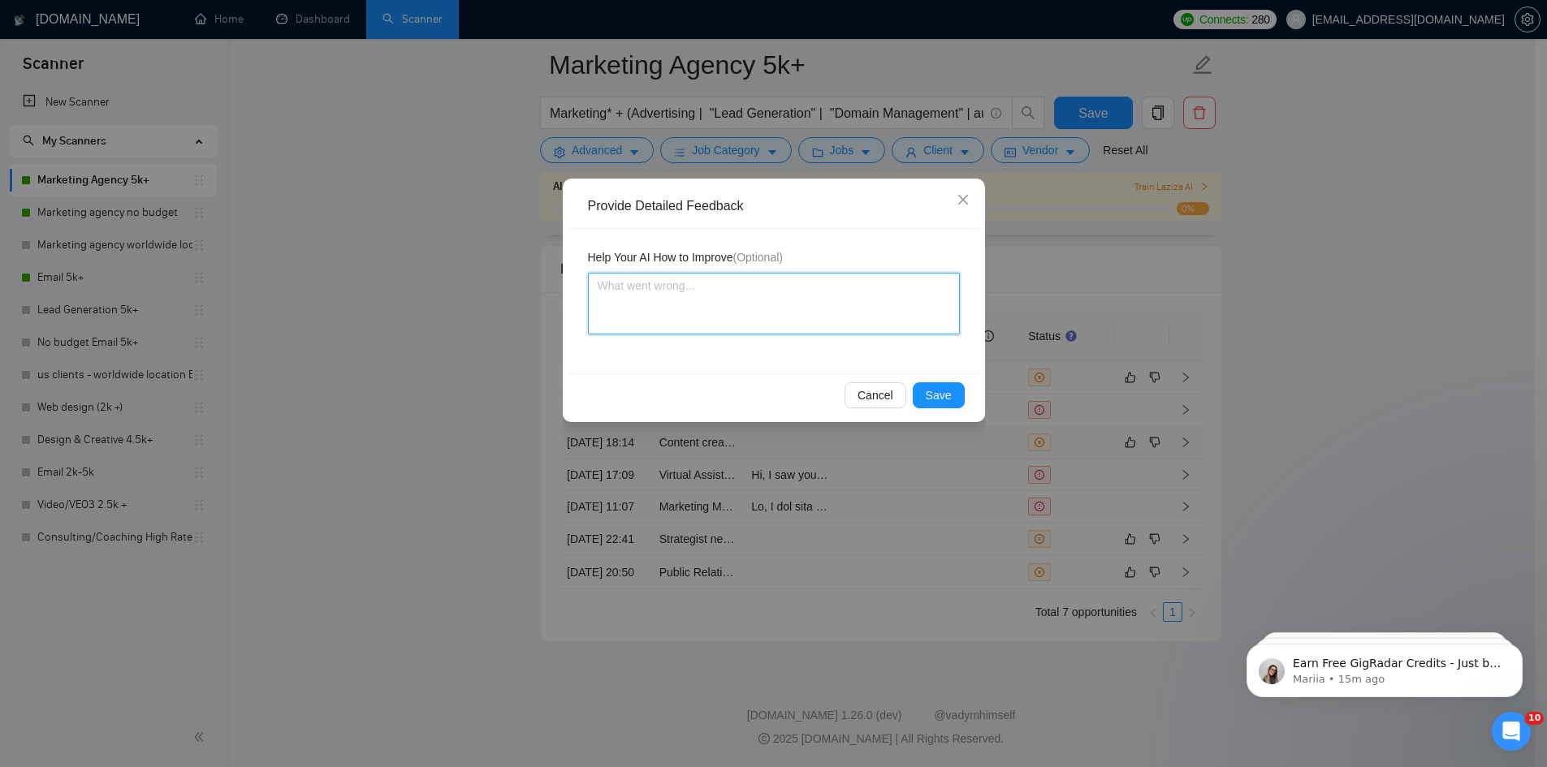
click at [740, 295] on textarea at bounding box center [774, 304] width 372 height 62
type textarea "S"
type textarea "Sp"
type textarea "Spr"
type textarea "Spri"
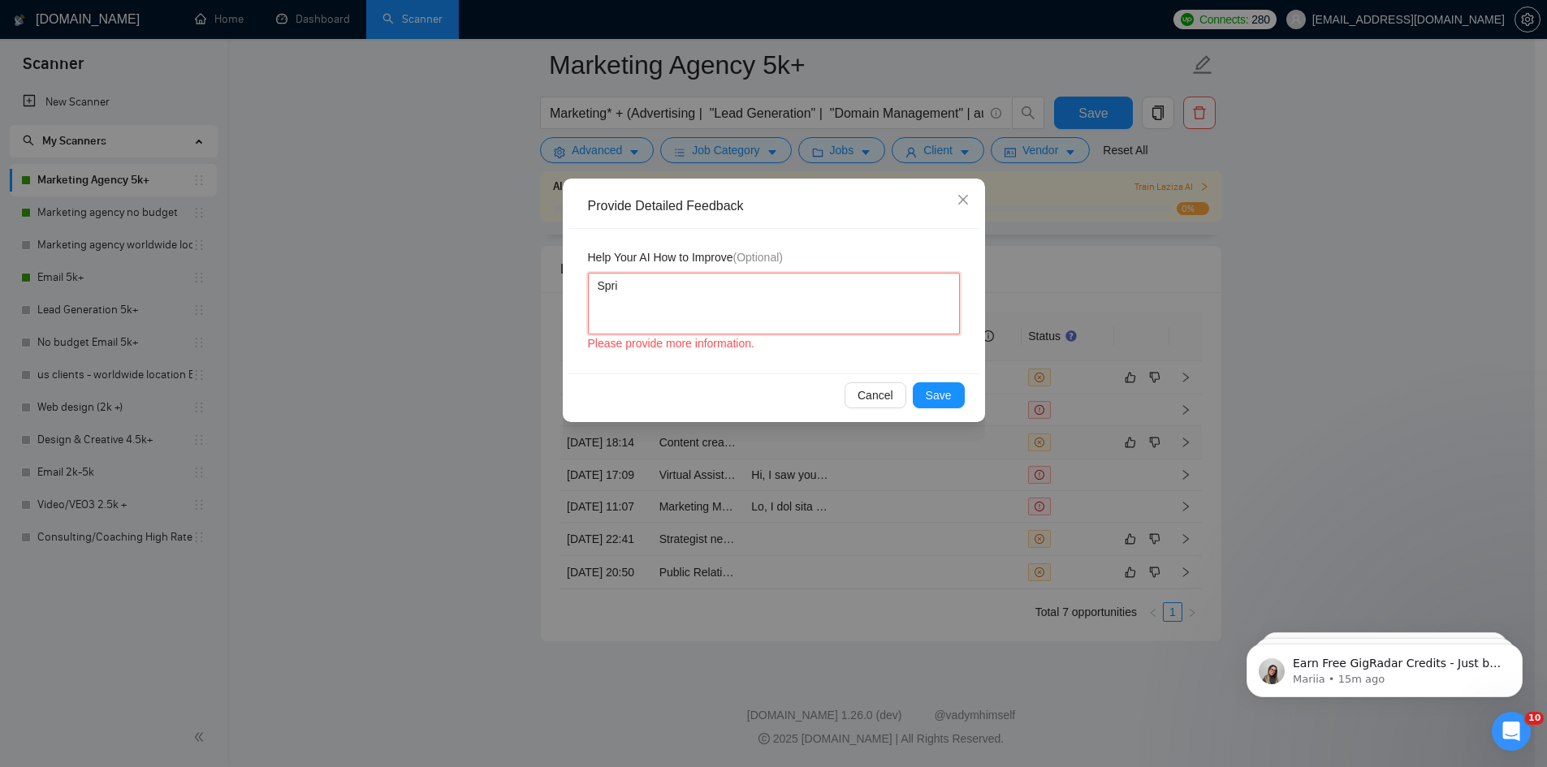
type textarea "Sprin"
type textarea "Spring"
type textarea "Springb"
type textarea "Springbo"
type textarea "Springbot"
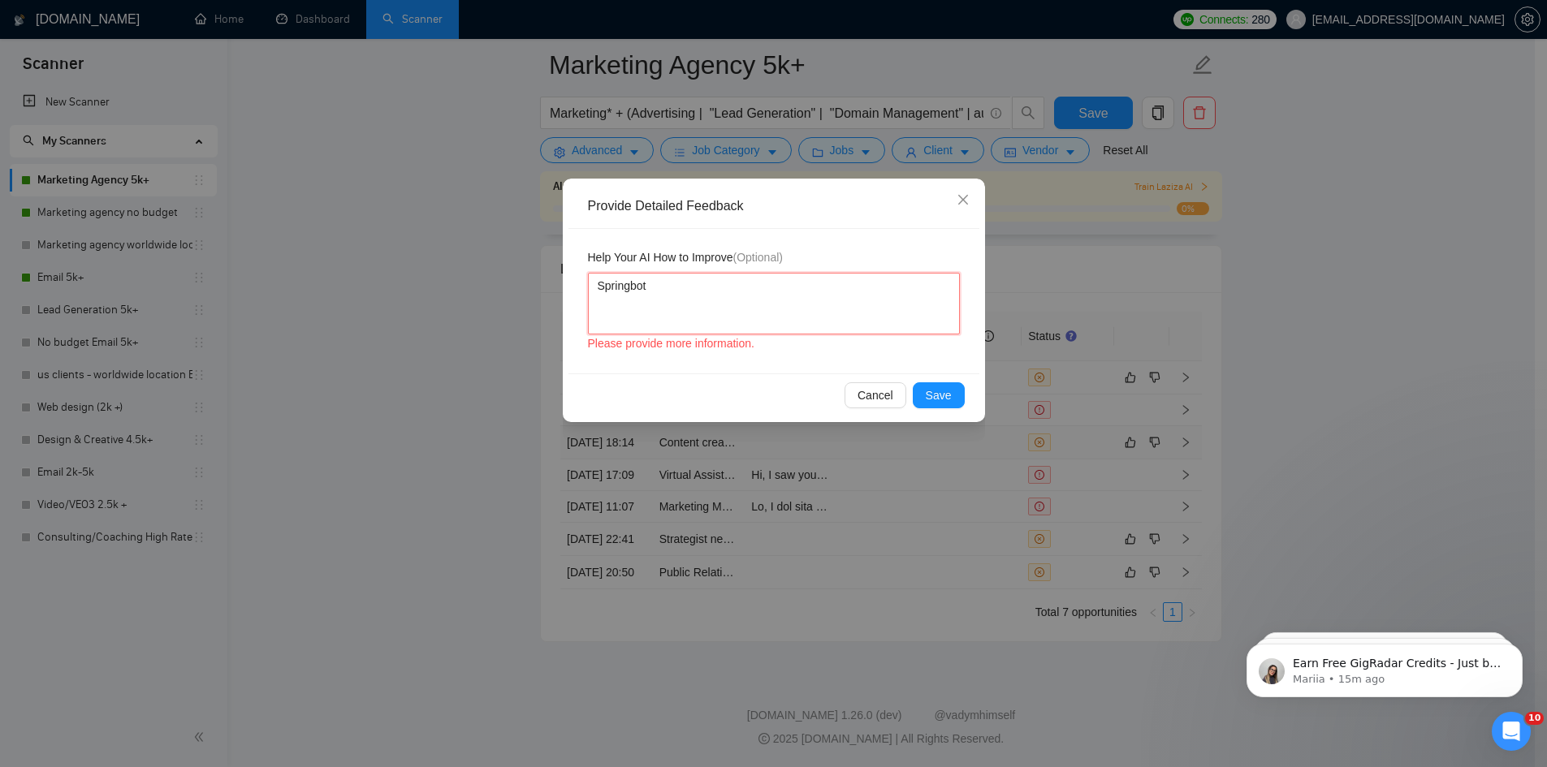
type textarea "Springbot"
type textarea "Springbot i"
type textarea "Springbot is"
type textarea "Springbot is m"
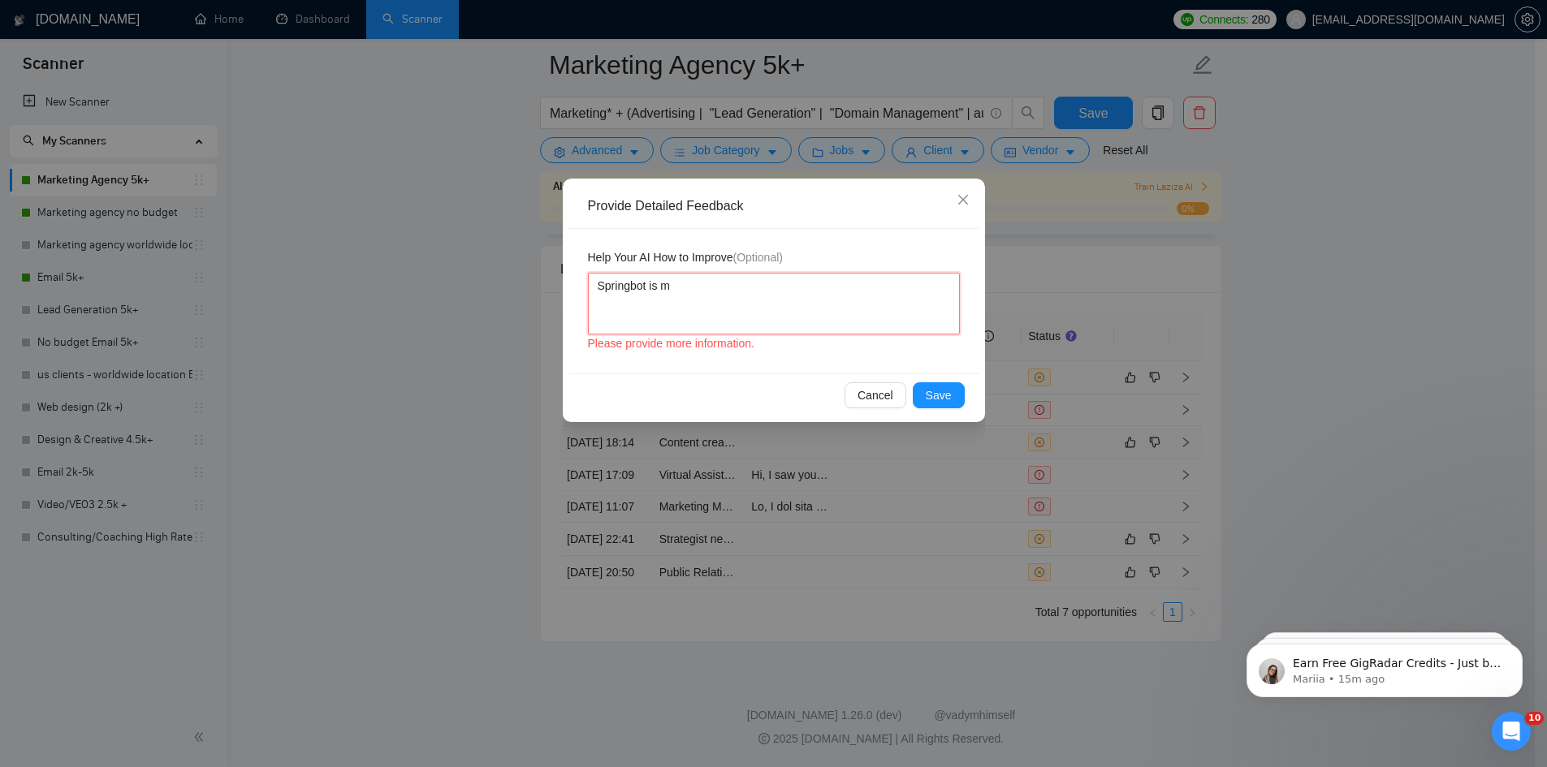
type textarea "Springbot is mo"
type textarea "Springbot is mor"
type textarea "Springbot is more"
type textarea "Springbot is more t"
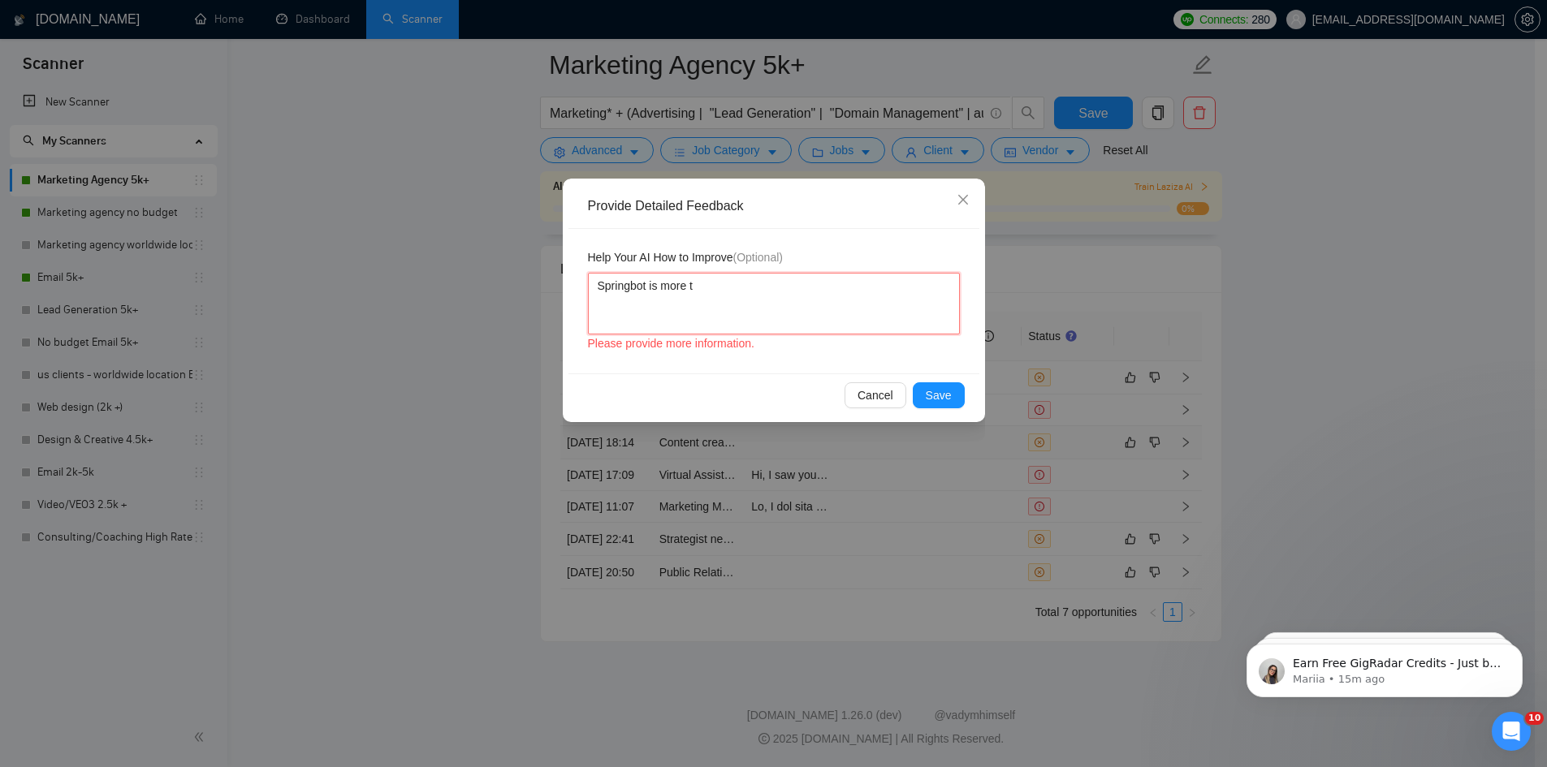
type textarea "Springbot is more th"
type textarea "Springbot is more tha"
type textarea "Springbot is more than"
type textarea "Springbot is more than c"
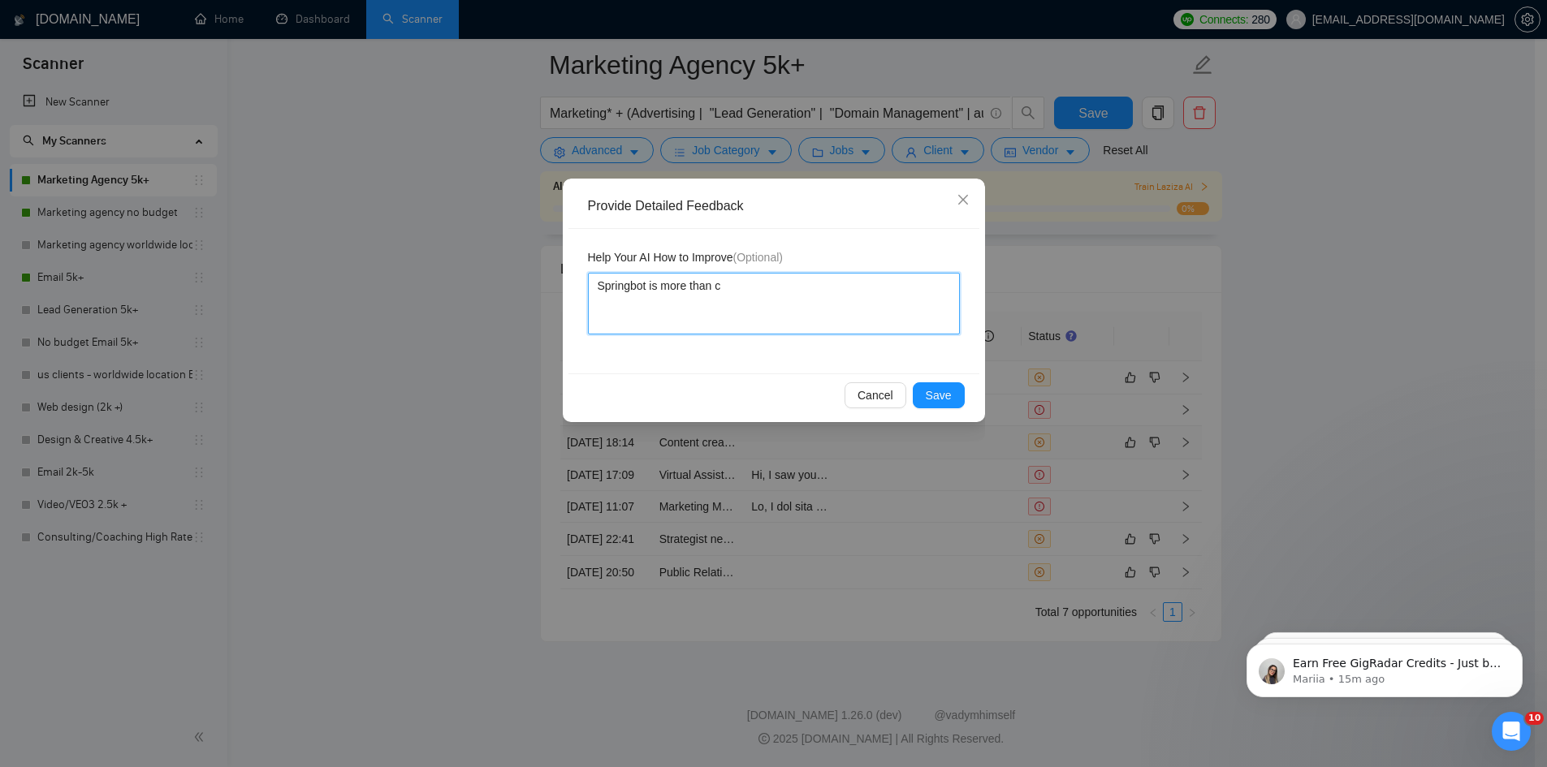
type textarea "Springbot is more than ca"
type textarea "Springbot is more than c"
type textarea "Springbot is more than"
type textarea "Springbot is more tha"
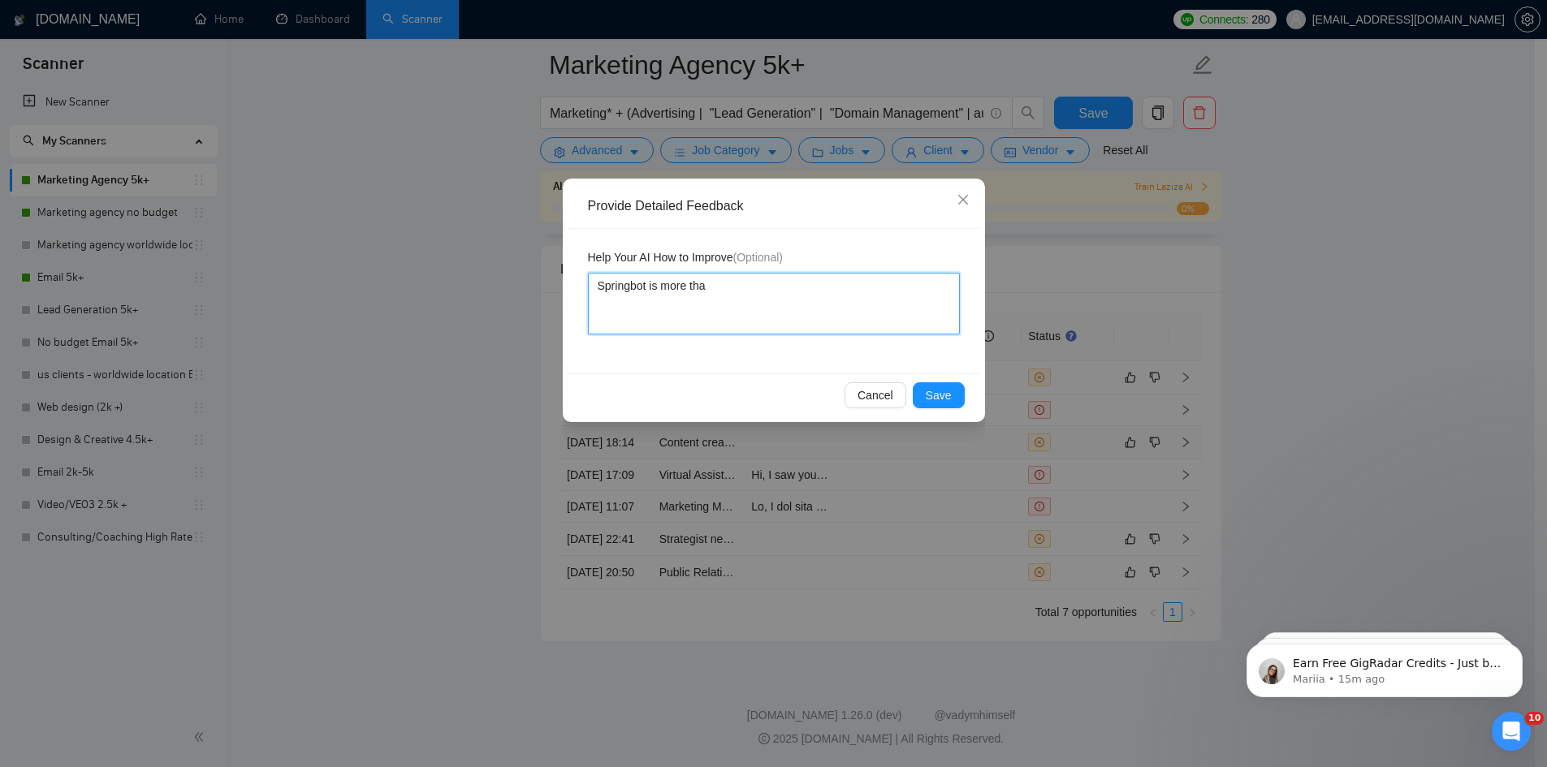
type textarea "Springbot is more th"
type textarea "Springbot is more t"
type textarea "Springbot is more"
type textarea "Springbot is mor"
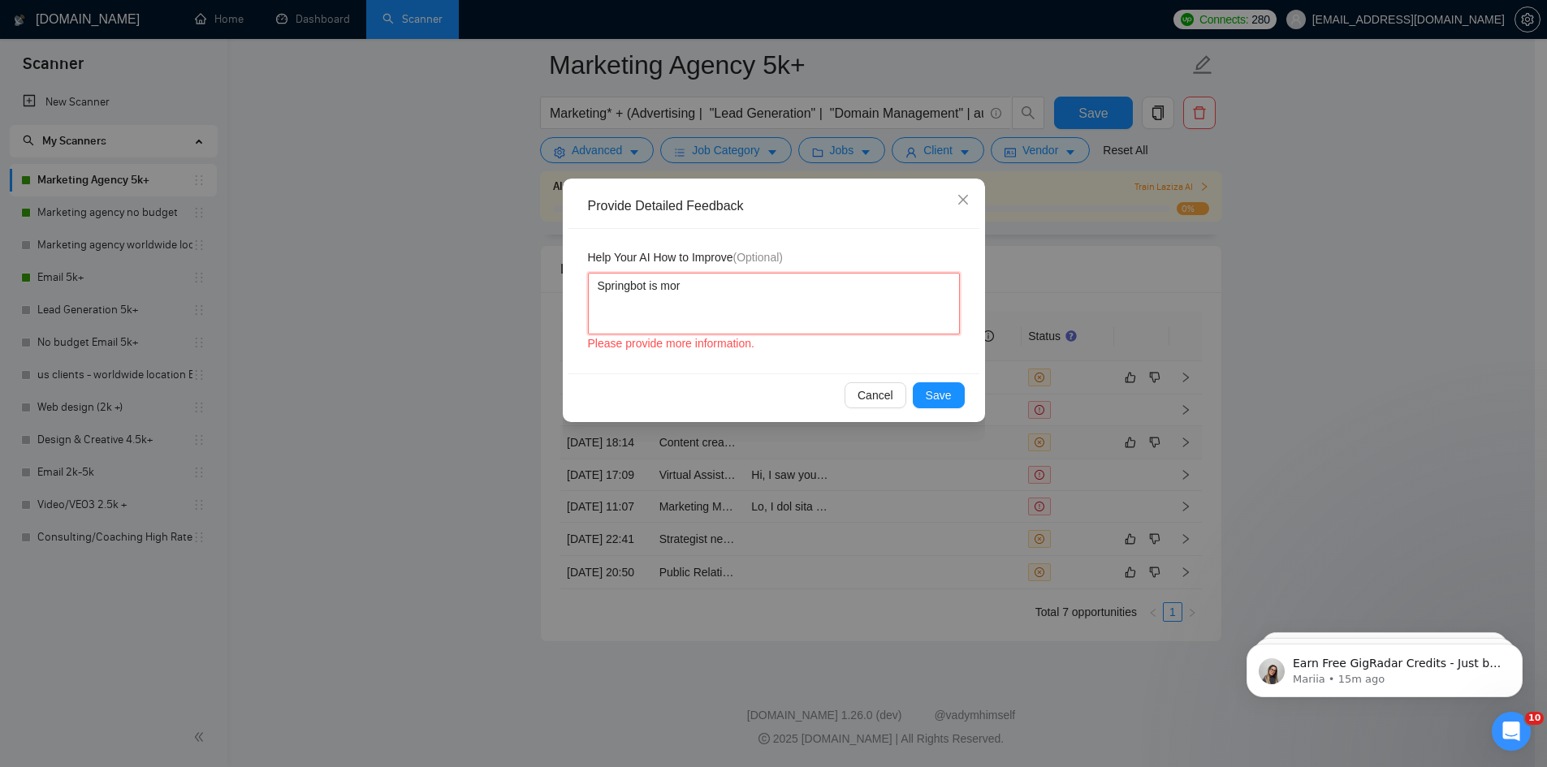
type textarea "Springbot is mo"
type textarea "Springbot is m"
type textarea "Springbot is"
type textarea "Springbot i"
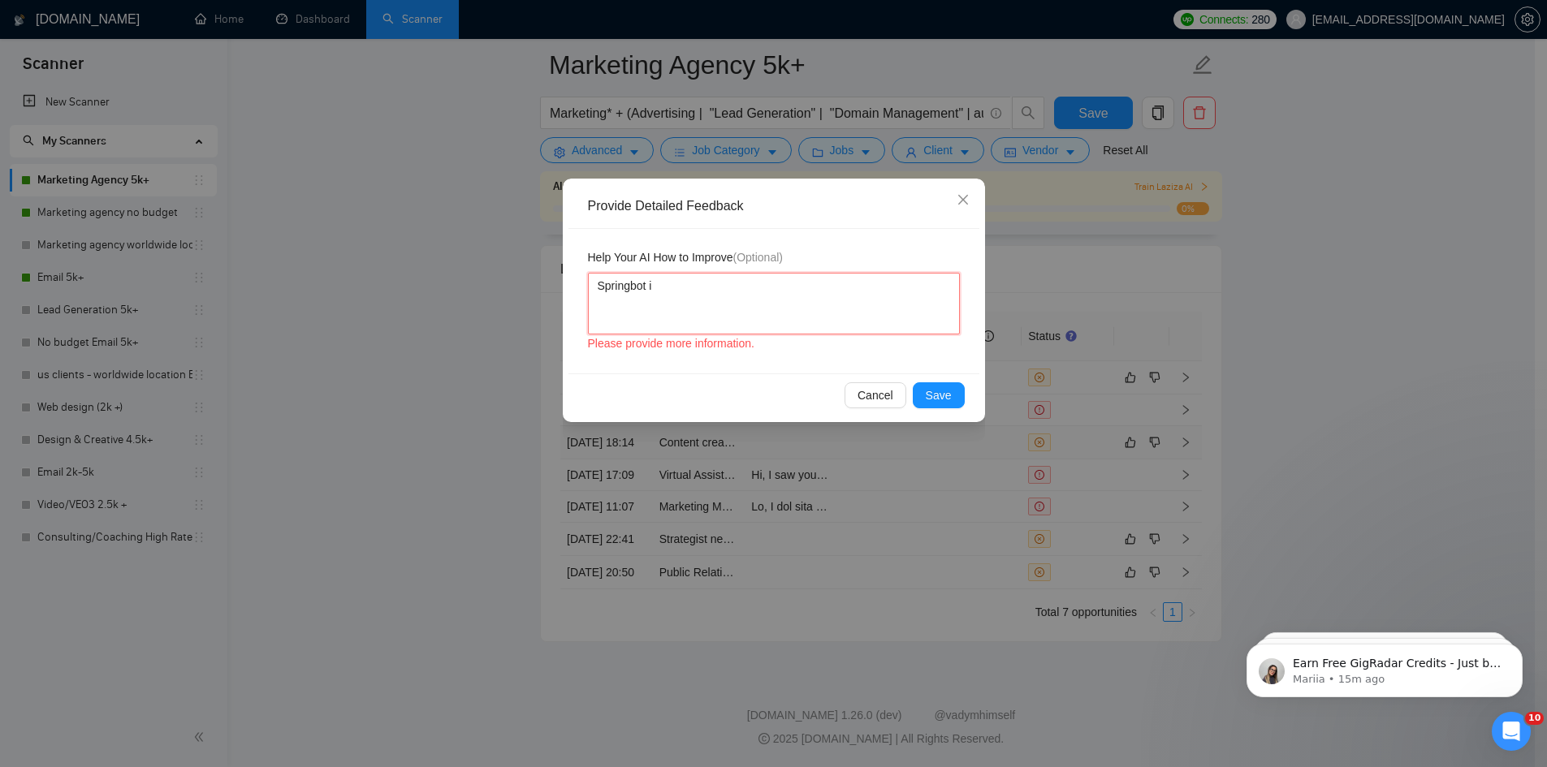
type textarea "Springbot"
type textarea "Springbot h"
type textarea "Springbot ha"
type textarea "Springbot has"
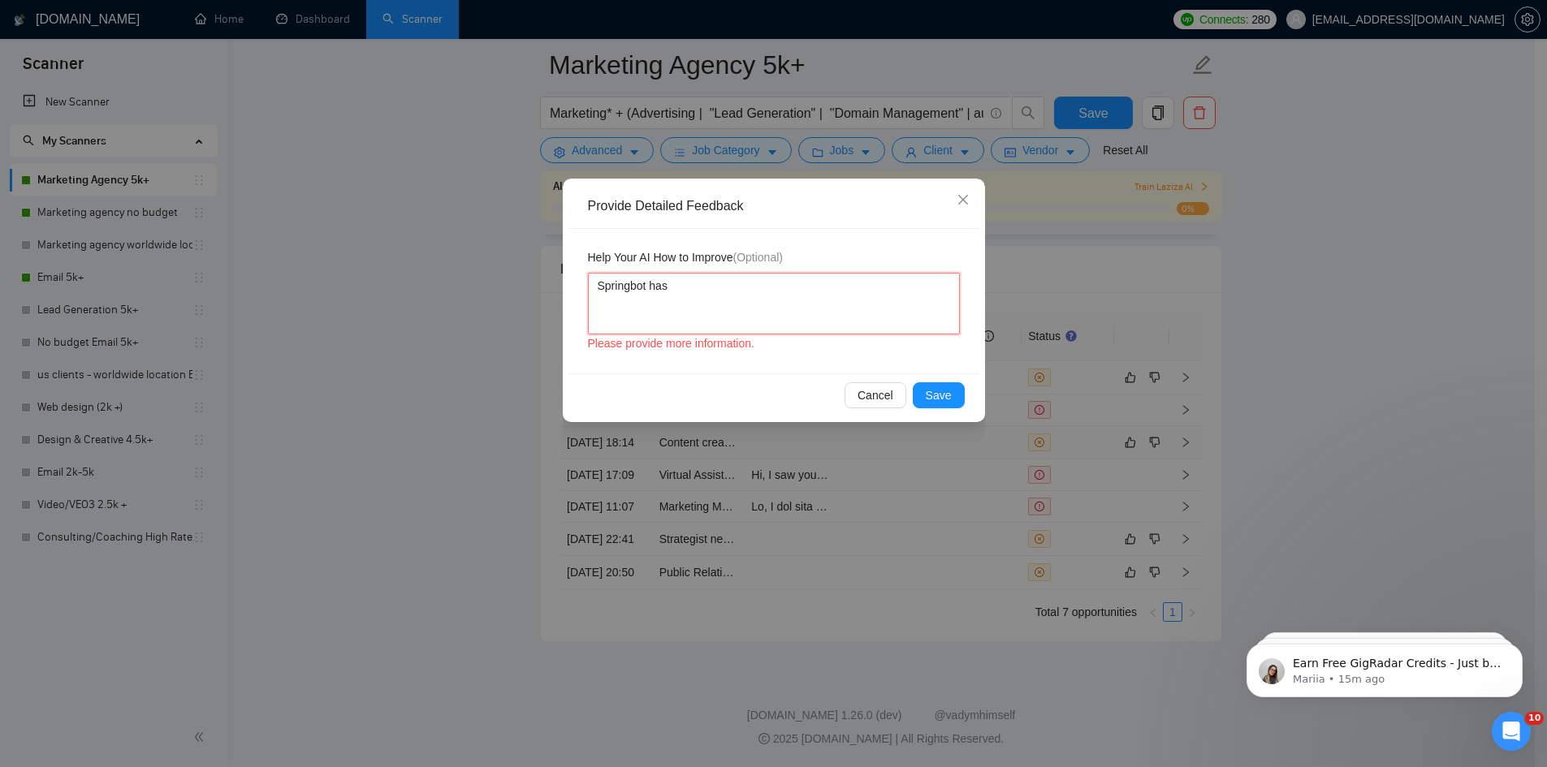
type textarea "Springbot has a"
type textarea "Springbot has a t"
type textarea "Springbot has a te"
type textarea "Springbot has a tea"
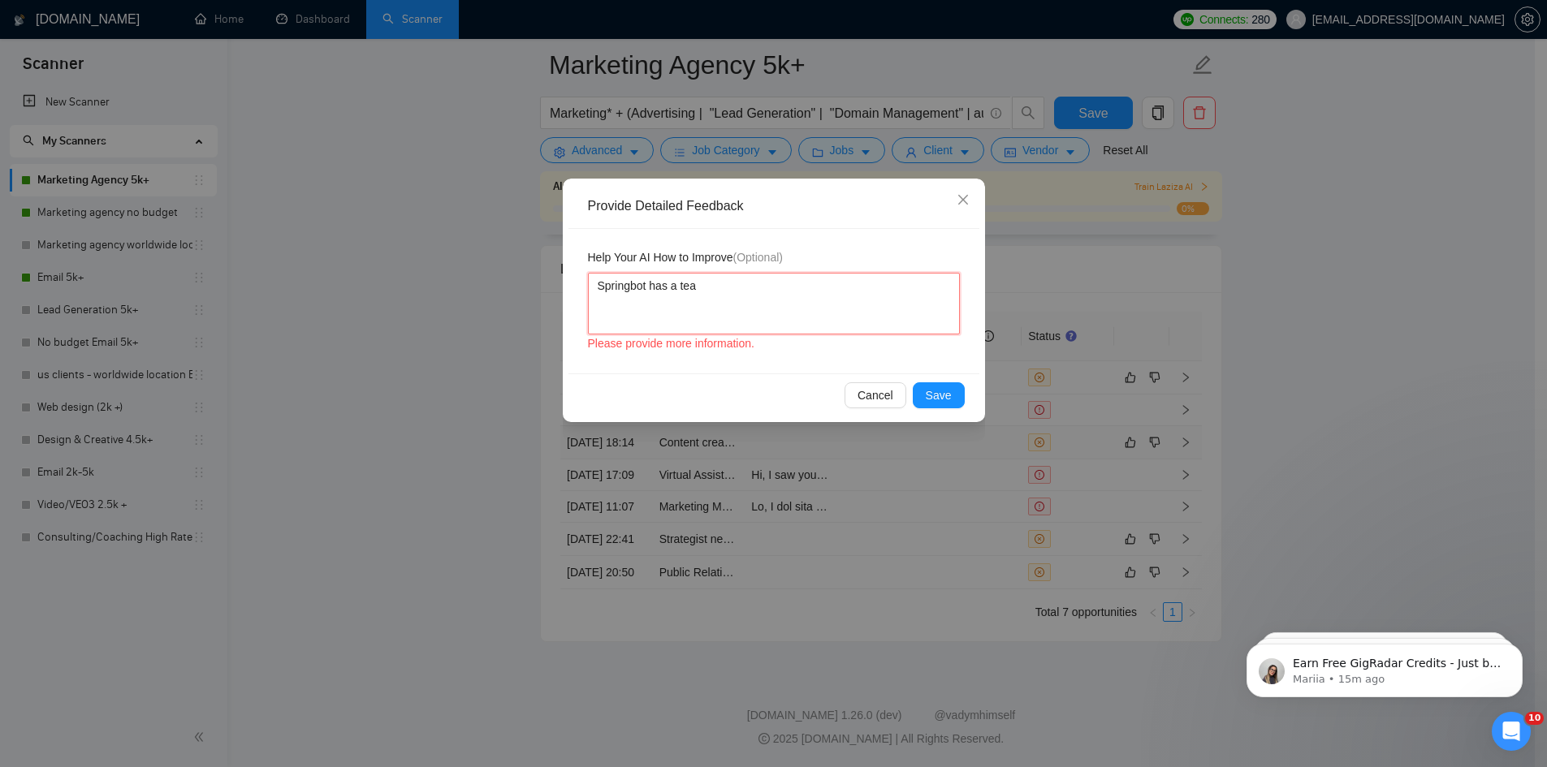
type textarea "Springbot has a team"
type textarea "Springbot has a team o"
type textarea "Springbot has a team of"
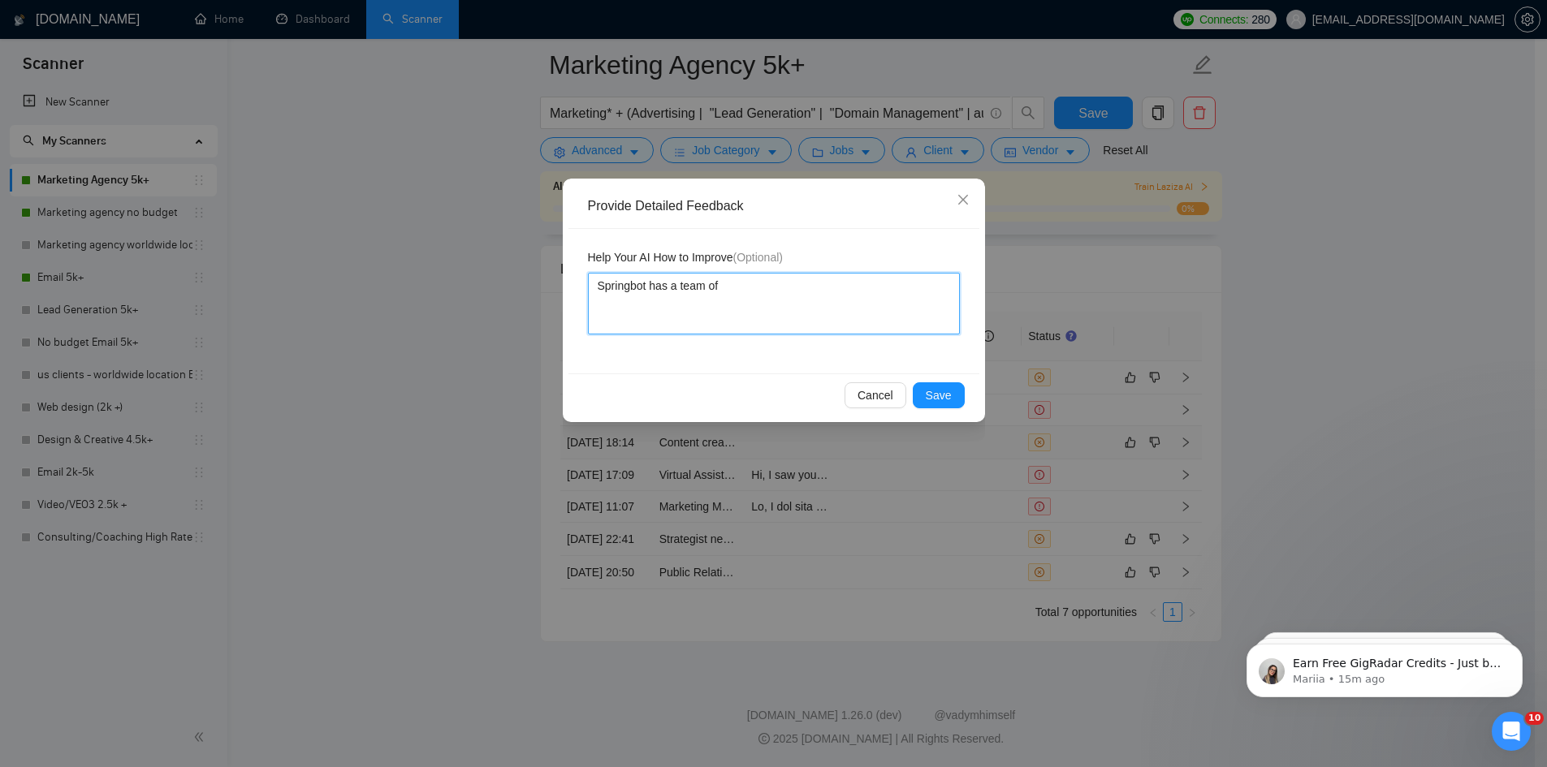
type textarea "Springbot has a team of d"
type textarea "Springbot has a team of de"
type textarea "Springbot has a team of des"
type textarea "Springbot has a team of desi"
type textarea "Springbot has a team of desig"
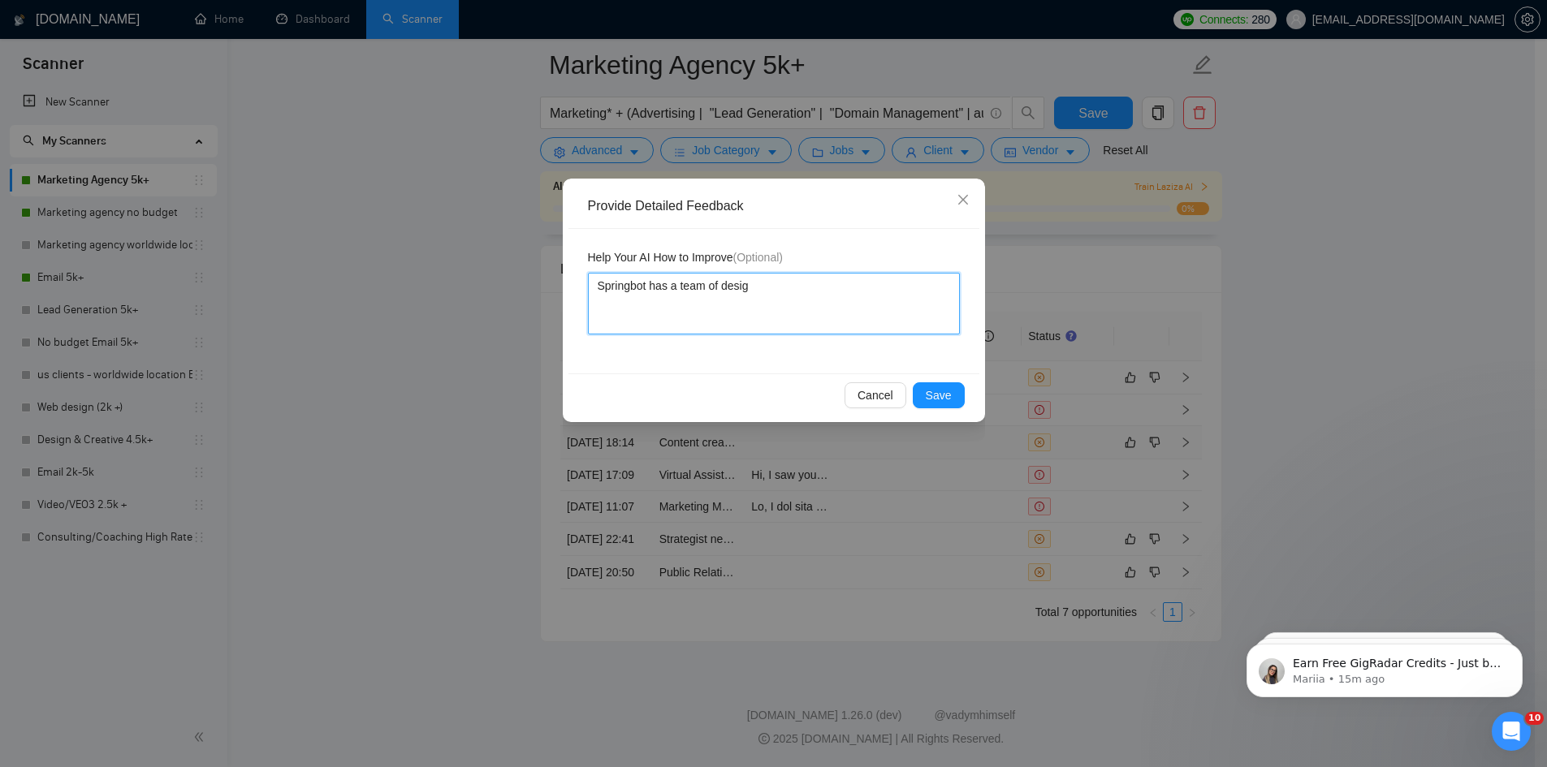
type textarea "Springbot has a team of design"
type textarea "Springbot has a team of designe"
type textarea "Springbot has a team of designed"
type textarea "Springbot has a team of designede"
type textarea "Springbot has a team of designeder"
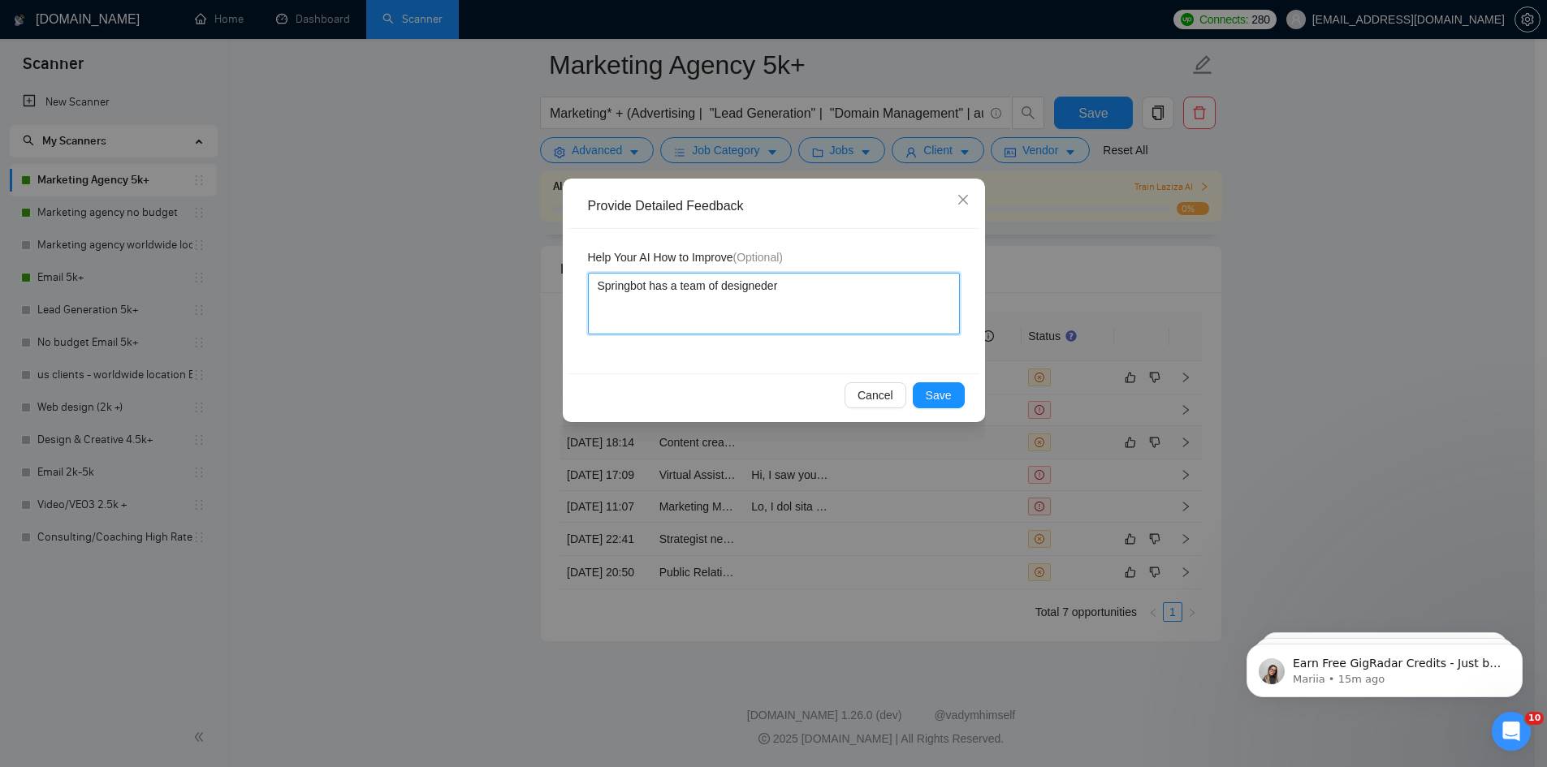
type textarea "Springbot has a team of designeders"
type textarea "Springbot has a team of designeders t"
type textarea "Springbot has a team of designeders th"
type textarea "Springbot has a team of designeders tha"
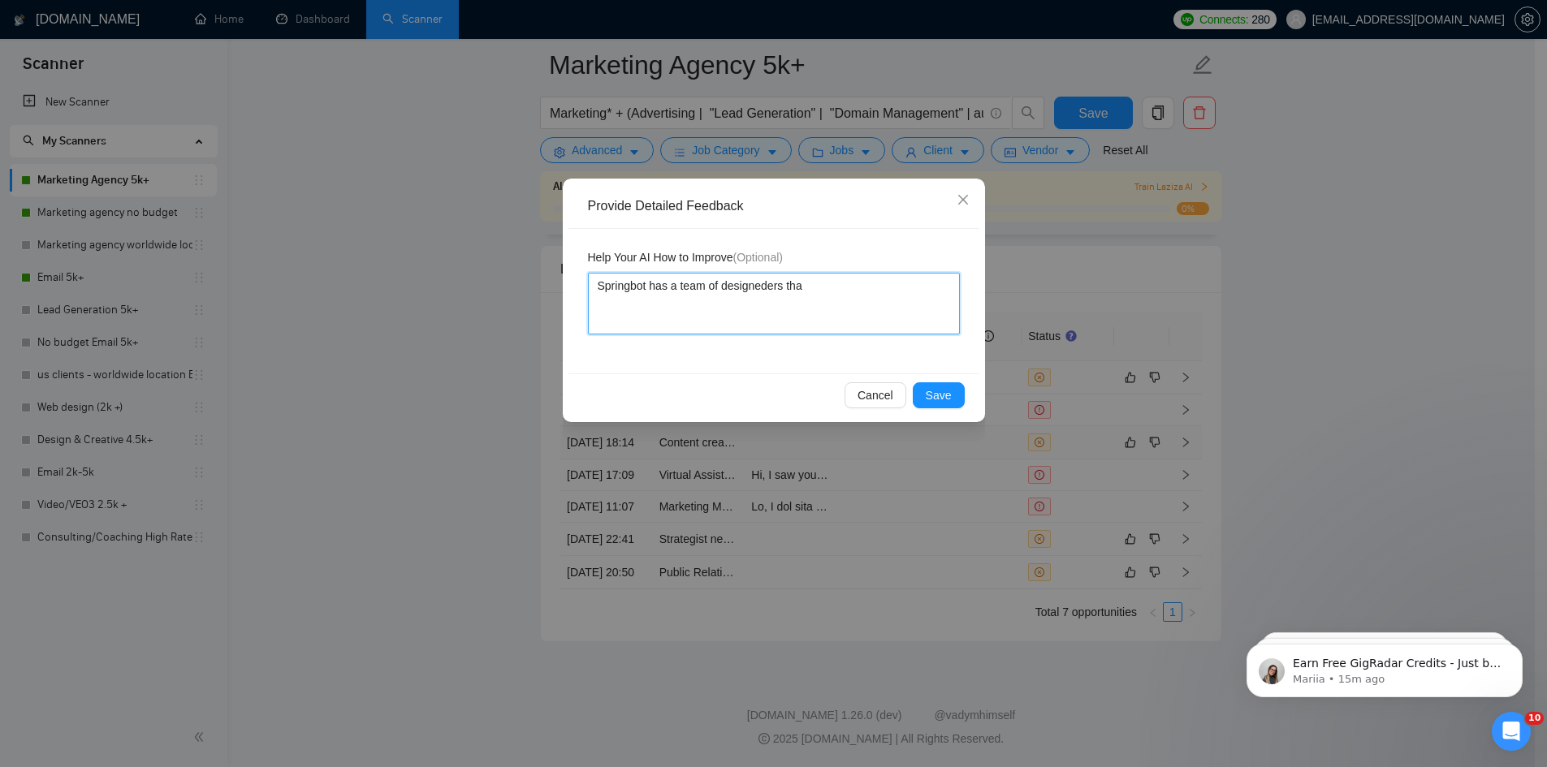
type textarea "Springbot has a team of designeders that"
type textarea "Springbot has a team of designeders that c"
type textarea "Springbot has a team of designeders that ca"
type textarea "Springbot has a team of designeders that can"
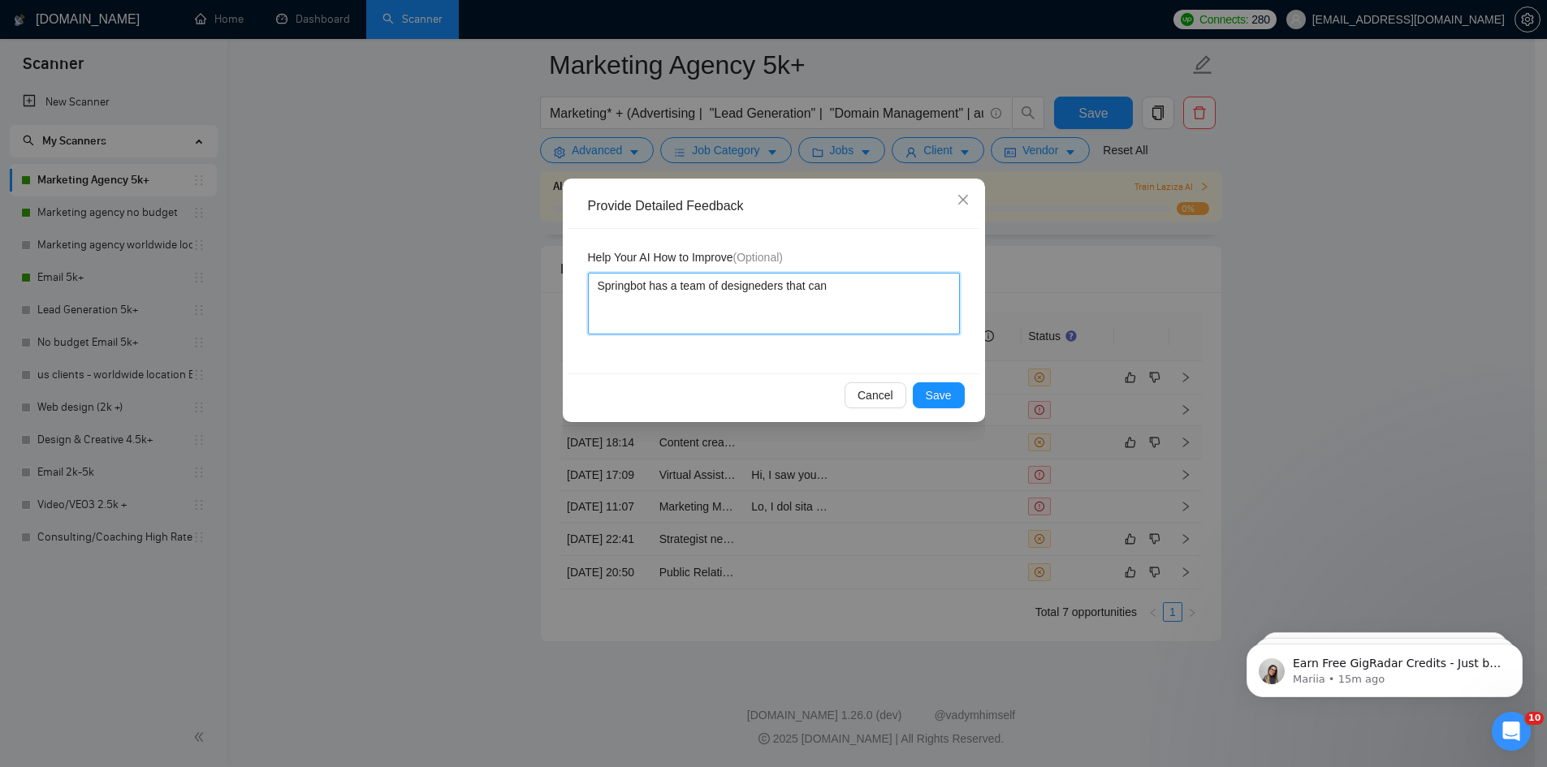
type textarea "Springbot has a team of designeders that can"
type textarea "Springbot has a team of designeders that can d"
type textarea "Springbot has a team of designeders that can do"
type textarea "Springbot has a team of designeders that can do h"
type textarea "Springbot has a team of designeders that can do hj"
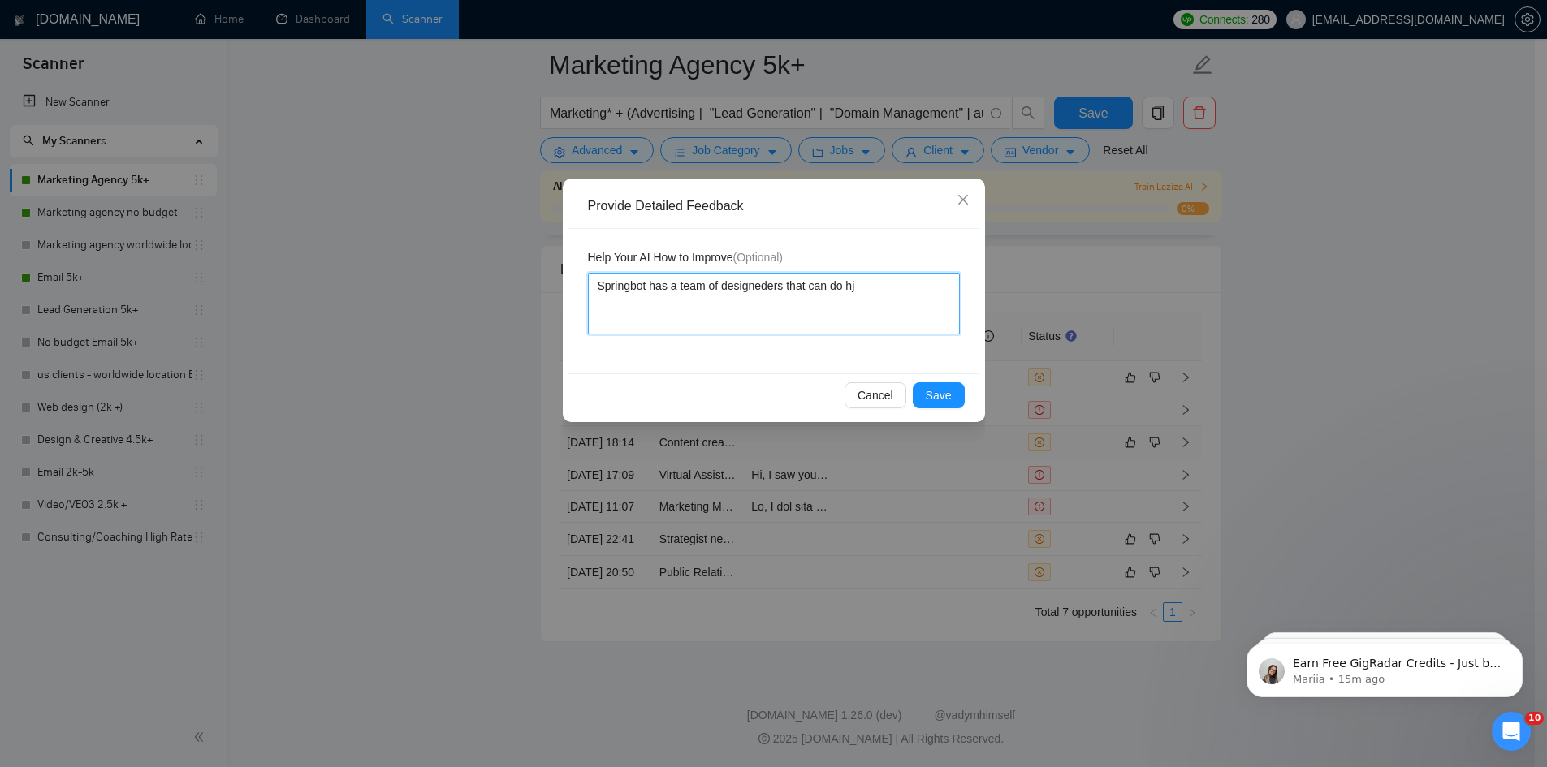
type textarea "Springbot has a team of designeders that can do hjo"
type textarea "Springbot has a team of designeders that can do hjob"
type textarea "Springbot has a team of designeders that can do hjobs"
type textarea "Springbot has a team of designeders that can do hjobs l"
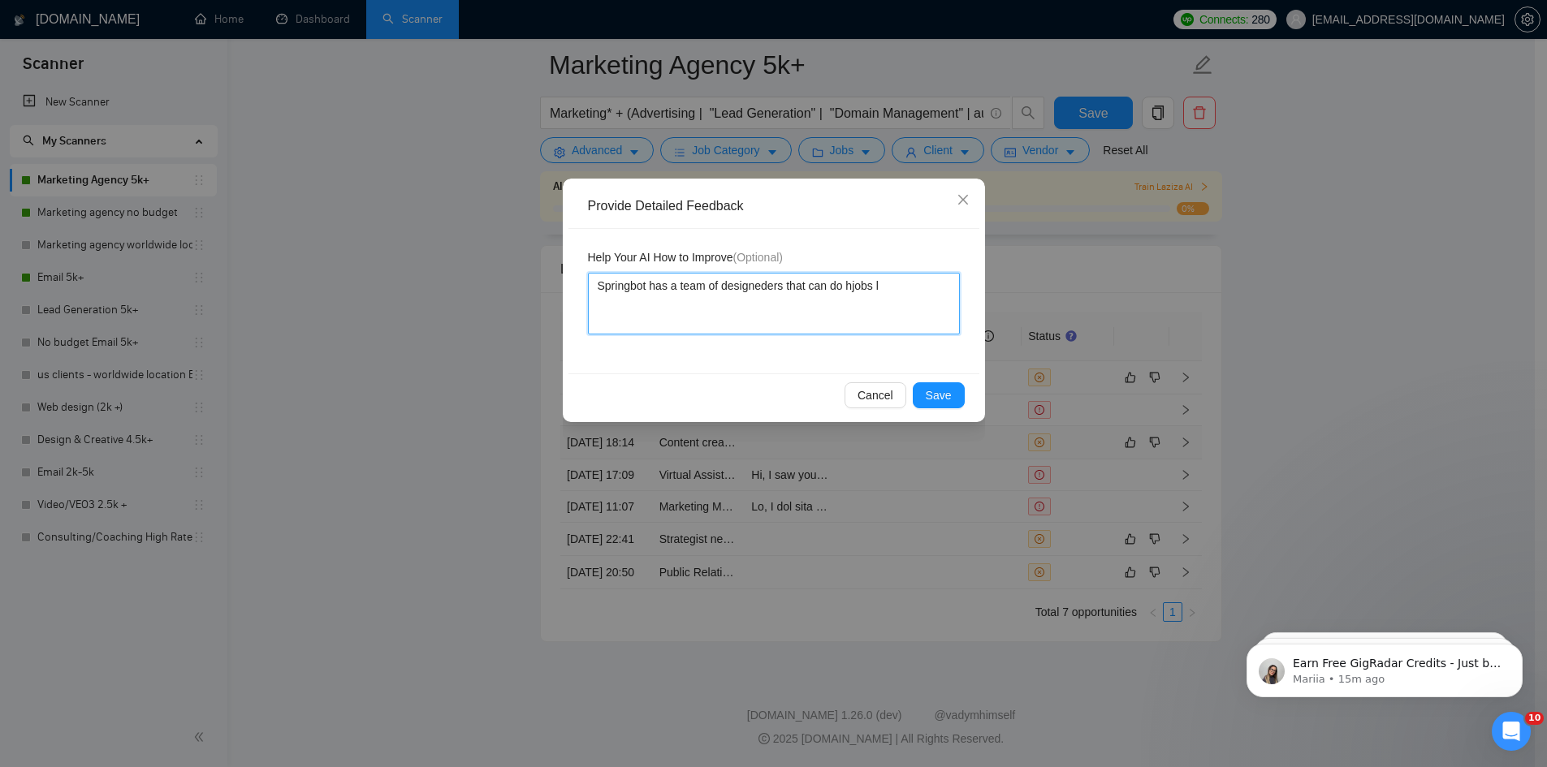
type textarea "Springbot has a team of designeders that can do hjobs li"
type textarea "Springbot has a team of designeders that can do hjobs lik"
drag, startPoint x: 613, startPoint y: 290, endPoint x: 592, endPoint y: 317, distance: 34.1
click at [592, 317] on textarea "Springbot has a team of designers that can do jobs like these" at bounding box center [774, 304] width 372 height 62
click at [940, 394] on span "Save" at bounding box center [939, 395] width 26 height 18
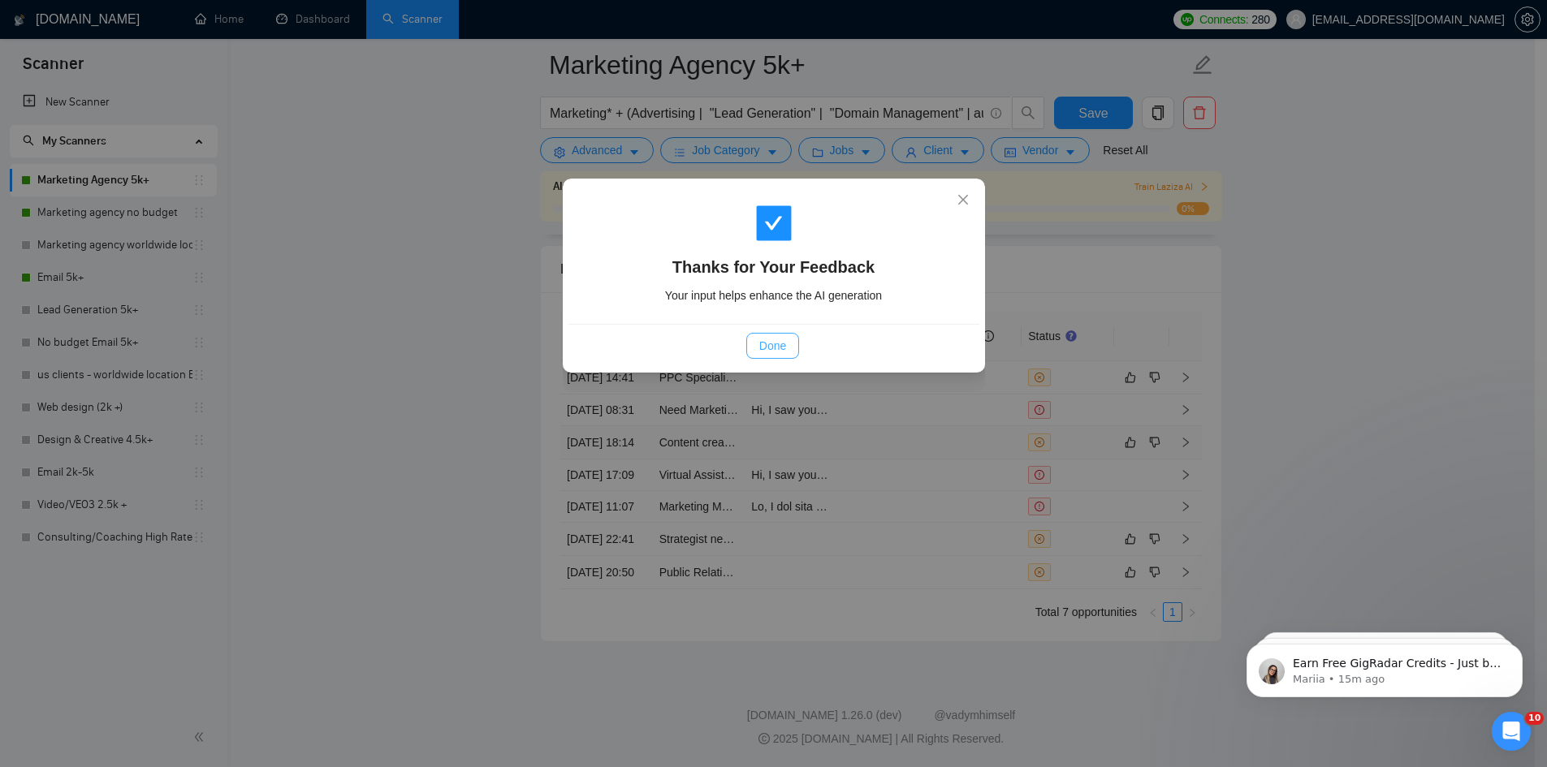
click at [771, 343] on span "Done" at bounding box center [772, 346] width 27 height 18
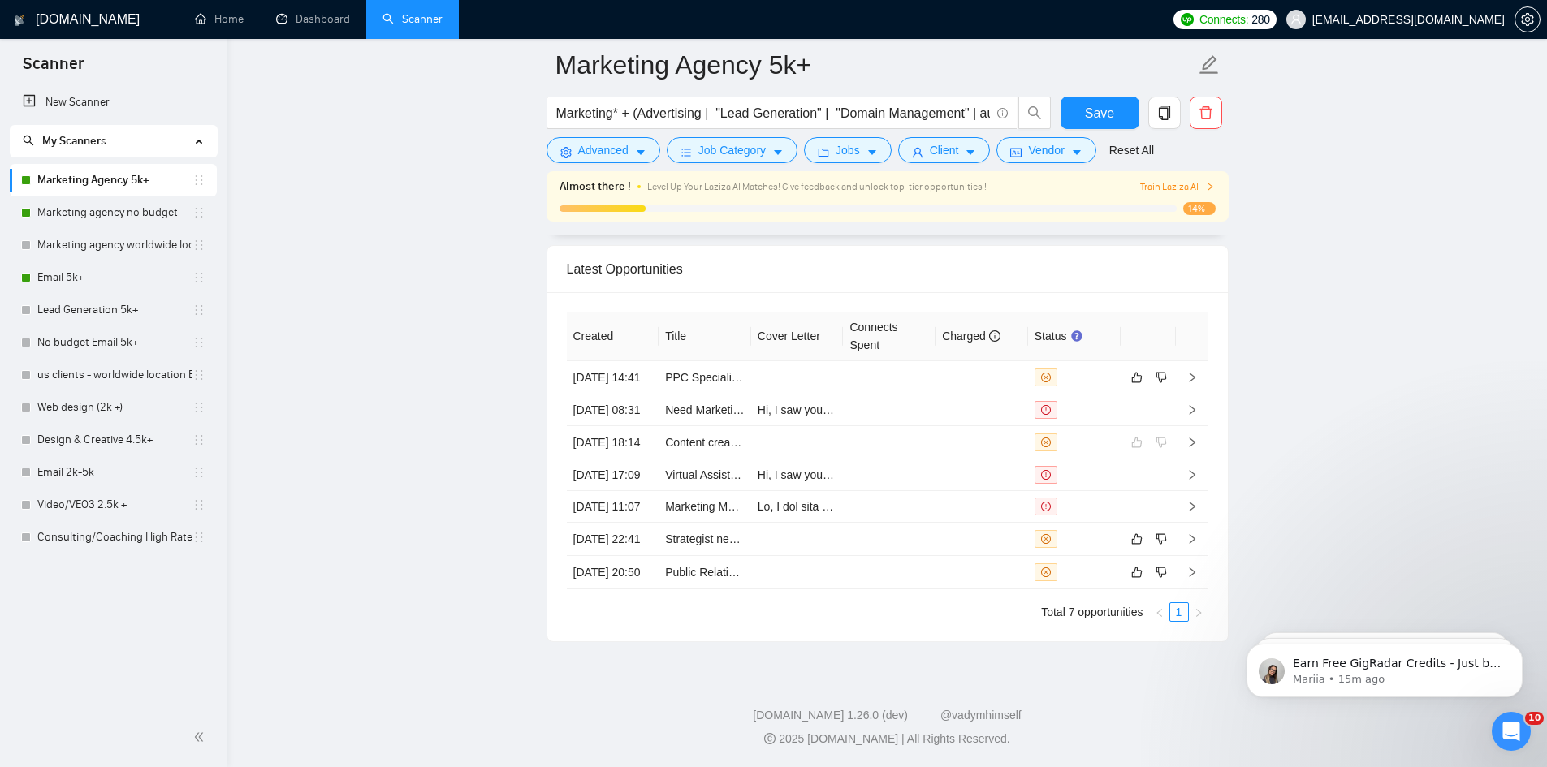
drag, startPoint x: 690, startPoint y: 352, endPoint x: 525, endPoint y: 422, distance: 179.8
click at [1133, 545] on icon "like" at bounding box center [1136, 539] width 11 height 11
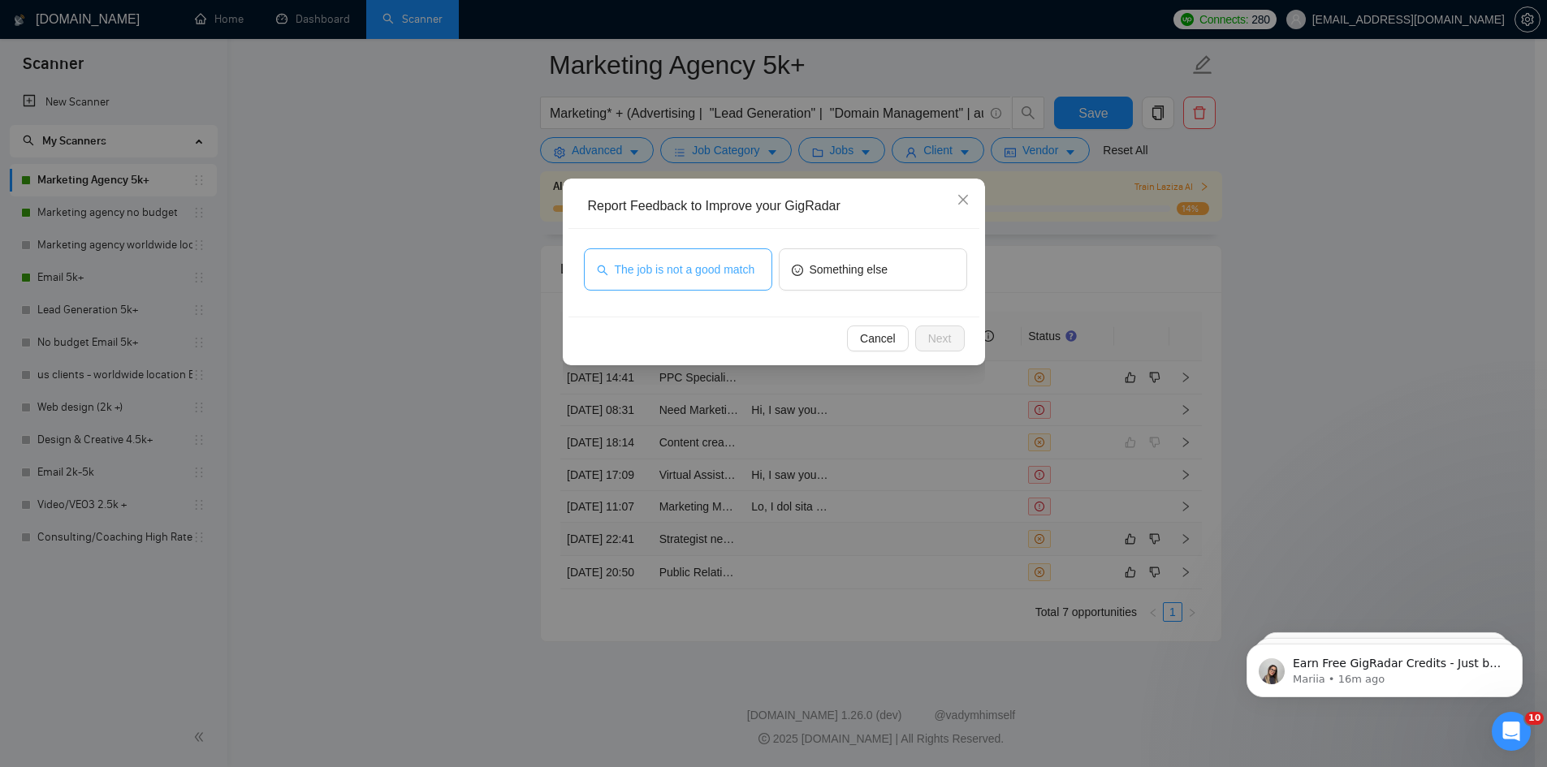
click at [665, 277] on span "The job is not a good match" at bounding box center [685, 270] width 140 height 18
drag, startPoint x: 948, startPoint y: 340, endPoint x: 939, endPoint y: 343, distance: 10.0
click at [942, 340] on span "Next" at bounding box center [940, 339] width 24 height 18
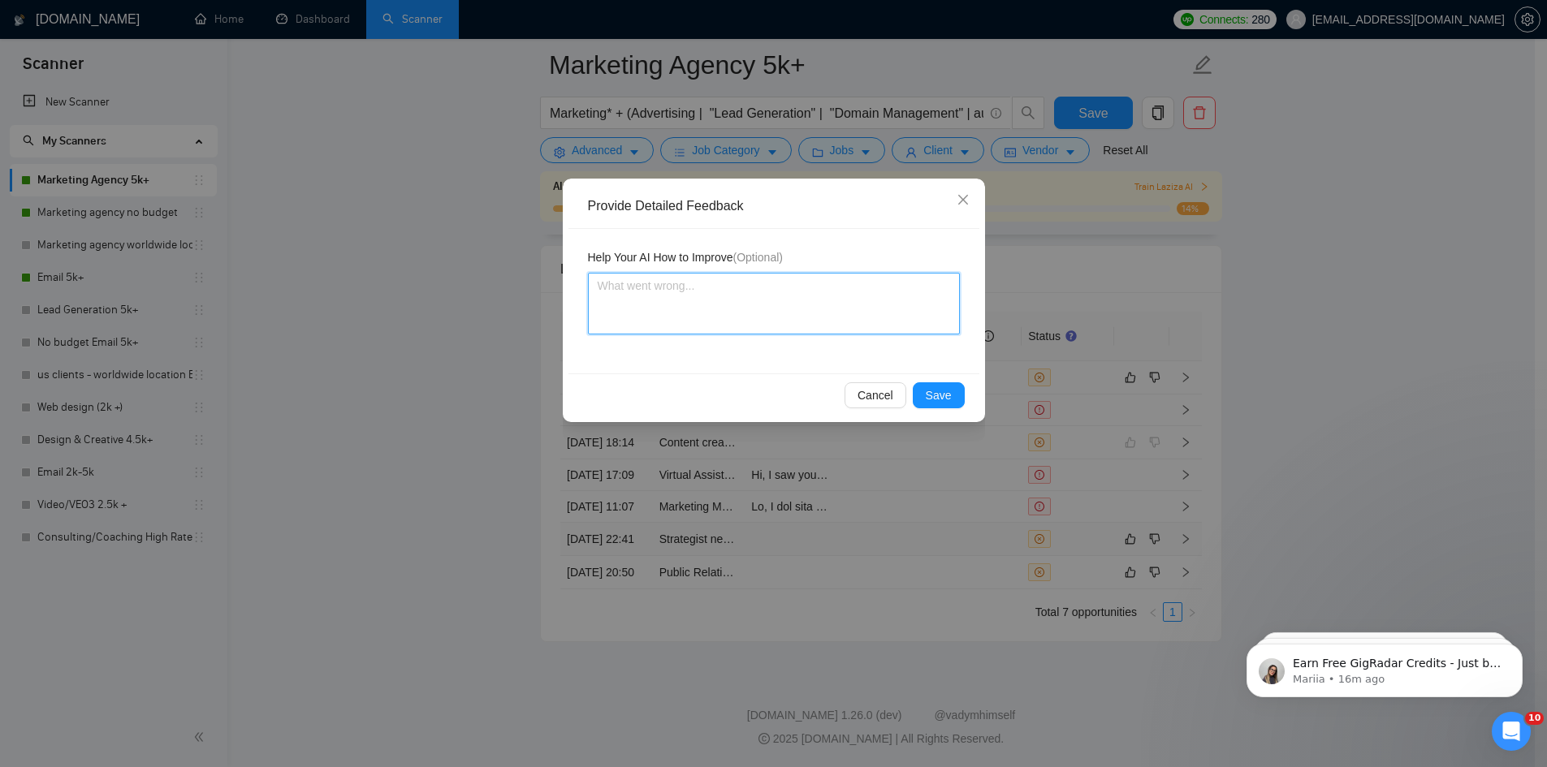
click at [712, 296] on textarea at bounding box center [774, 304] width 372 height 62
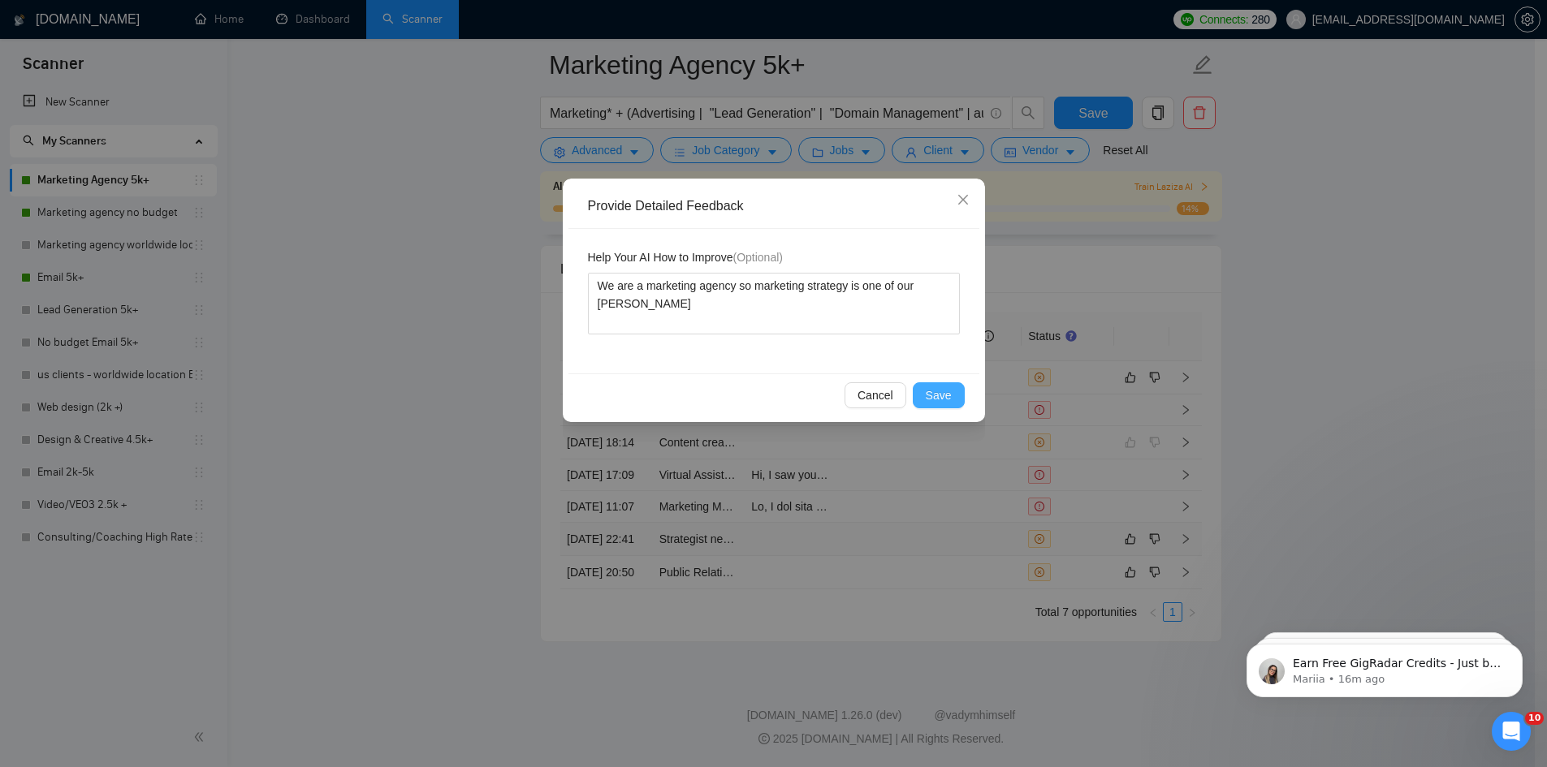
click at [936, 389] on span "Save" at bounding box center [939, 395] width 26 height 18
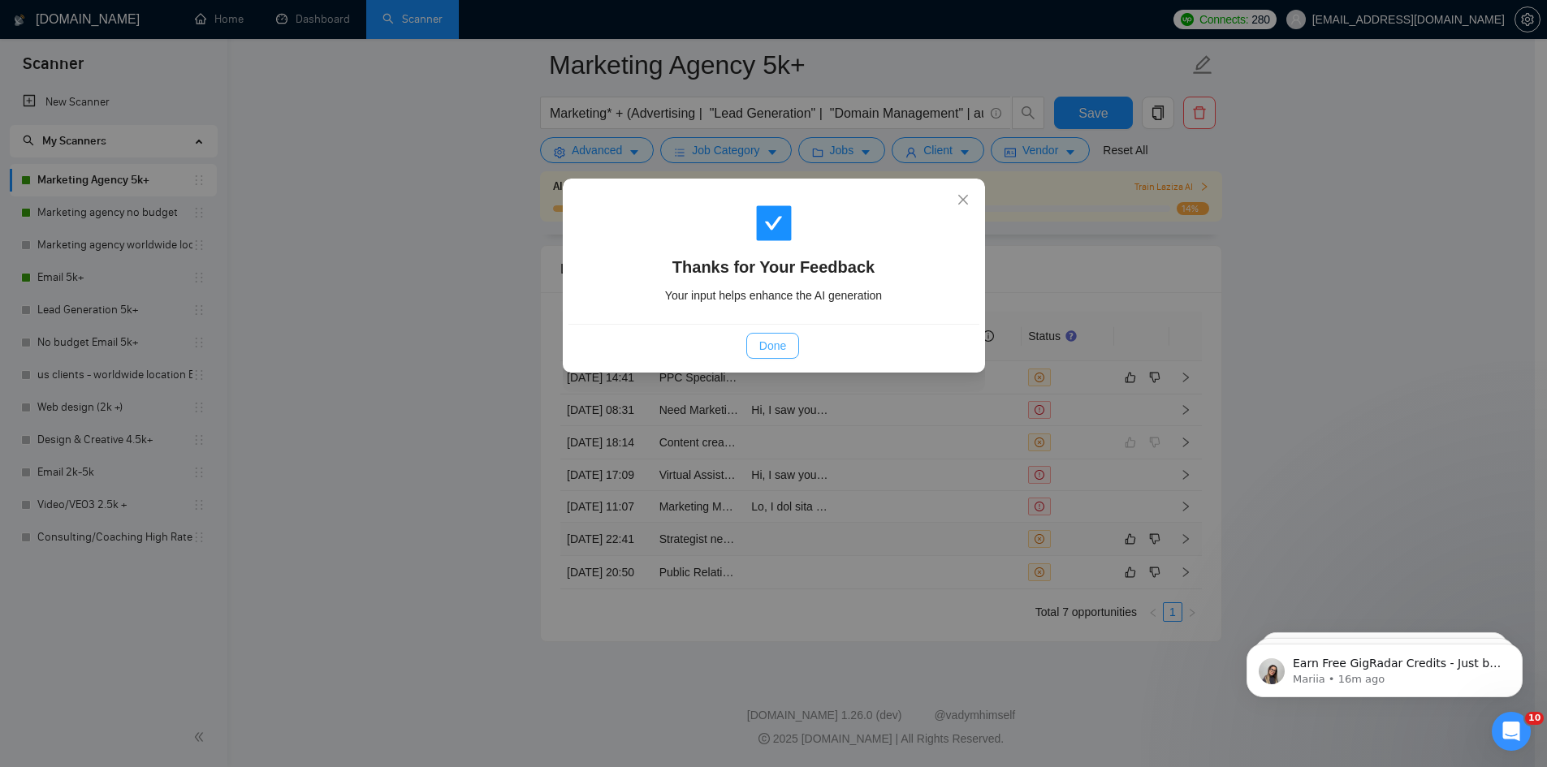
click at [757, 352] on button "Done" at bounding box center [772, 346] width 53 height 26
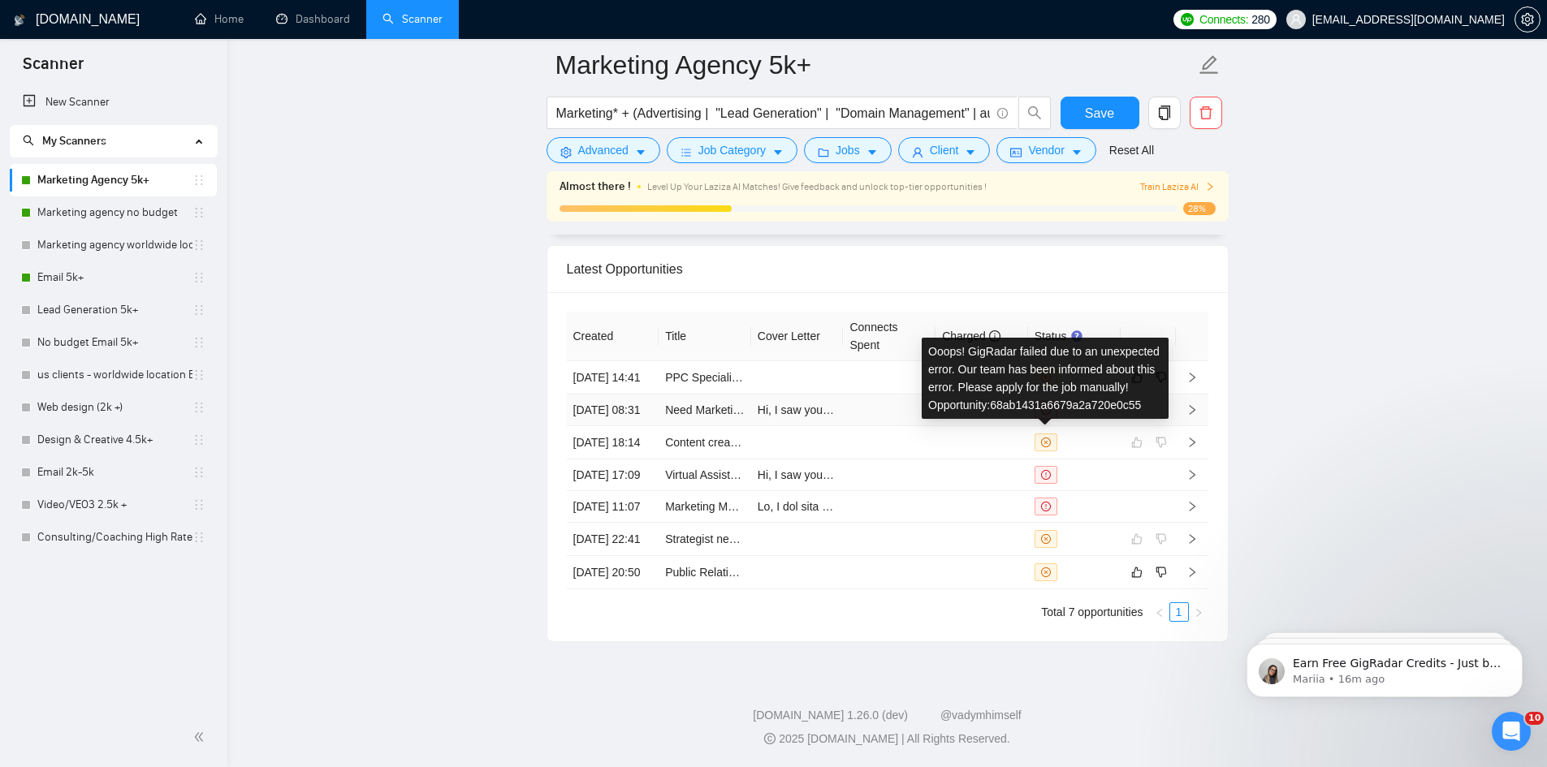
click at [1047, 405] on icon "exclamation-circle" at bounding box center [1046, 410] width 10 height 10
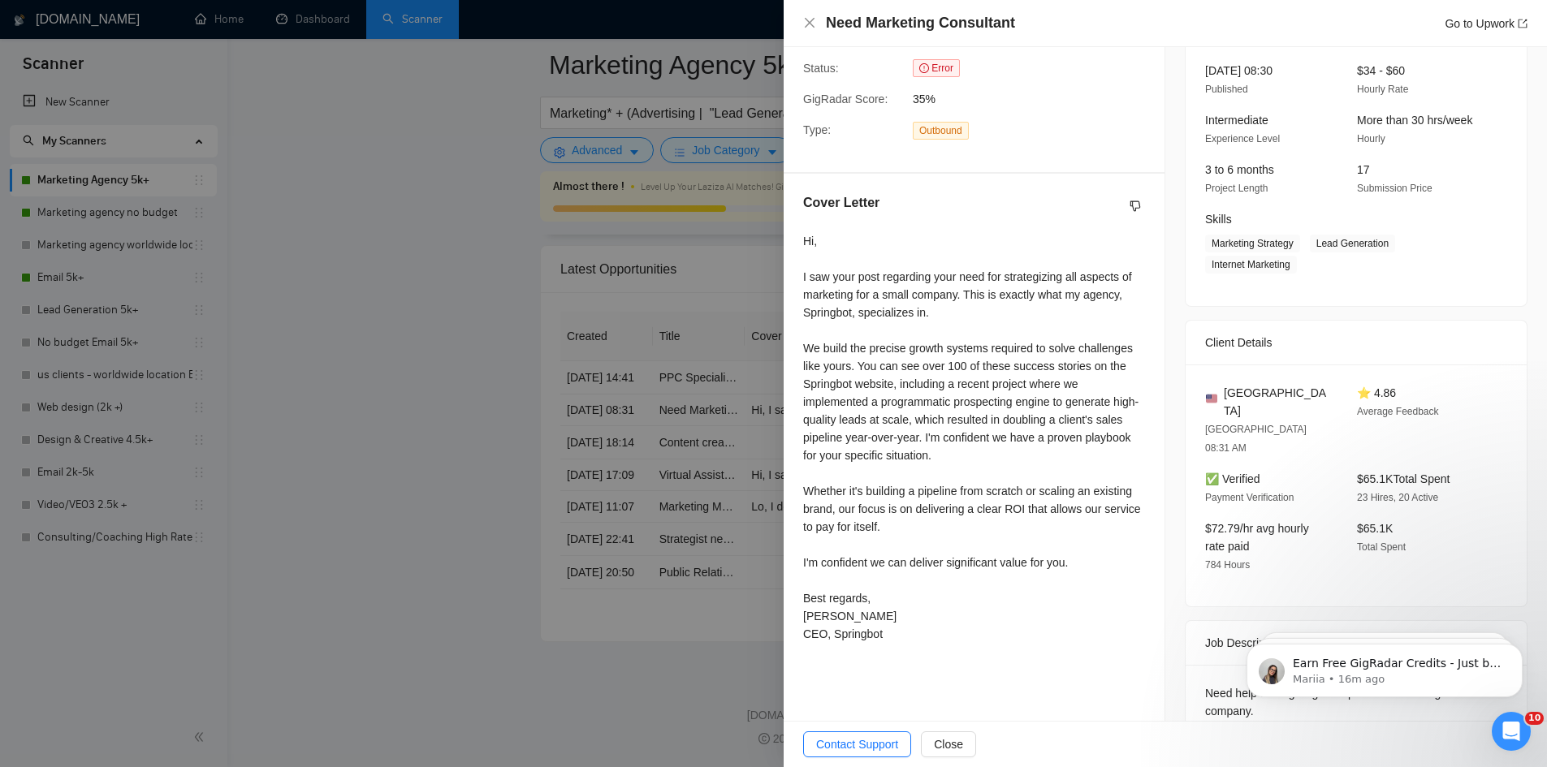
scroll to position [205, 0]
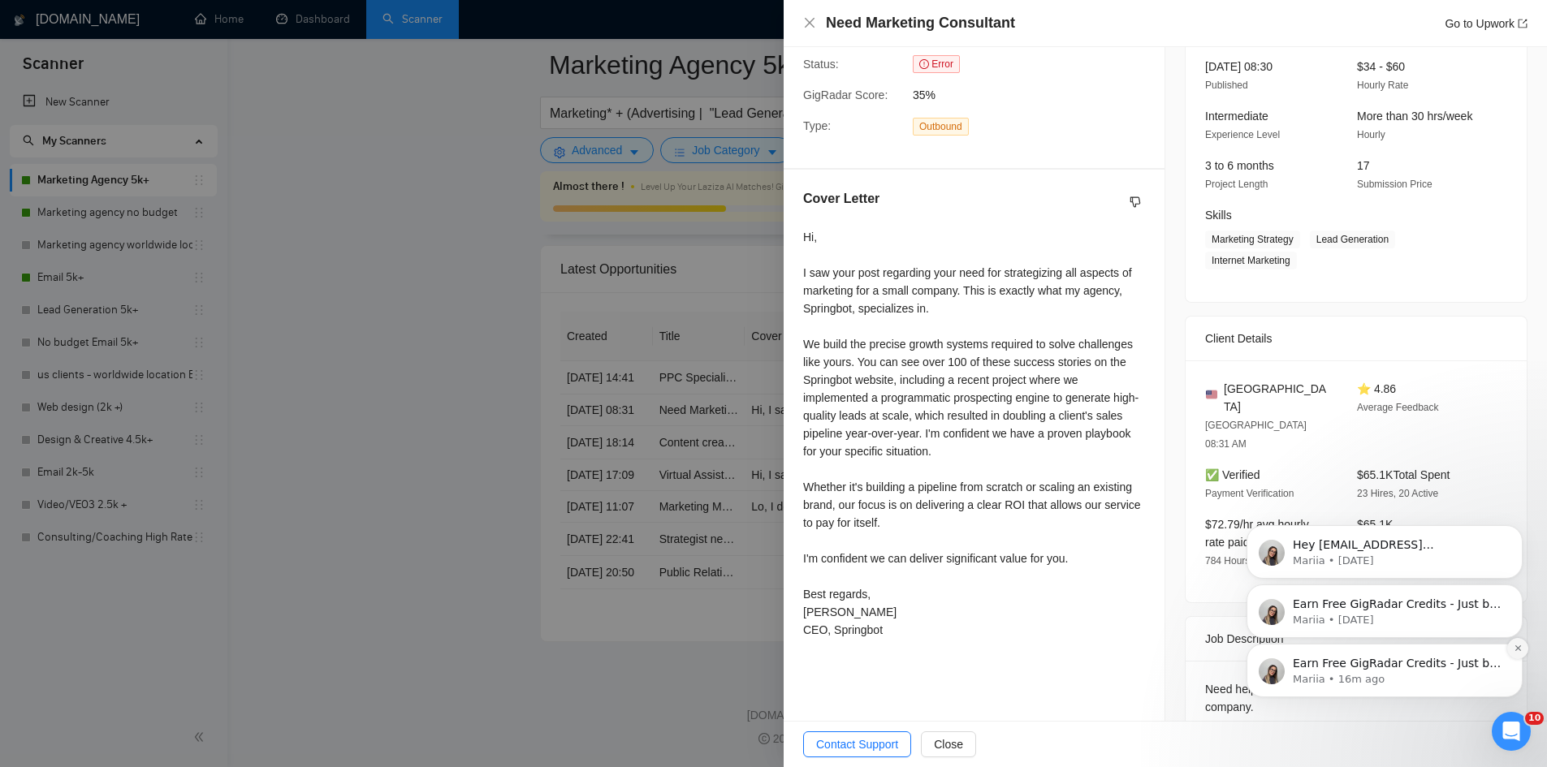
click at [1519, 649] on icon "Dismiss notification" at bounding box center [1518, 648] width 9 height 9
click at [1519, 652] on icon "Dismiss notification" at bounding box center [1518, 648] width 9 height 9
click at [1515, 654] on button "Dismiss notification" at bounding box center [1517, 648] width 21 height 21
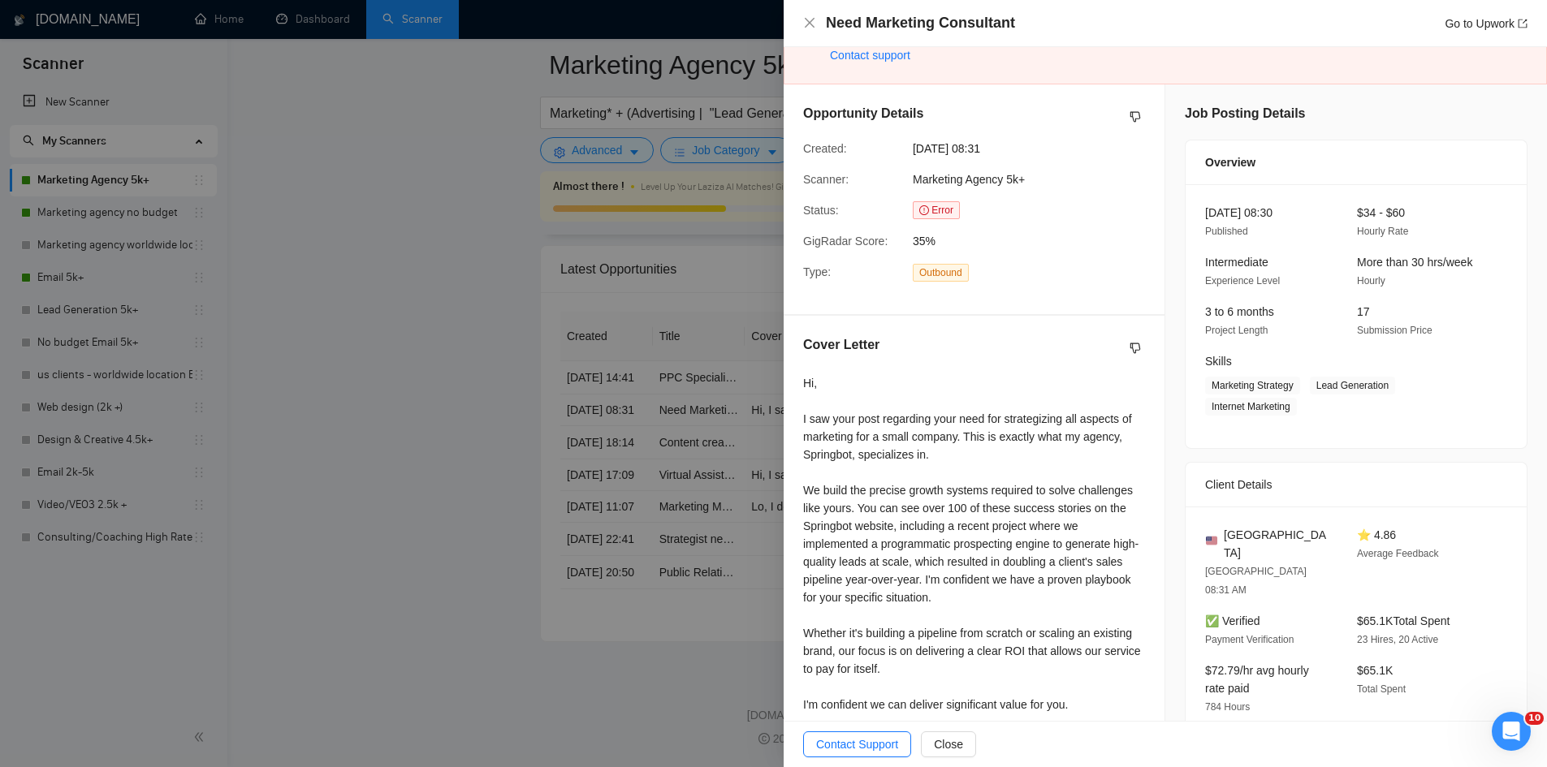
scroll to position [0, 0]
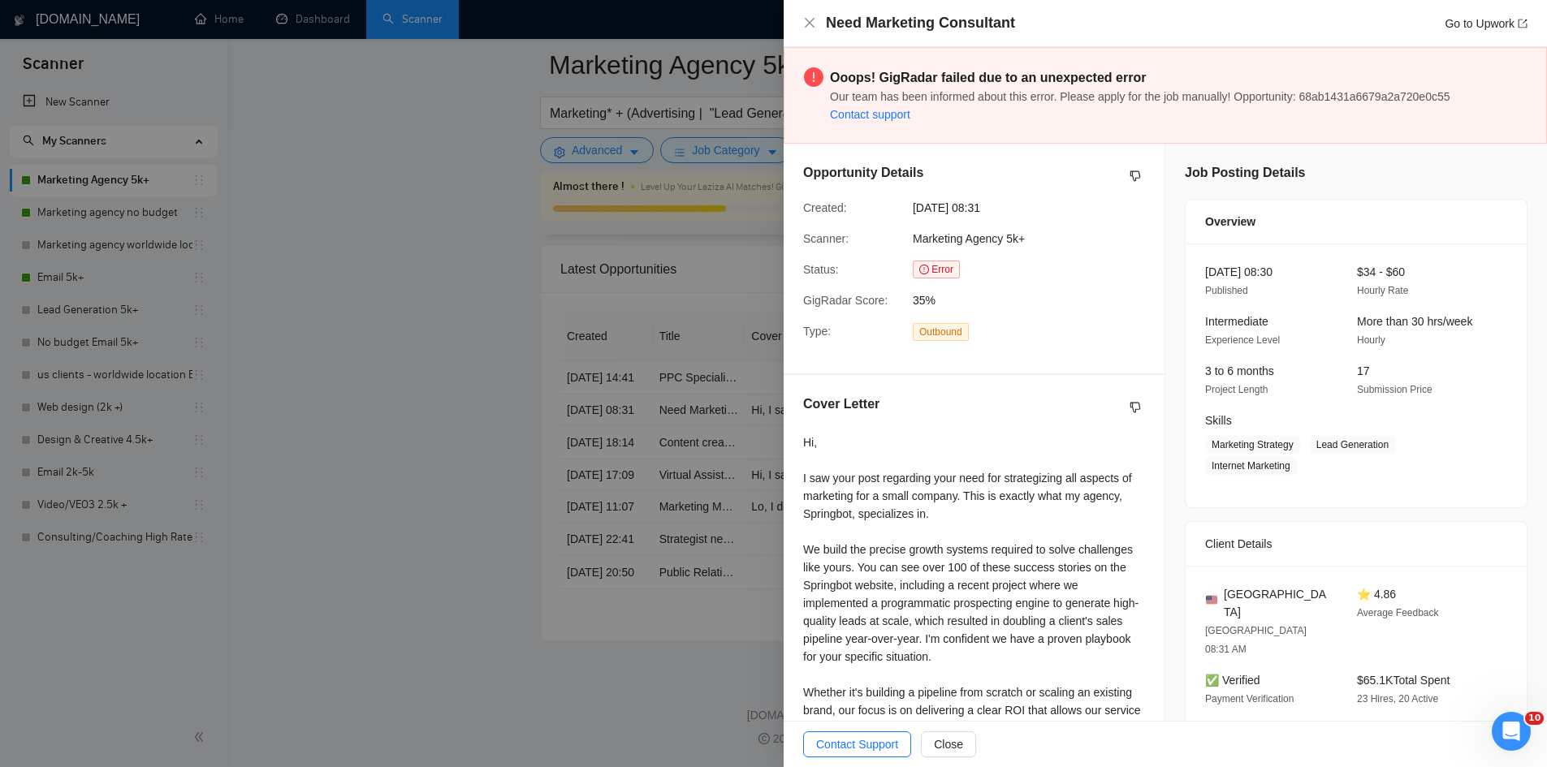
click at [456, 475] on div at bounding box center [773, 383] width 1547 height 767
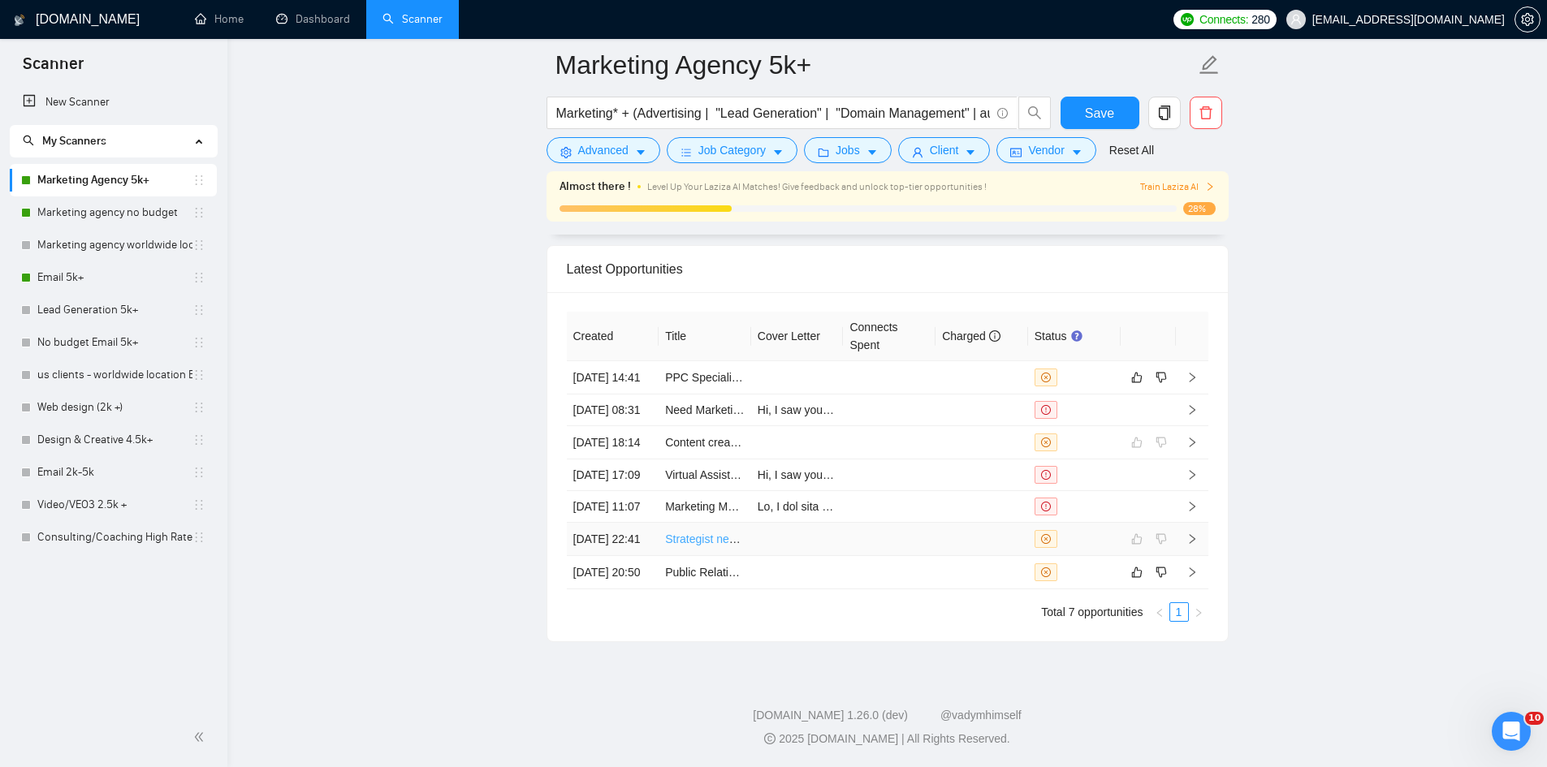
click at [695, 546] on link "Strategist needed to launch a new creator platform" at bounding box center [792, 539] width 255 height 13
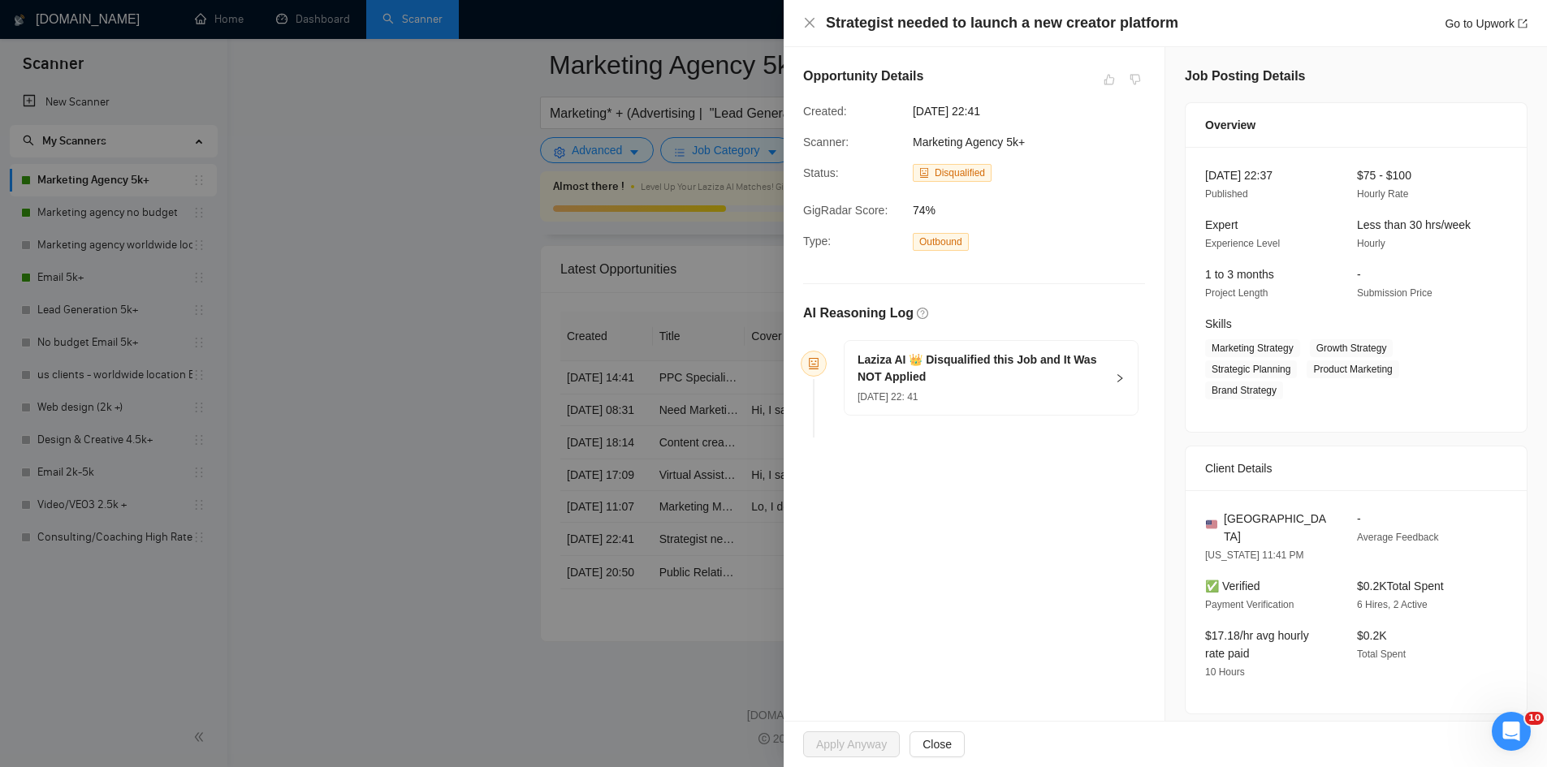
click at [386, 361] on div at bounding box center [773, 383] width 1547 height 767
